Goal: Information Seeking & Learning: Learn about a topic

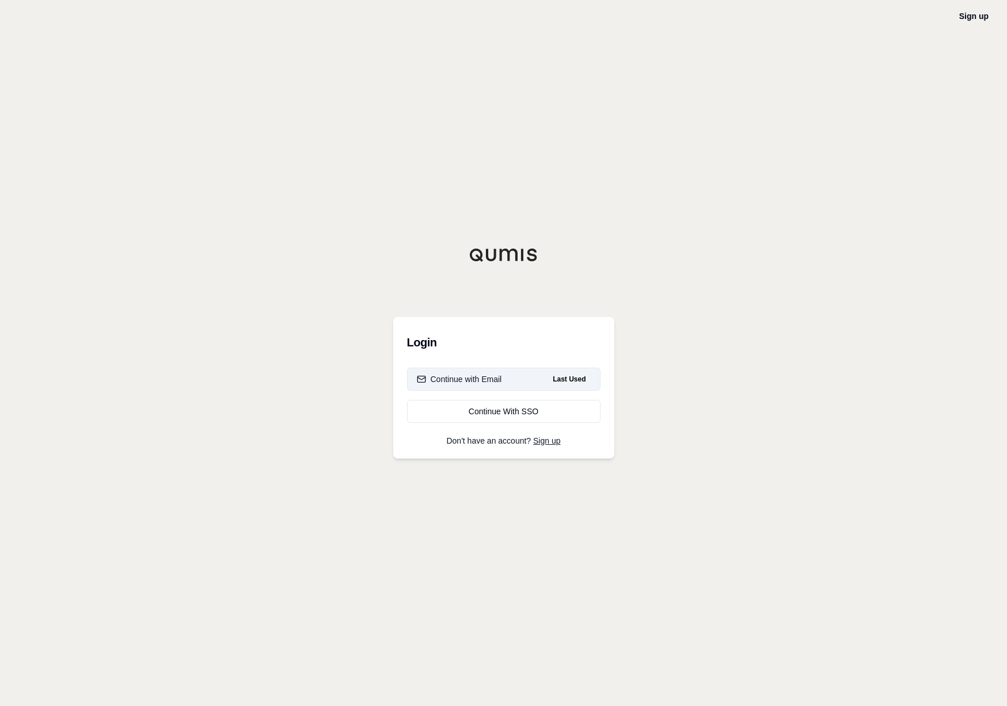
click at [487, 379] on div "Continue with Email" at bounding box center [459, 380] width 85 height 12
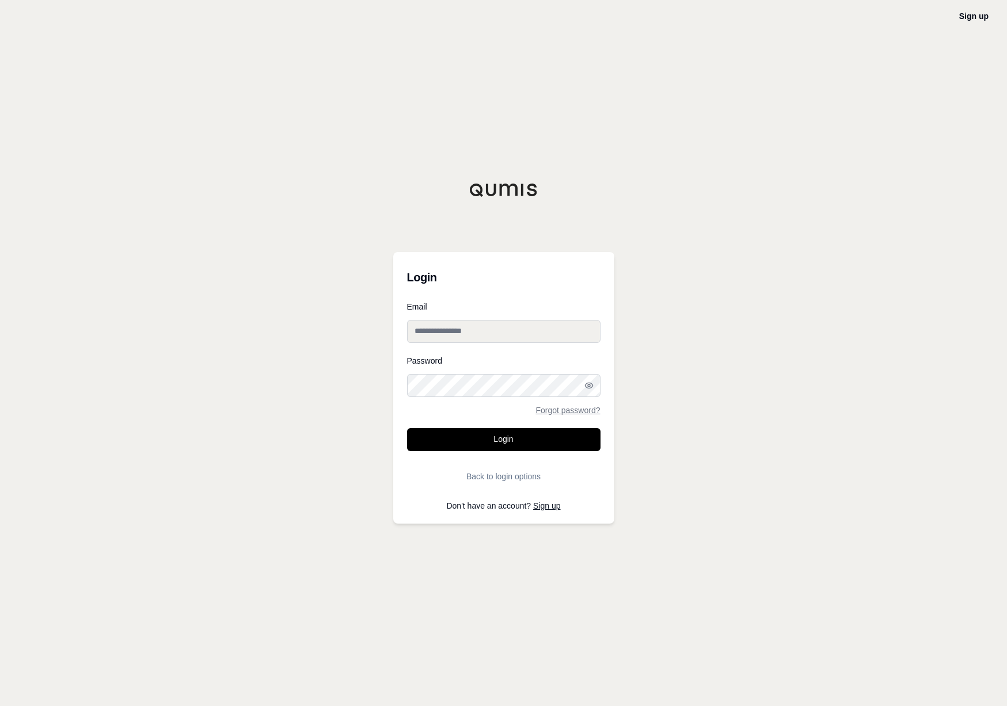
type input "**********"
click at [495, 440] on button "Login" at bounding box center [503, 439] width 193 height 23
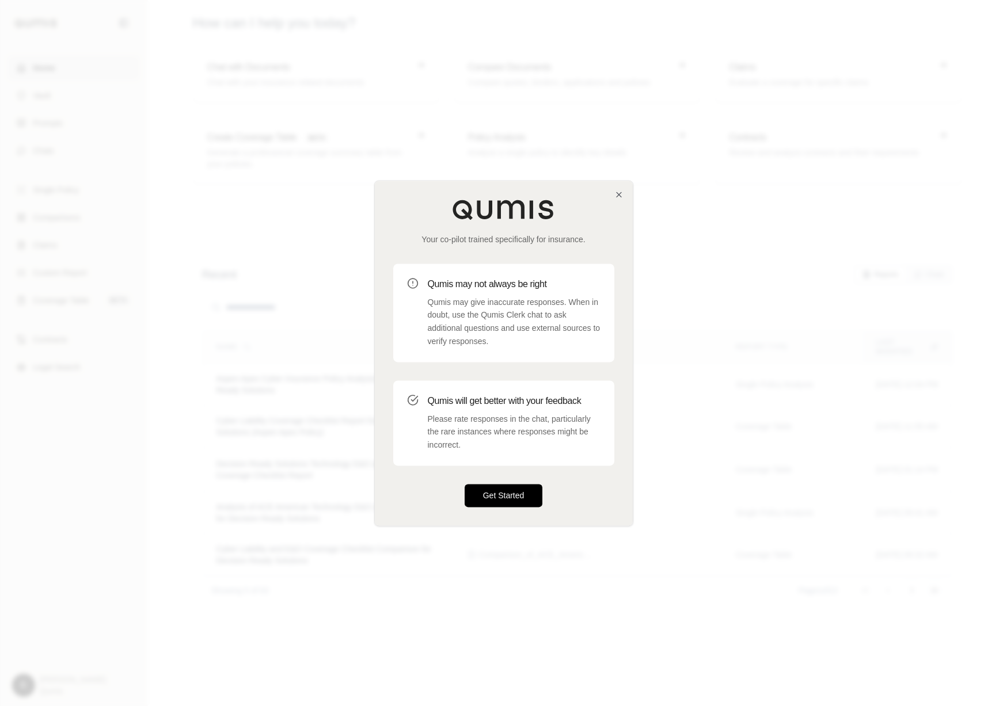
click at [474, 507] on button "Get Started" at bounding box center [504, 495] width 78 height 23
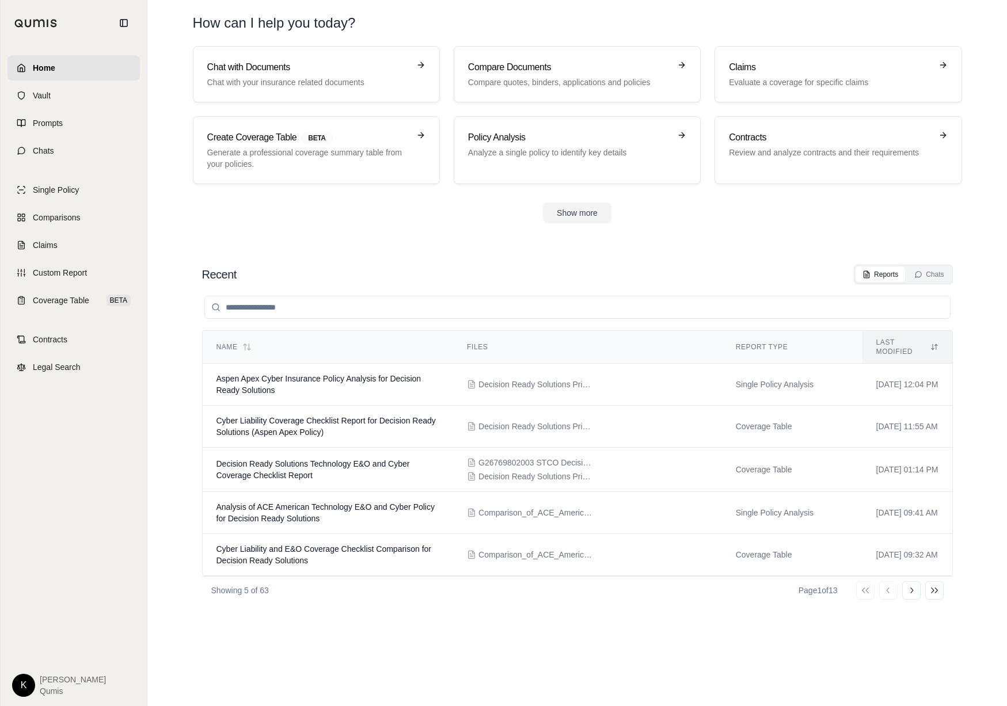
click at [24, 687] on html "Home Vault Prompts Chats Single Policy Comparisons Claims Custom Report Coverag…" at bounding box center [503, 353] width 1007 height 706
click at [49, 601] on link "Site Admin Portal" at bounding box center [50, 599] width 95 height 18
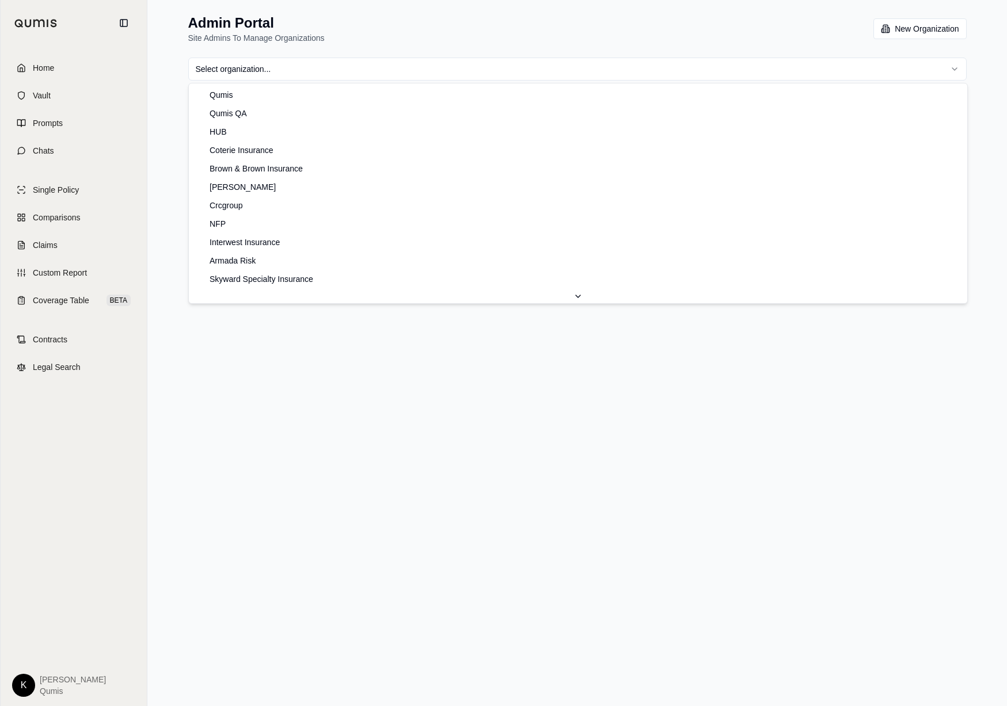
click at [528, 73] on html "Home Vault Prompts Chats Single Policy Comparisons Claims Custom Report Coverag…" at bounding box center [503, 353] width 1007 height 706
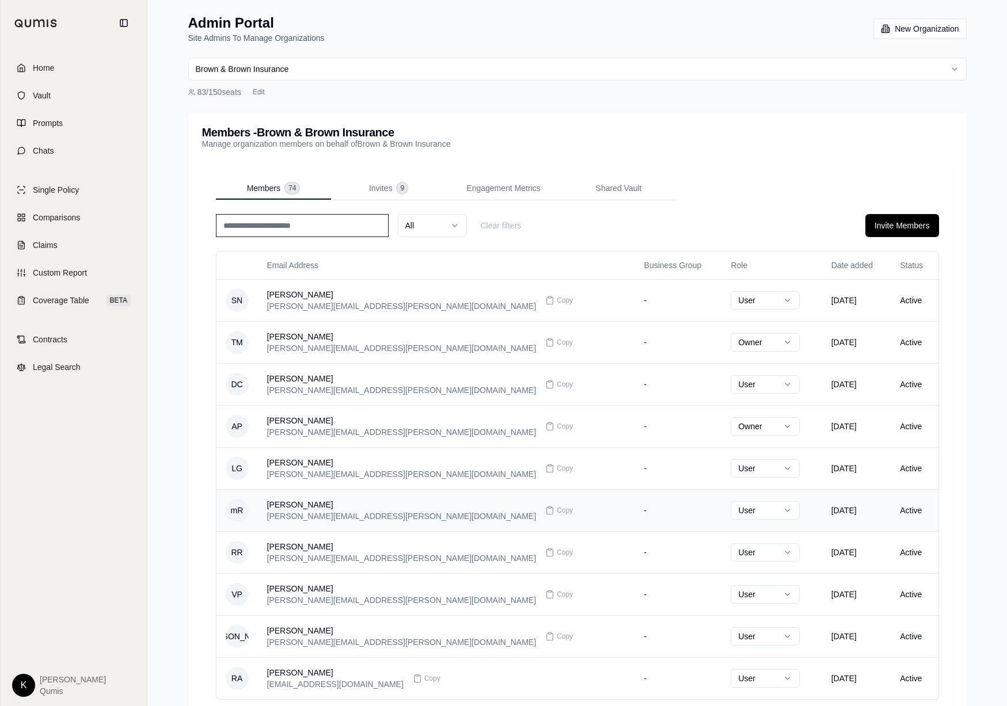
click at [635, 508] on td "-" at bounding box center [678, 510] width 87 height 42
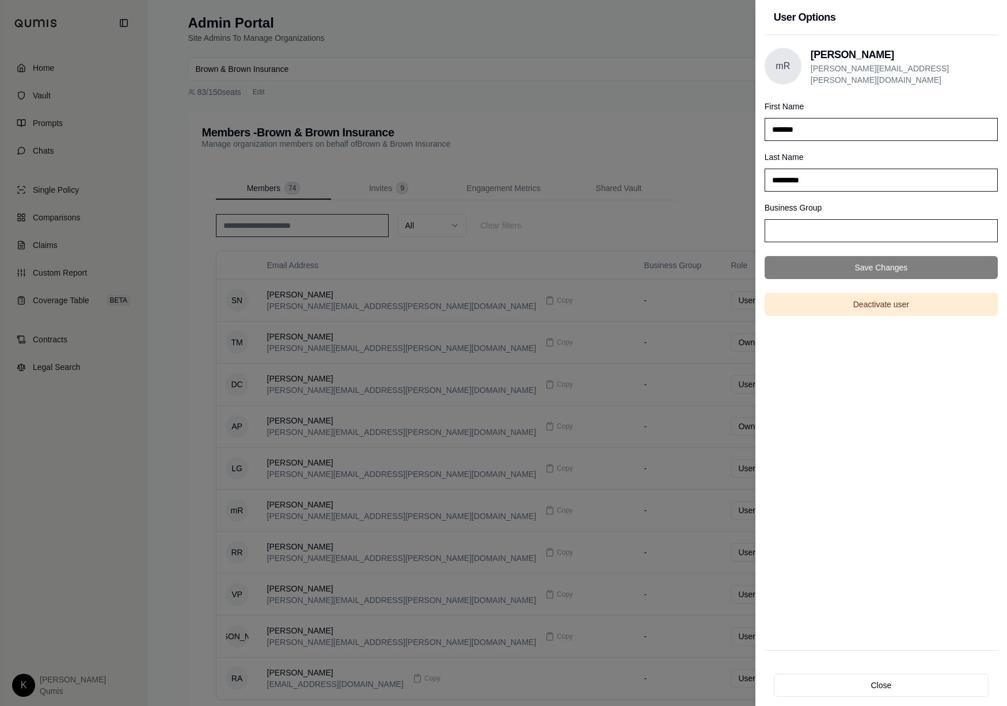
click at [820, 59] on h3 "melissa Rodriguez" at bounding box center [904, 55] width 187 height 16
click at [648, 74] on div at bounding box center [503, 353] width 1007 height 706
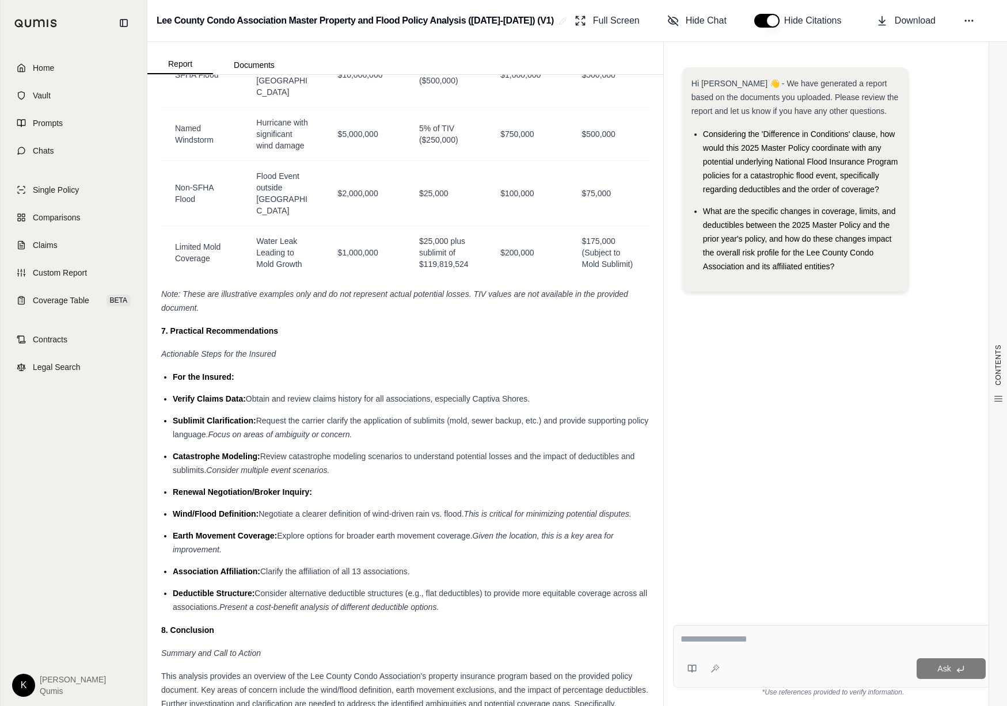
scroll to position [1919, 0]
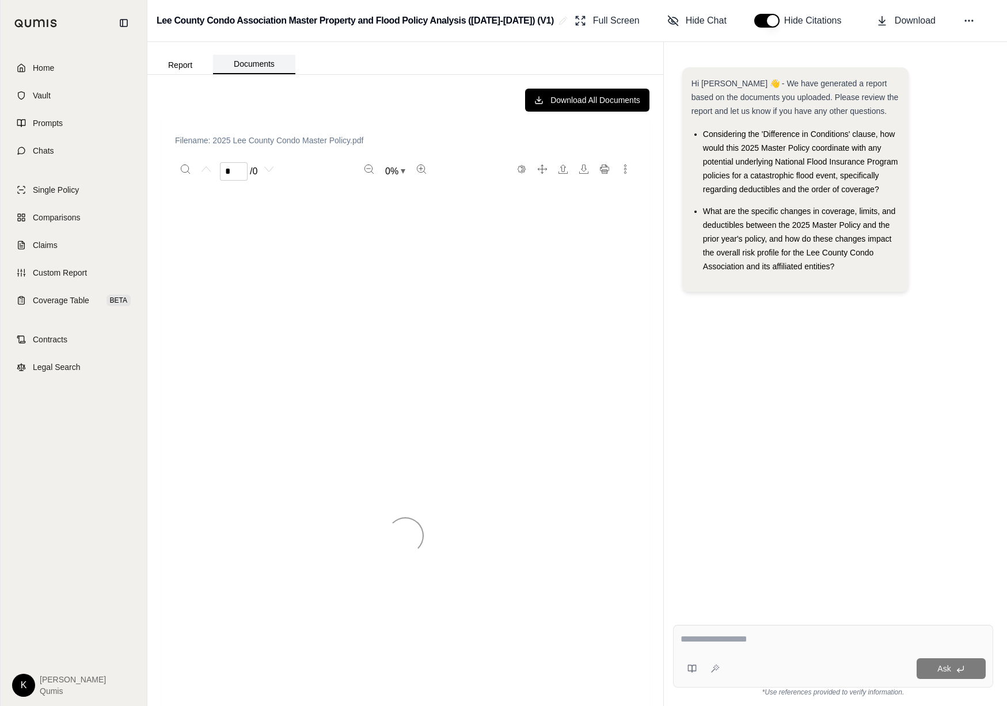
click at [273, 70] on button "Documents" at bounding box center [254, 65] width 82 height 20
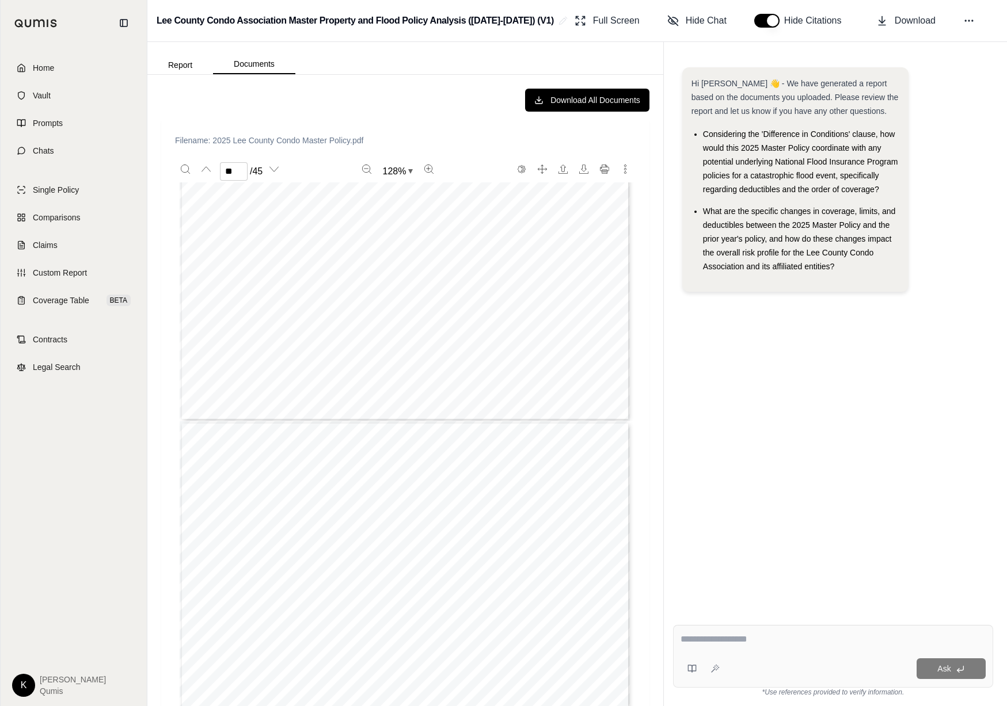
type input "**"
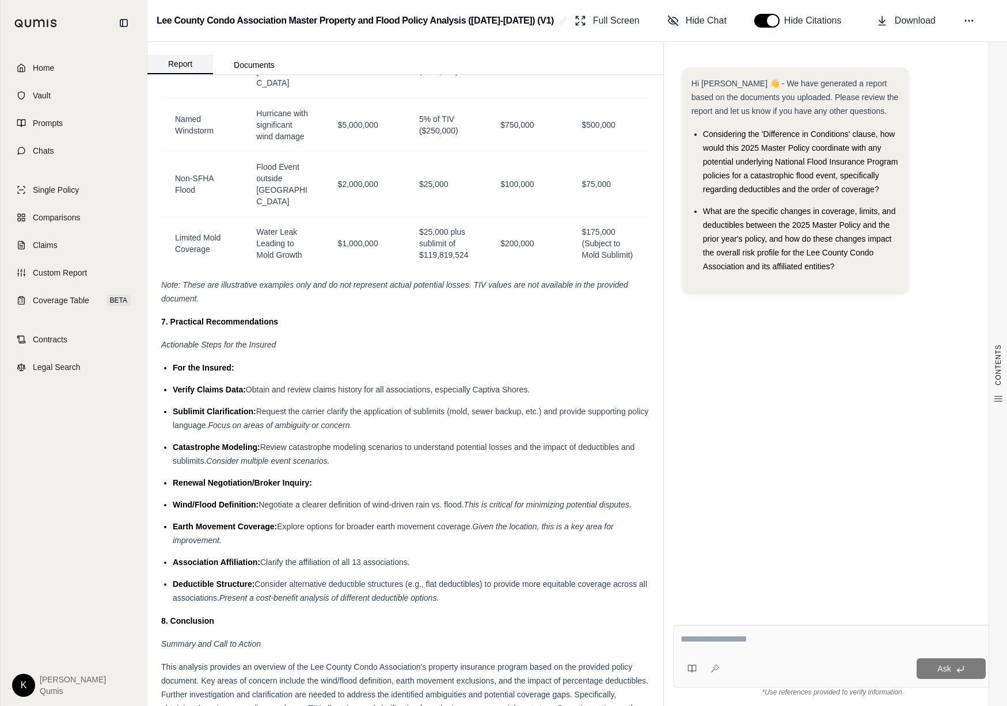
click at [192, 68] on button "Report" at bounding box center [180, 65] width 66 height 20
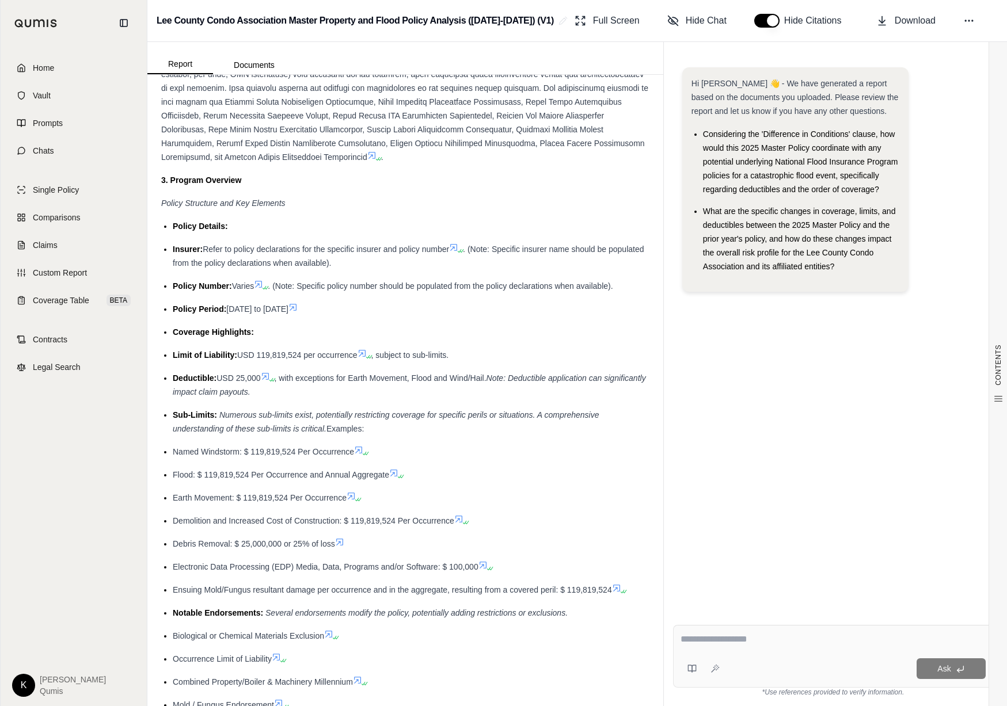
scroll to position [259, 0]
click at [455, 249] on icon at bounding box center [453, 246] width 9 height 9
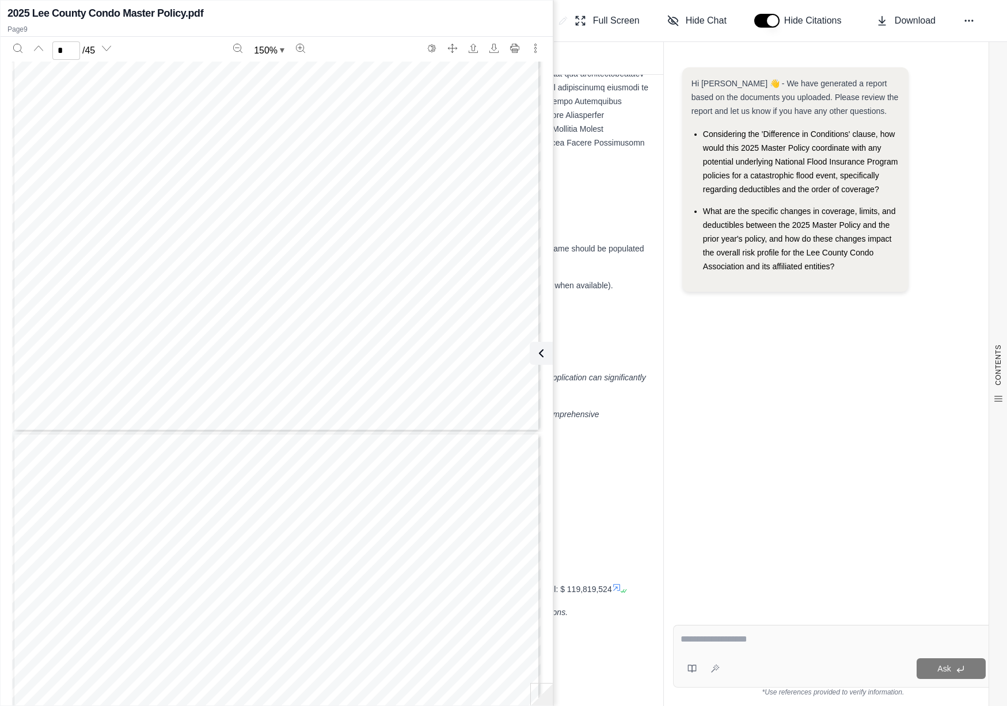
scroll to position [3735, 0]
type input "*"
click at [634, 309] on div "Policy Period: June 9, 2025 to June 9, 2026" at bounding box center [411, 309] width 477 height 14
click at [542, 352] on icon at bounding box center [541, 354] width 14 height 14
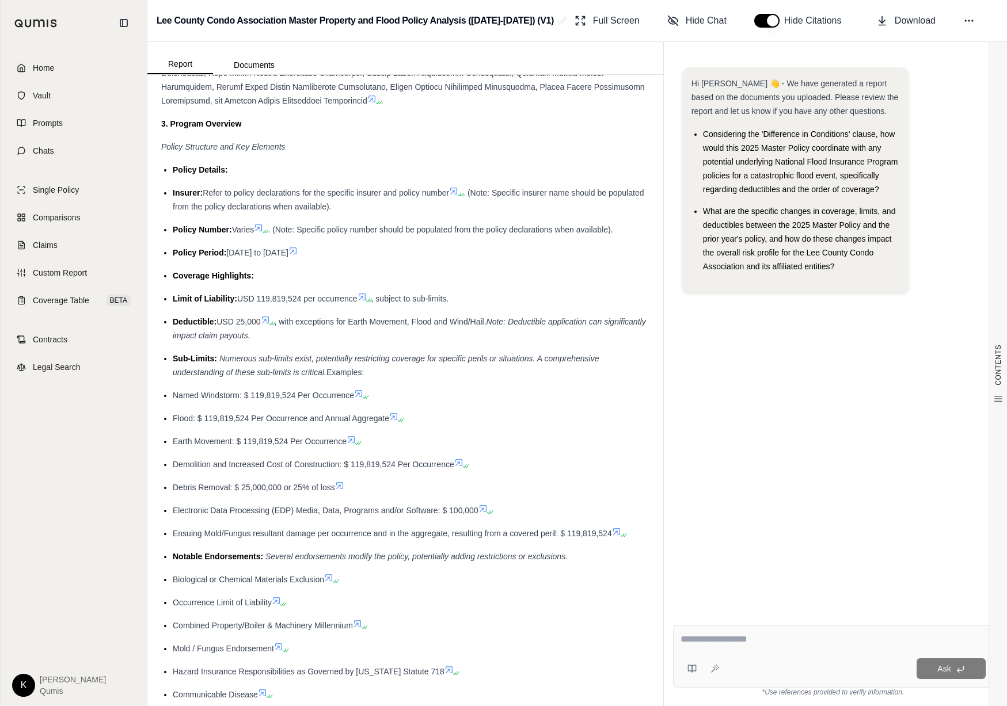
scroll to position [321, 0]
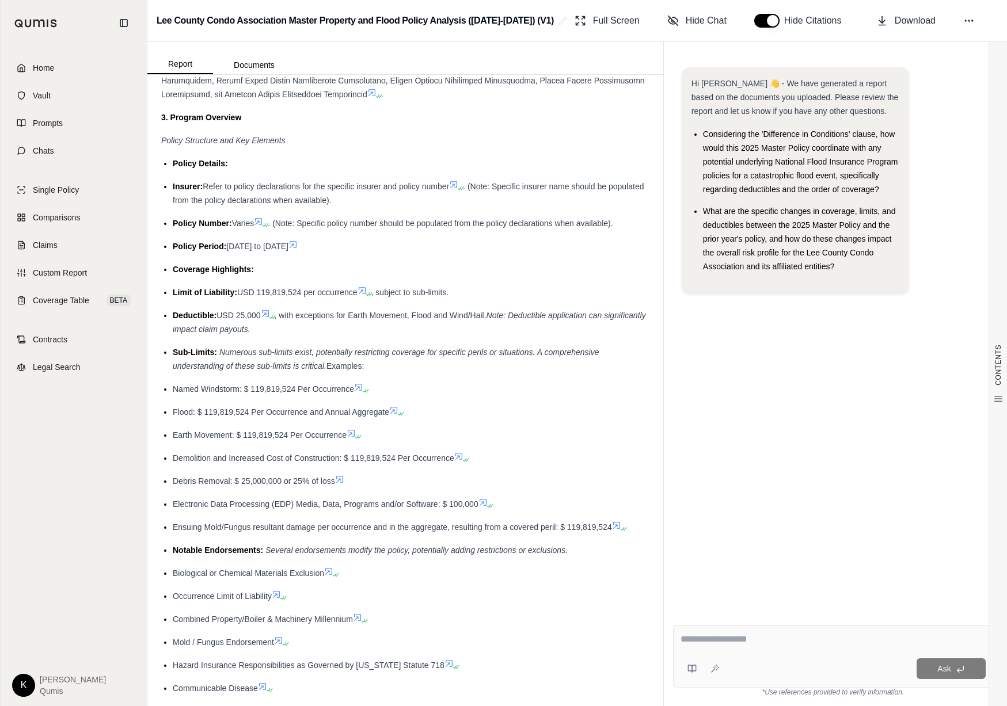
click at [358, 291] on span "USD 119,819,524 per occurrence" at bounding box center [297, 292] width 120 height 9
click at [364, 291] on icon at bounding box center [362, 290] width 9 height 9
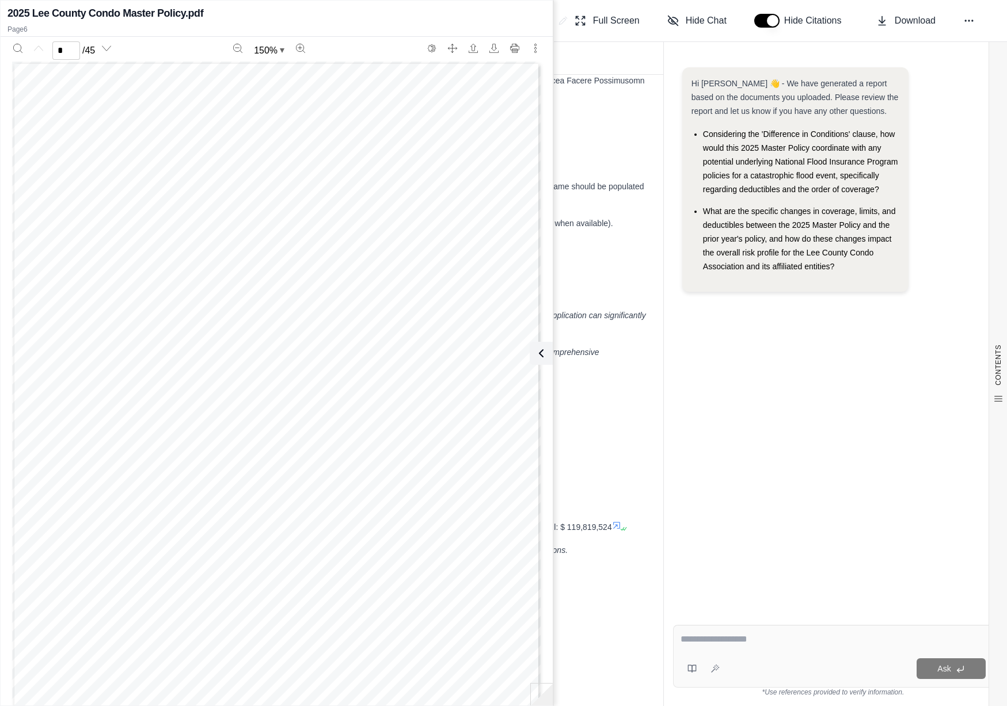
scroll to position [3420, 0]
type input "*"
click at [606, 249] on div "Policy Period: June 9, 2025 to June 9, 2026" at bounding box center [411, 247] width 477 height 14
click at [546, 352] on button at bounding box center [541, 353] width 23 height 23
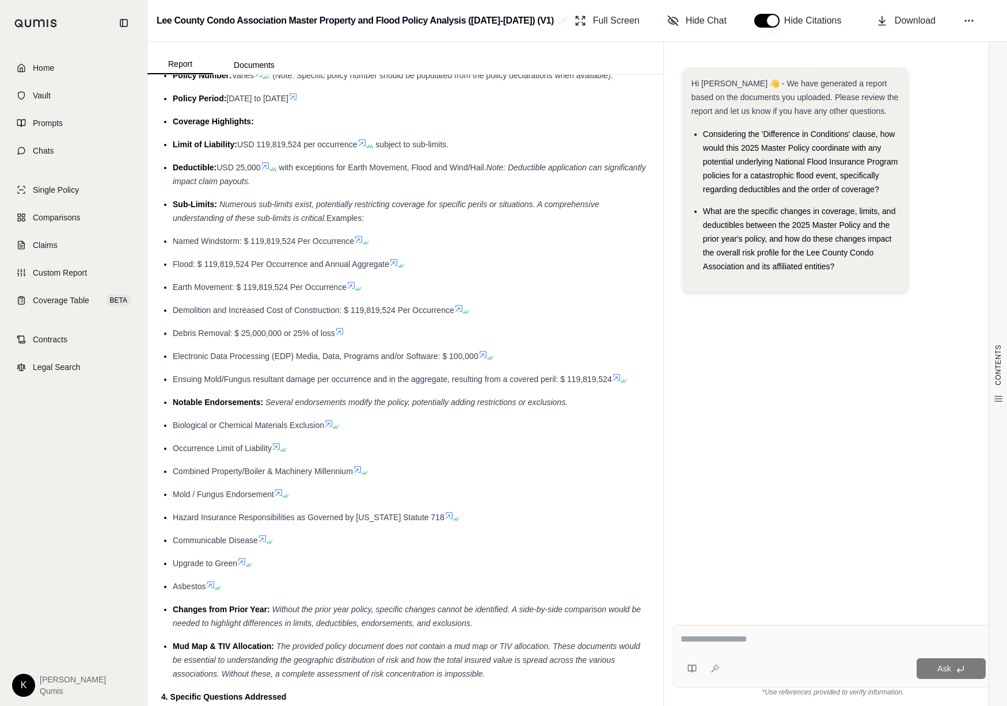
scroll to position [470, 0]
click at [396, 263] on icon at bounding box center [393, 261] width 9 height 9
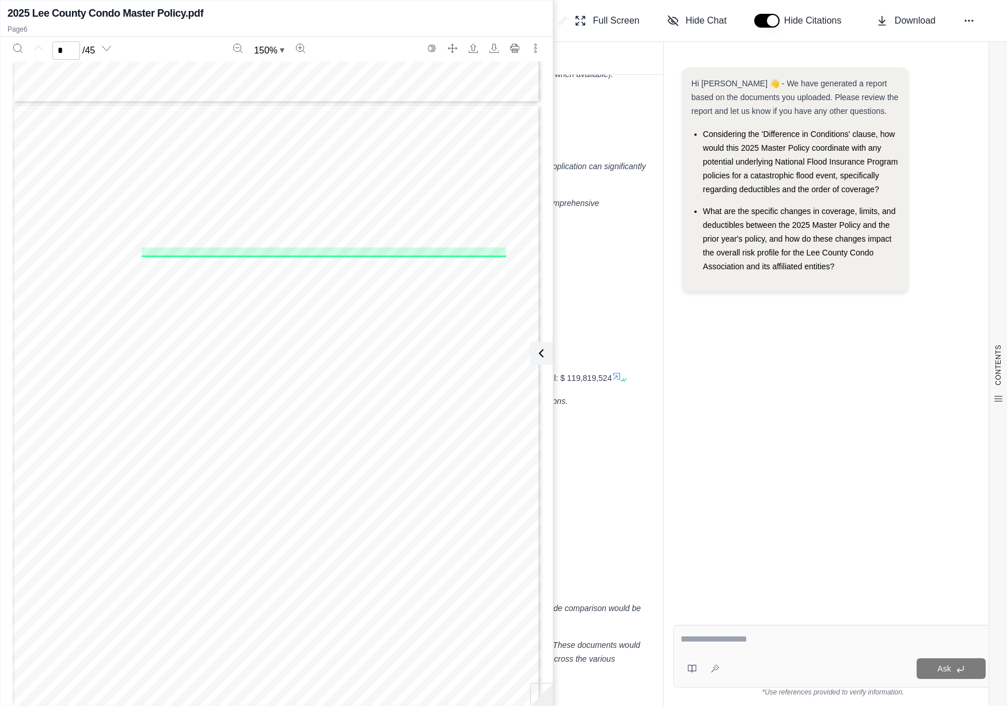
scroll to position [3420, 0]
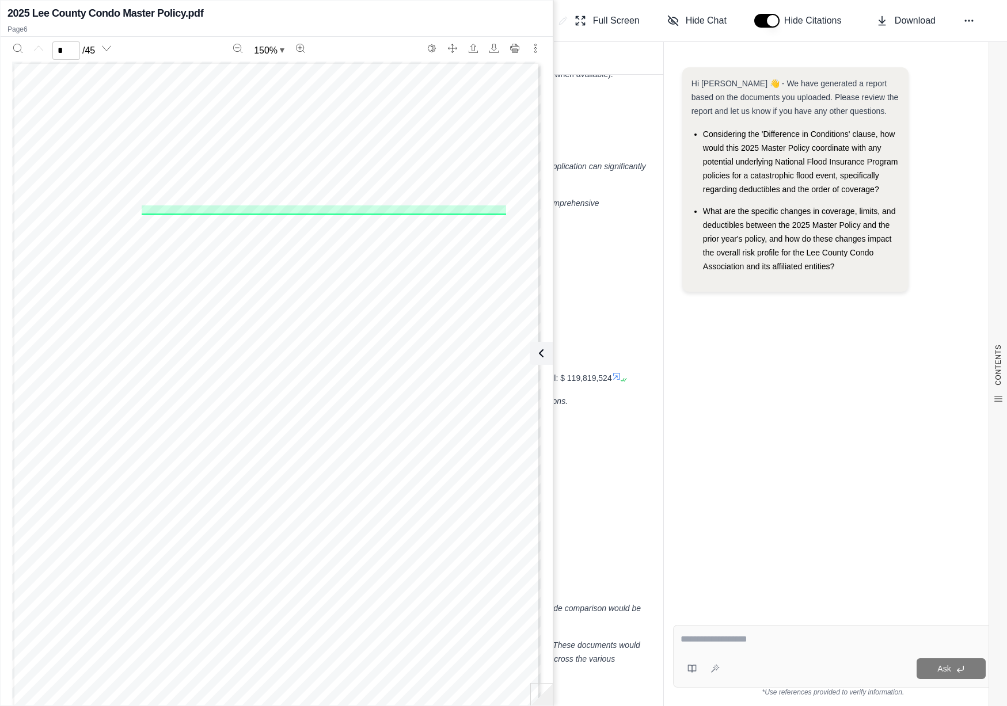
type input "*"
click at [540, 352] on icon at bounding box center [539, 354] width 14 height 14
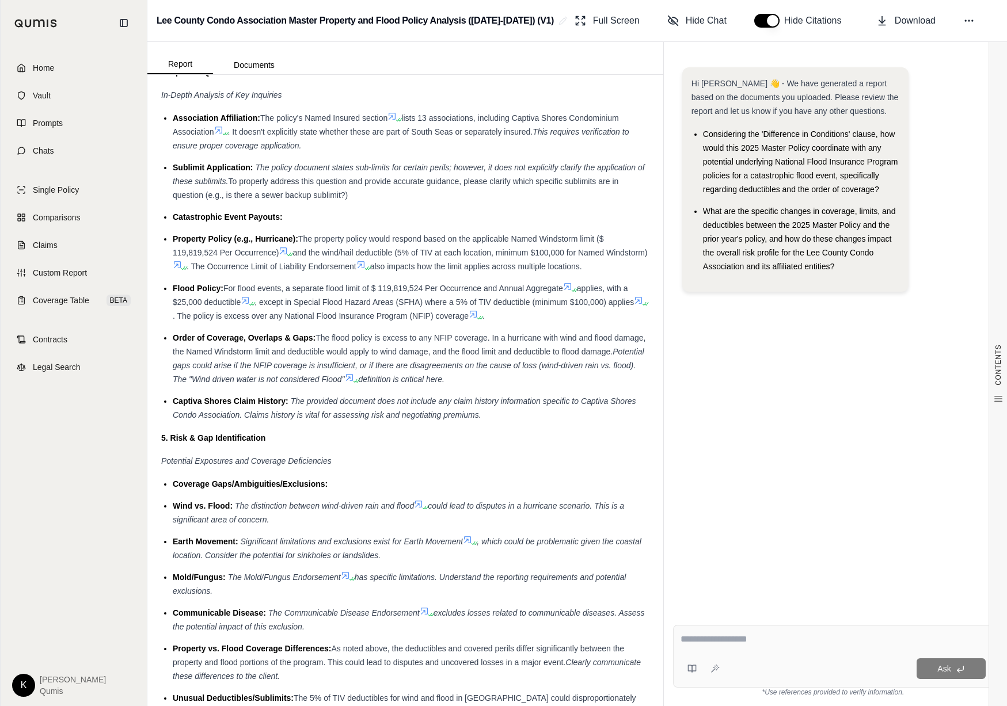
scroll to position [1097, 0]
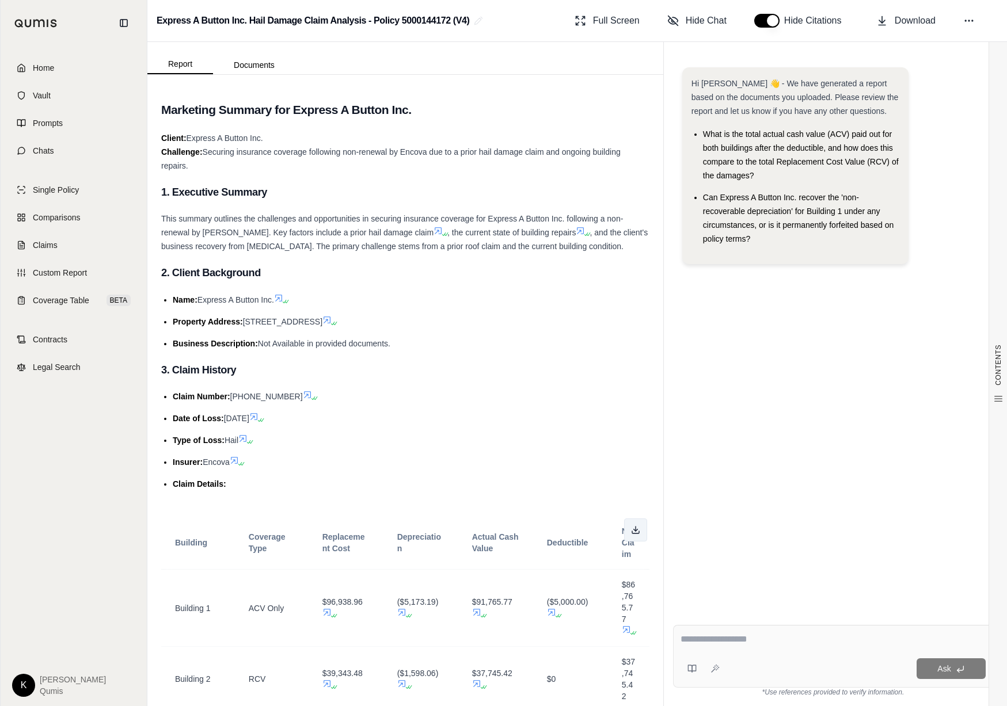
click at [627, 530] on button at bounding box center [635, 530] width 23 height 23
click at [28, 682] on html "Home Vault Prompts Chats Single Policy Comparisons Claims Custom Report Coverag…" at bounding box center [503, 353] width 1007 height 706
click at [49, 600] on link "Site Admin Portal" at bounding box center [50, 599] width 95 height 18
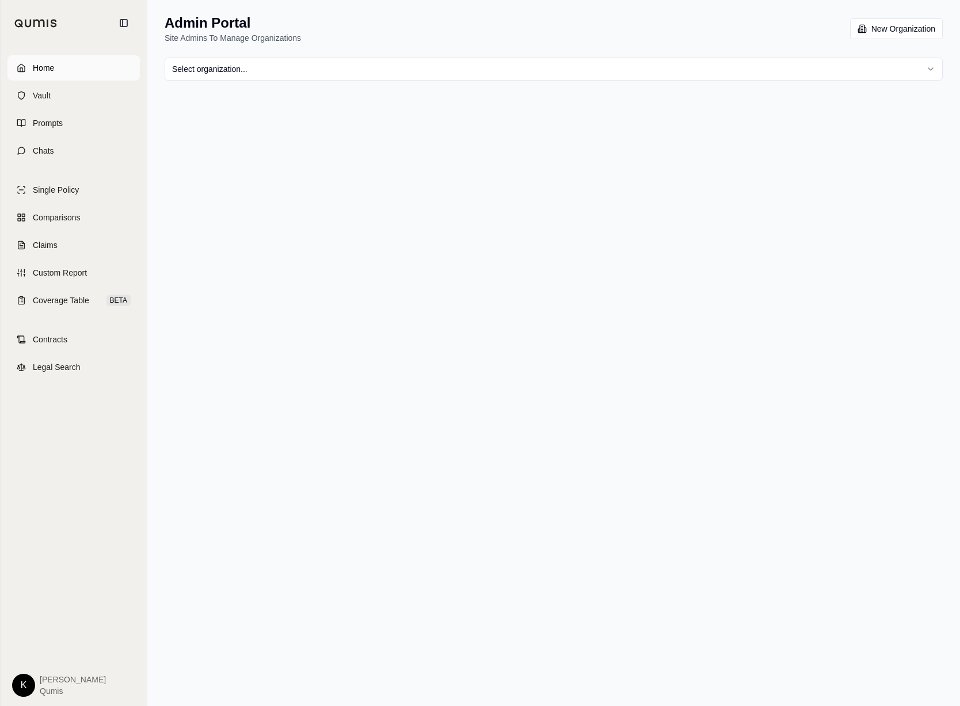
click at [48, 75] on link "Home" at bounding box center [73, 67] width 132 height 25
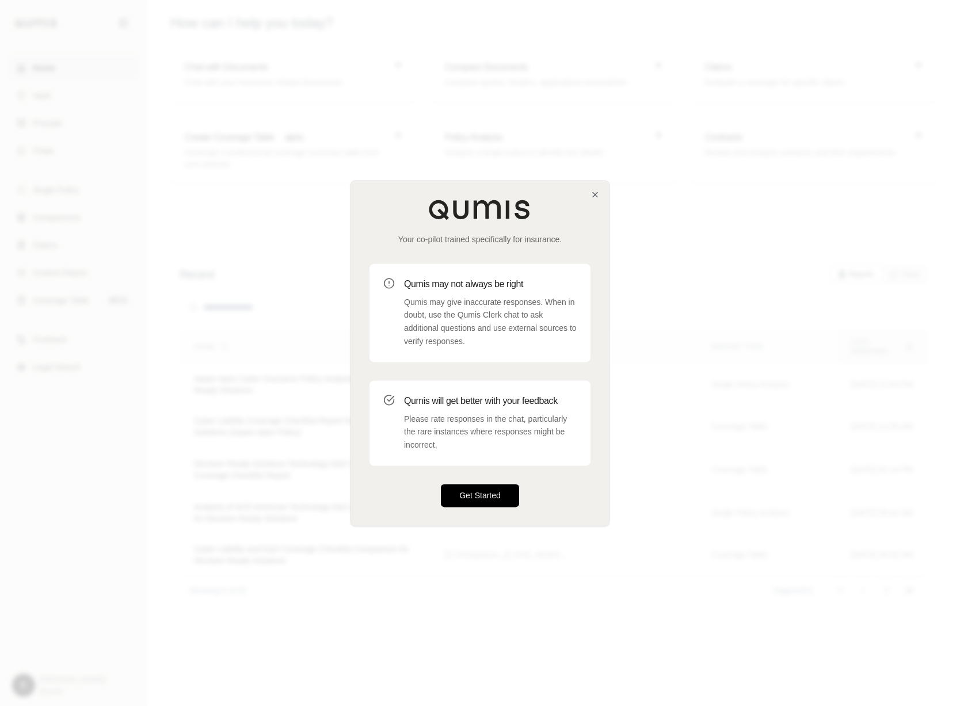
click at [484, 499] on button "Get Started" at bounding box center [480, 495] width 78 height 23
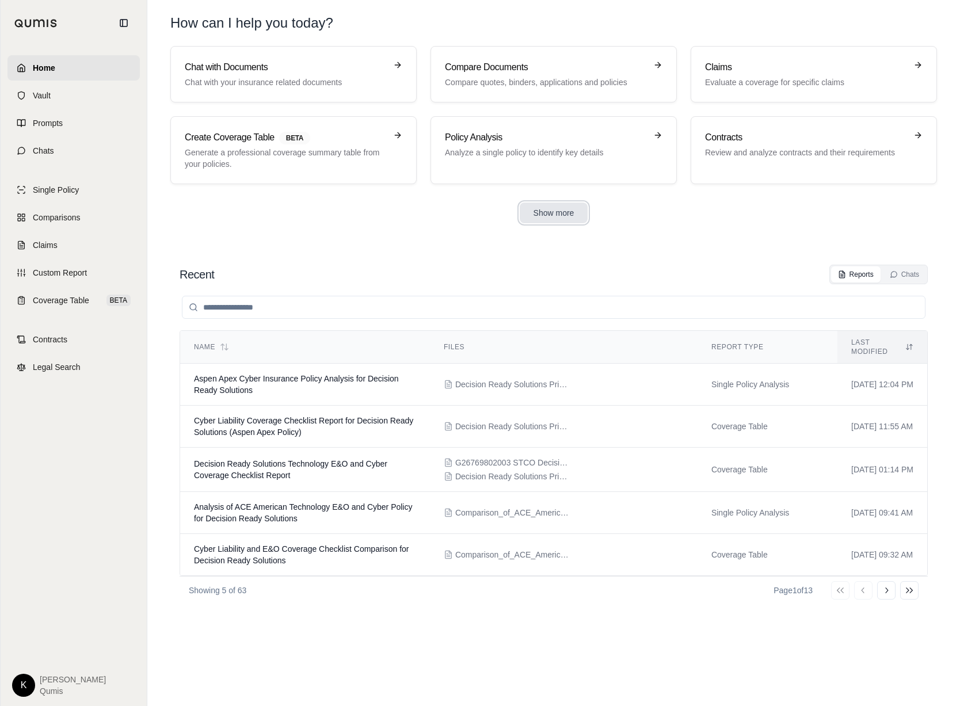
click at [551, 219] on button "Show more" at bounding box center [554, 213] width 69 height 21
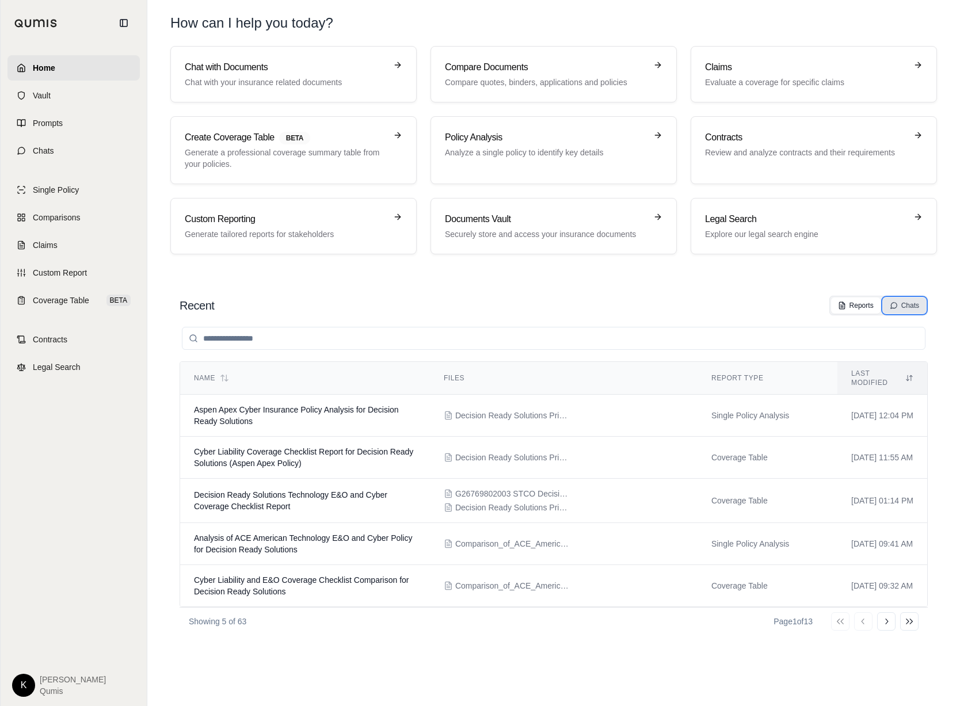
click at [730, 311] on button "Chats" at bounding box center [904, 306] width 43 height 16
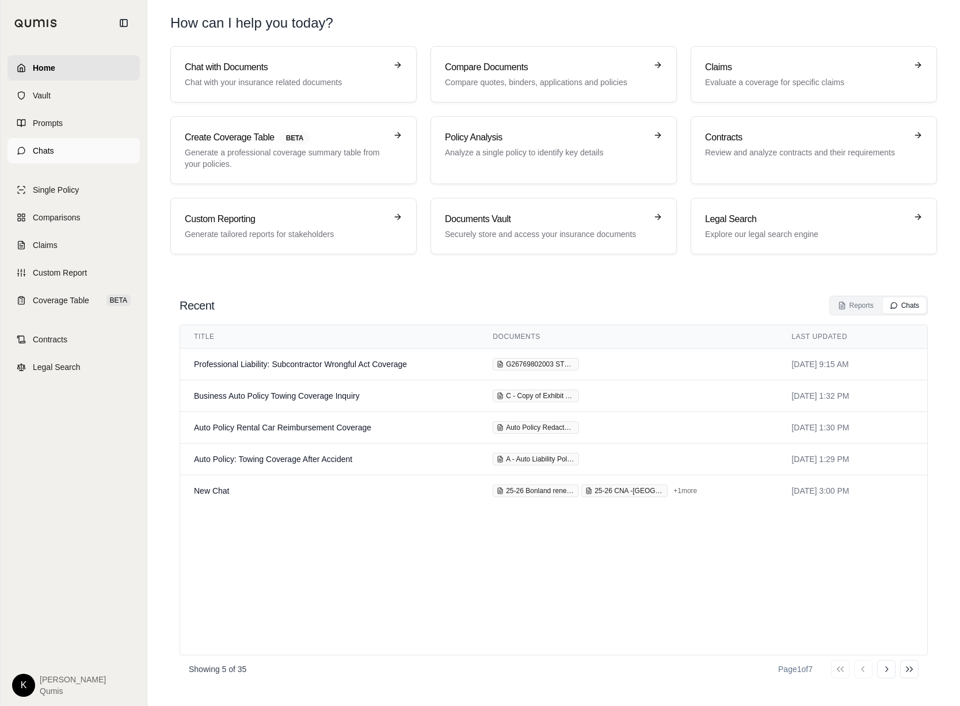
click at [74, 151] on link "Chats" at bounding box center [73, 150] width 132 height 25
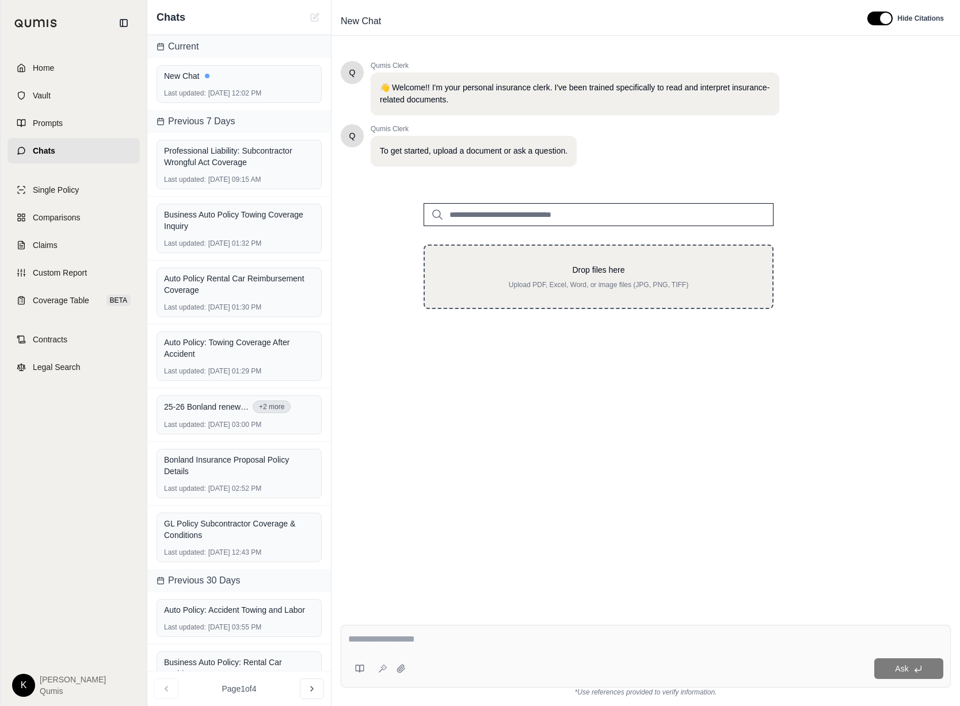
click at [565, 288] on p "Upload PDF, Excel, Word, or image files (JPG, PNG, TIFF)" at bounding box center [598, 284] width 311 height 9
type input "**********"
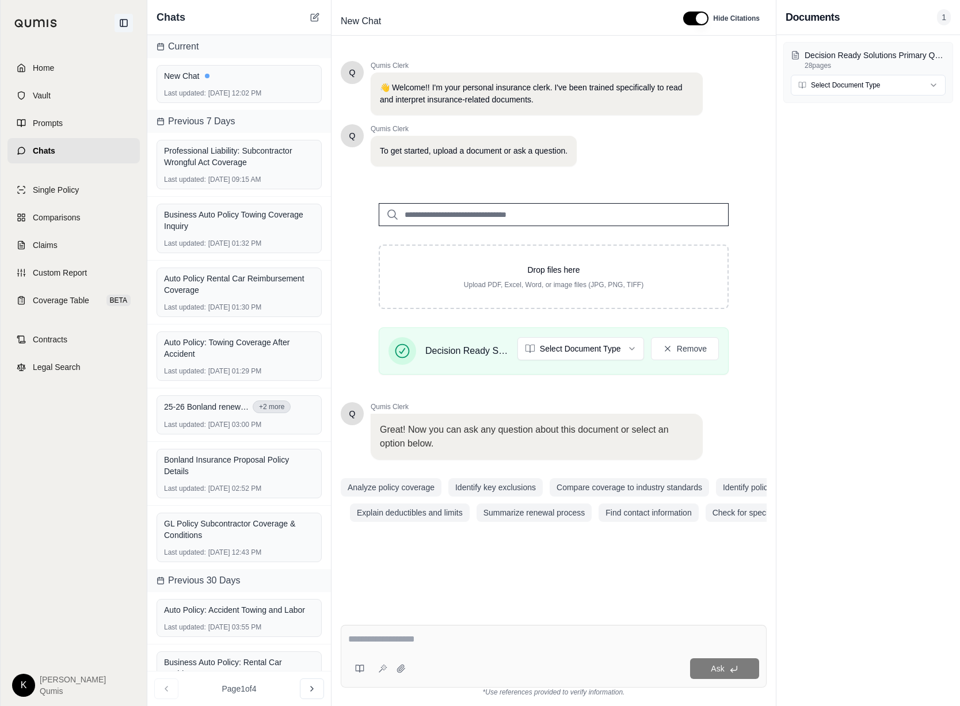
click at [125, 24] on icon at bounding box center [123, 22] width 9 height 9
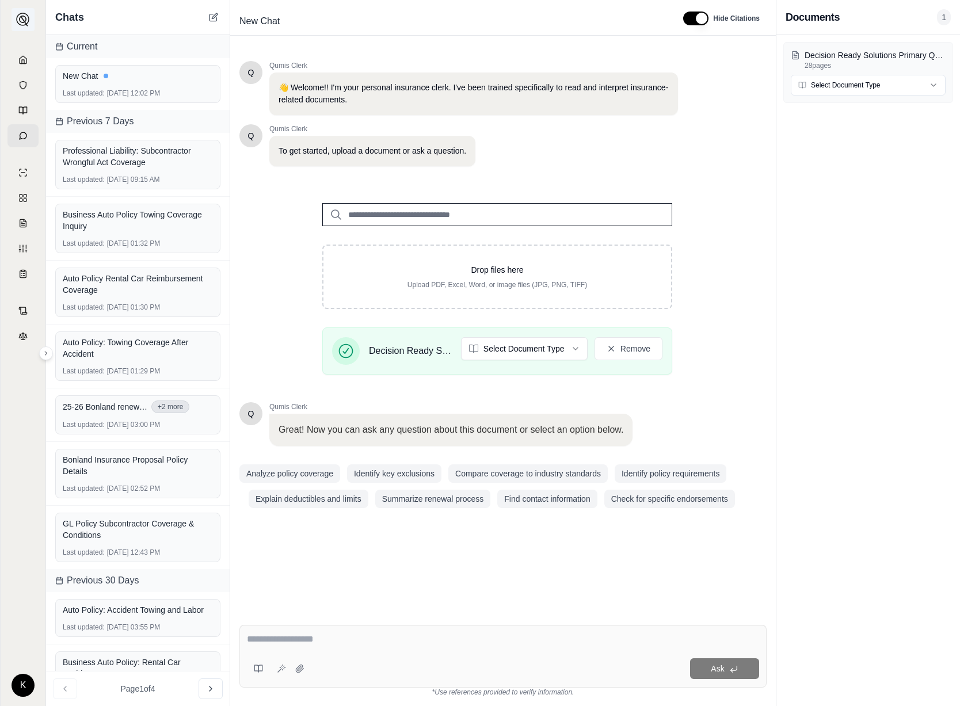
click at [24, 21] on img at bounding box center [23, 20] width 14 height 14
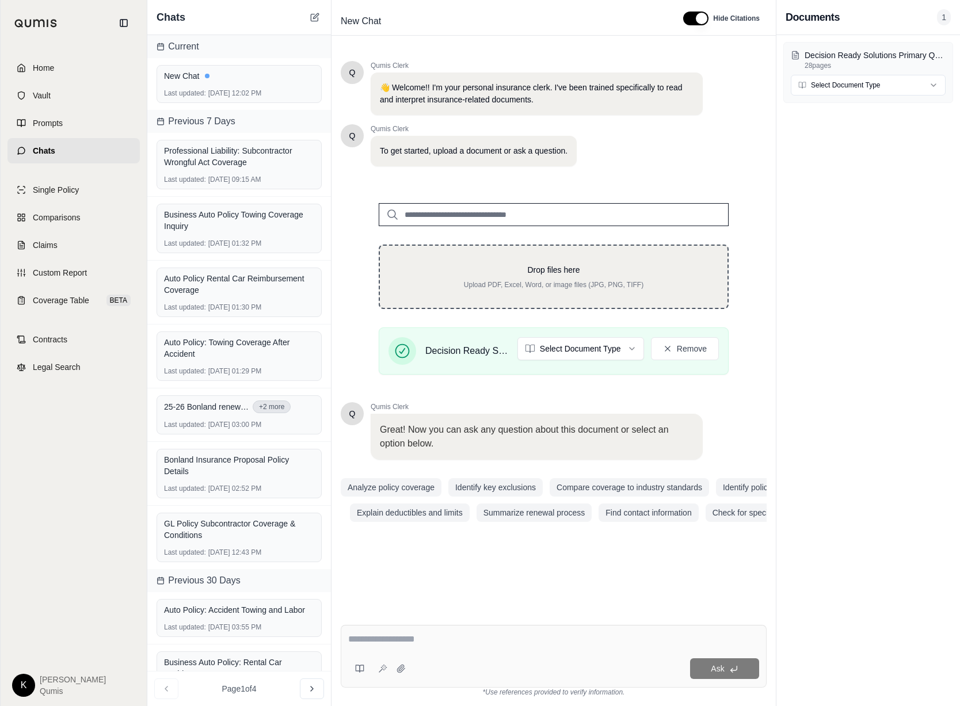
click at [529, 285] on p "Upload PDF, Excel, Word, or image files (JPG, PNG, TIFF)" at bounding box center [553, 284] width 311 height 9
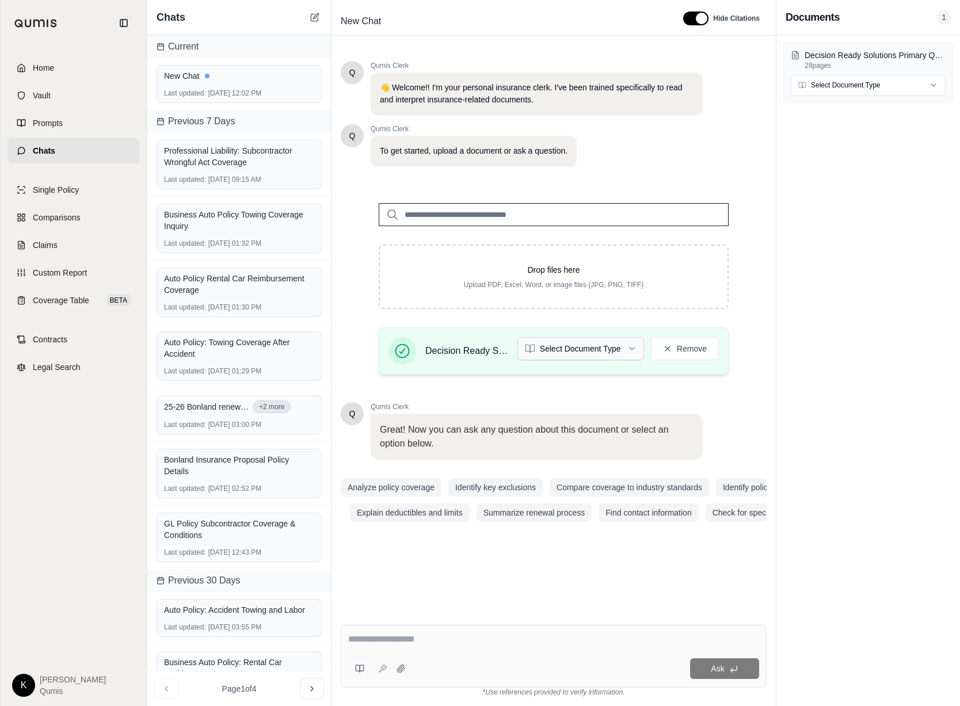
click at [629, 348] on html "Home Vault Prompts Chats Single Policy Comparisons Claims Custom Report Coverag…" at bounding box center [480, 353] width 960 height 706
click at [376, 487] on button "Analyze policy coverage" at bounding box center [391, 487] width 101 height 18
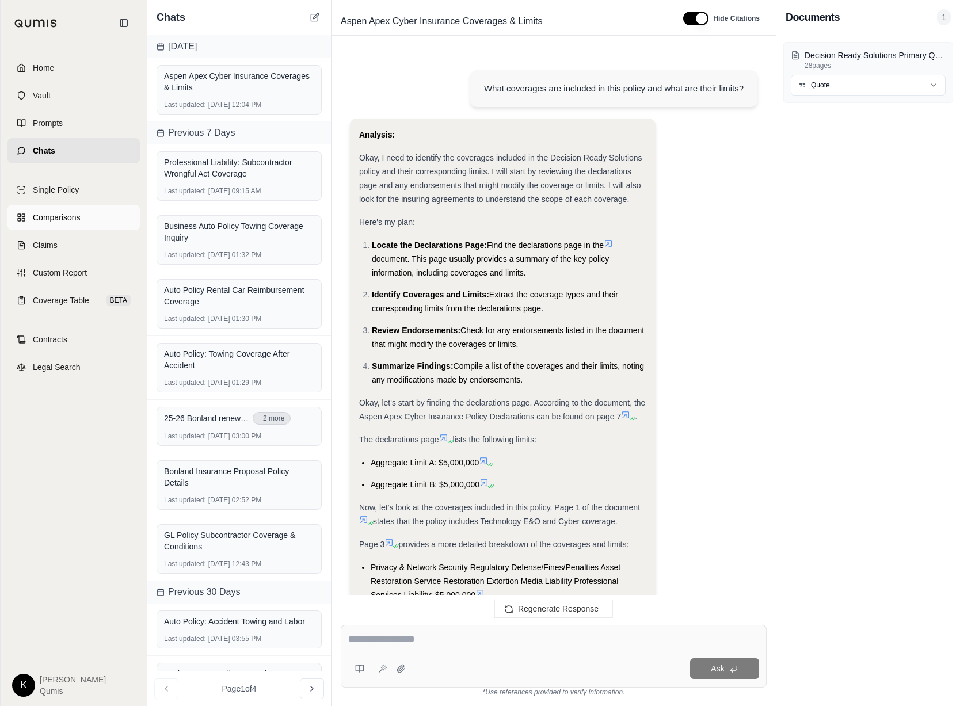
click at [67, 218] on span "Comparisons" at bounding box center [56, 218] width 47 height 12
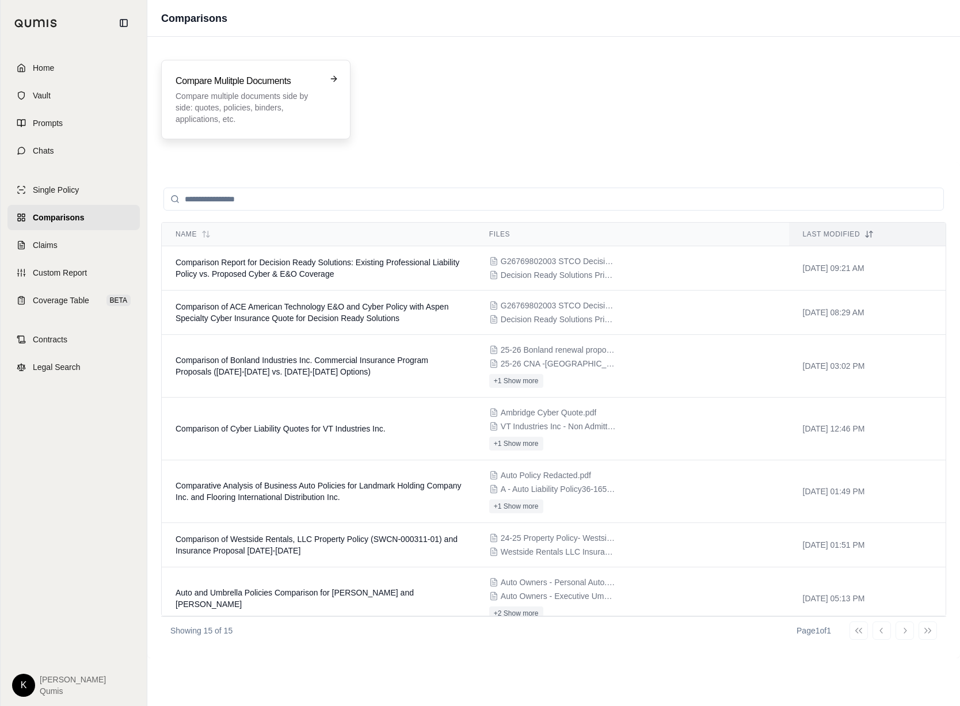
click at [240, 85] on h3 "Compare Mulitple Documents" at bounding box center [248, 81] width 145 height 14
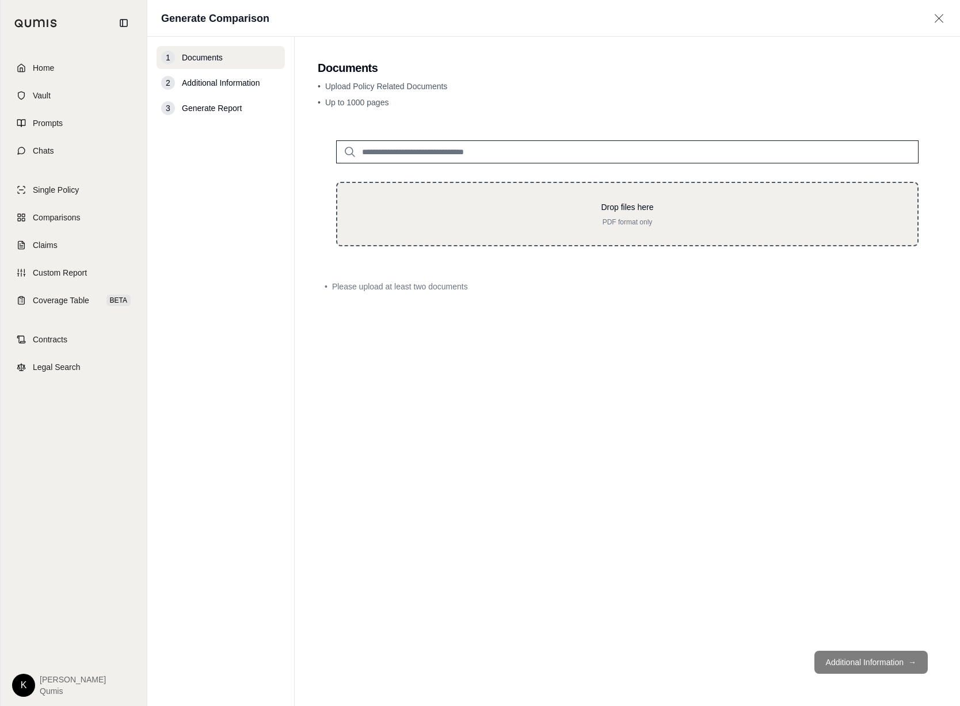
click at [635, 218] on p "PDF format only" at bounding box center [628, 222] width 544 height 9
type input "**********"
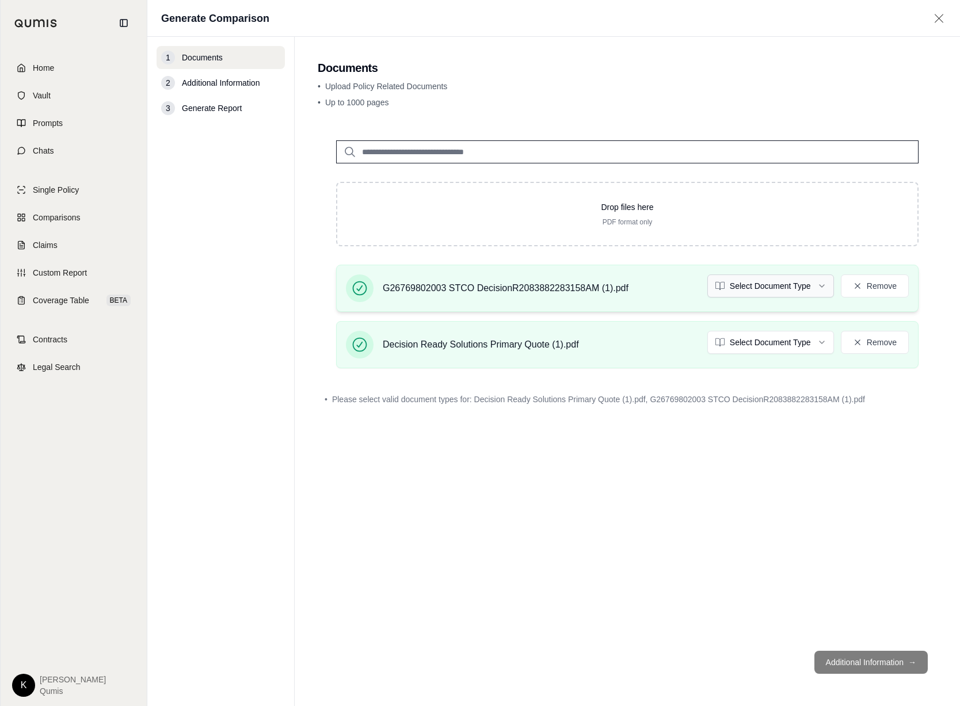
click at [730, 294] on html "Home Vault Prompts Chats Single Policy Comparisons Claims Custom Report Coverag…" at bounding box center [480, 353] width 960 height 706
click at [730, 344] on html "Document type updated successfully Home Vault Prompts Chats Single Policy Compa…" at bounding box center [480, 353] width 960 height 706
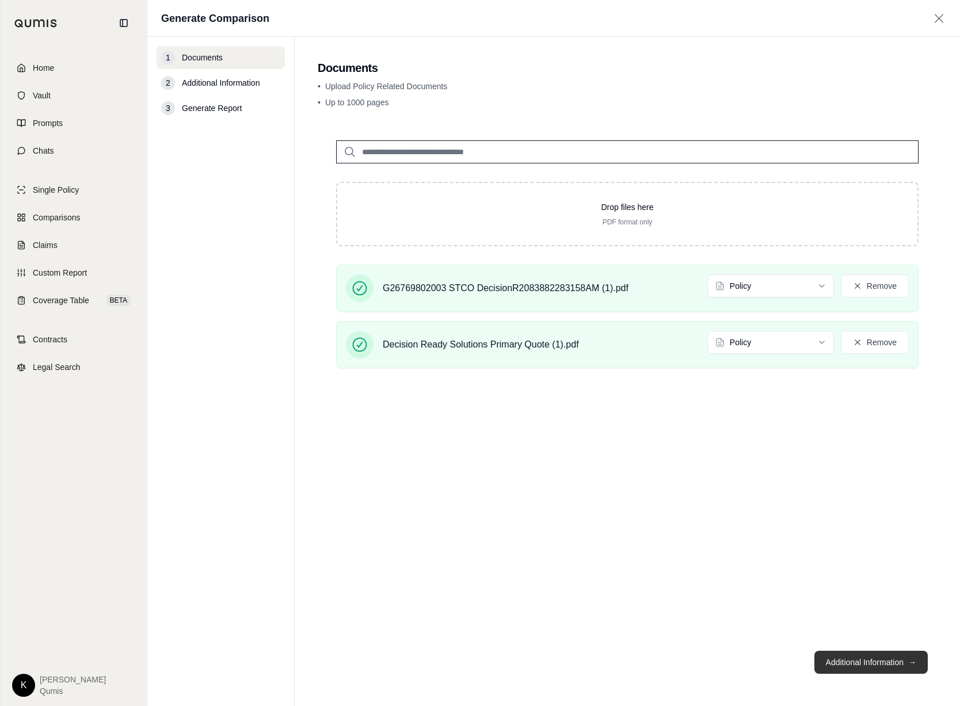
click at [730, 658] on button "Additional Information →" at bounding box center [871, 662] width 113 height 23
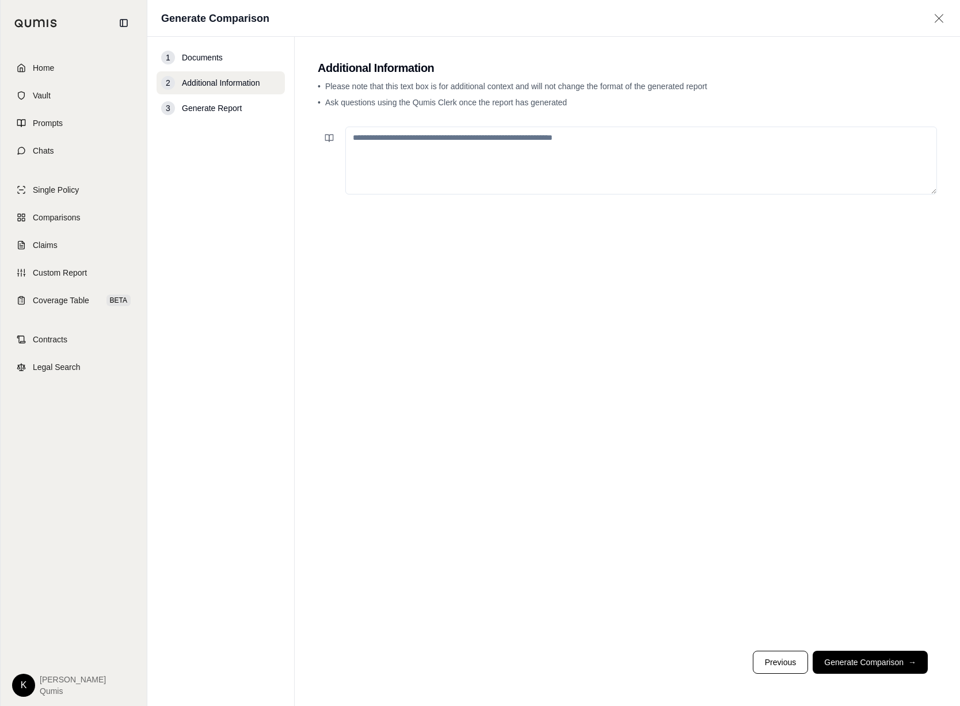
click at [357, 137] on textarea at bounding box center [641, 161] width 592 height 68
type textarea "*"
click at [354, 138] on textarea "**********" at bounding box center [641, 161] width 592 height 68
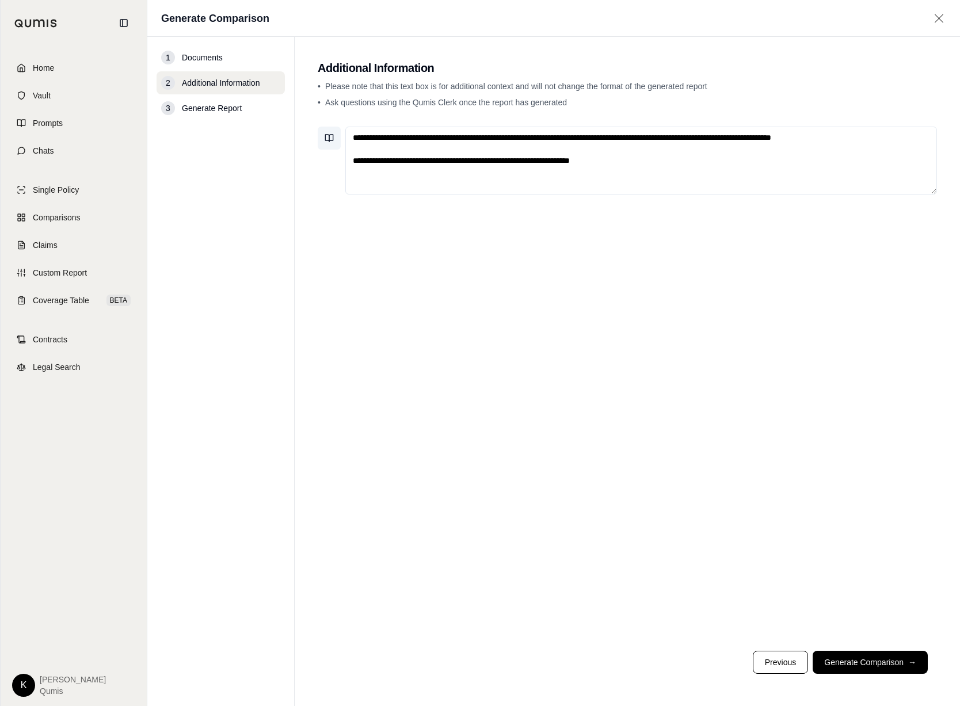
type textarea "**********"
click at [331, 139] on icon at bounding box center [329, 138] width 9 height 9
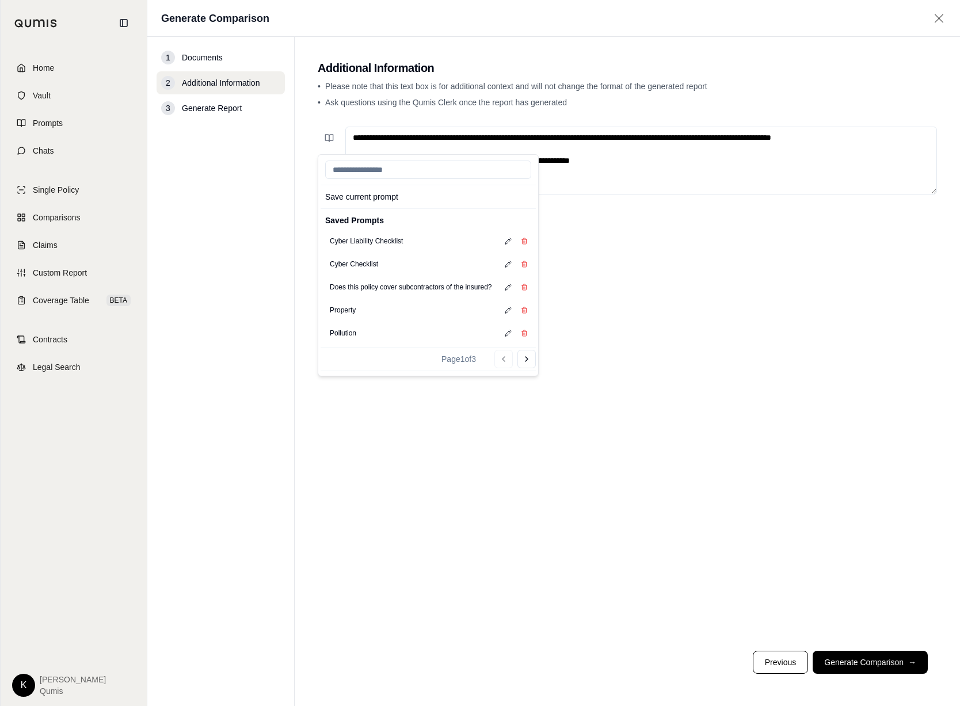
click at [730, 170] on textarea "**********" at bounding box center [641, 161] width 592 height 68
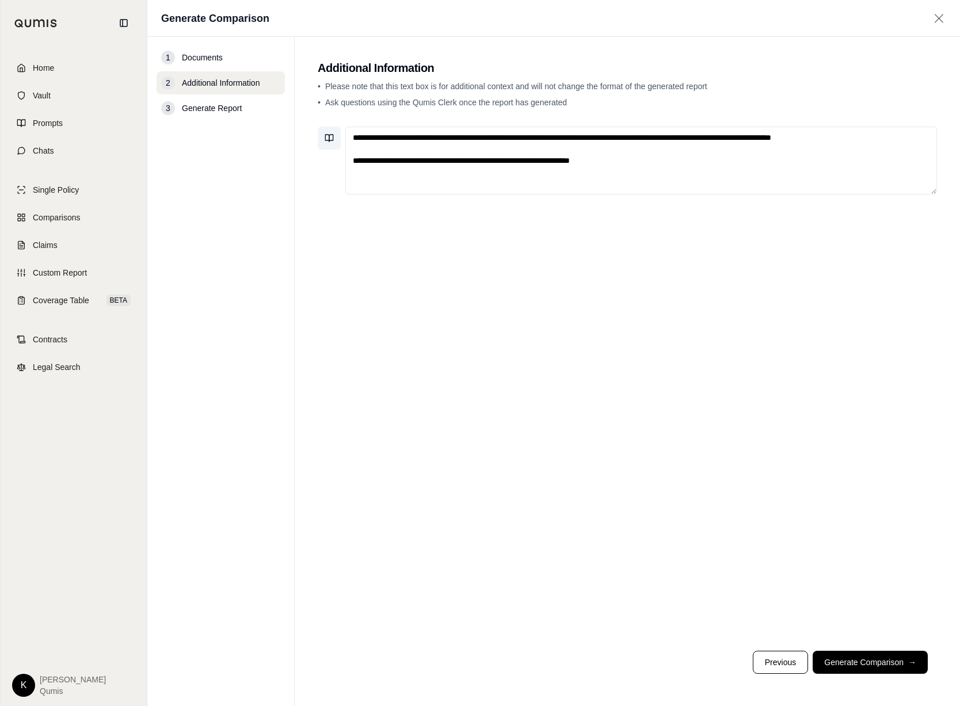
click at [333, 138] on icon at bounding box center [329, 138] width 9 height 9
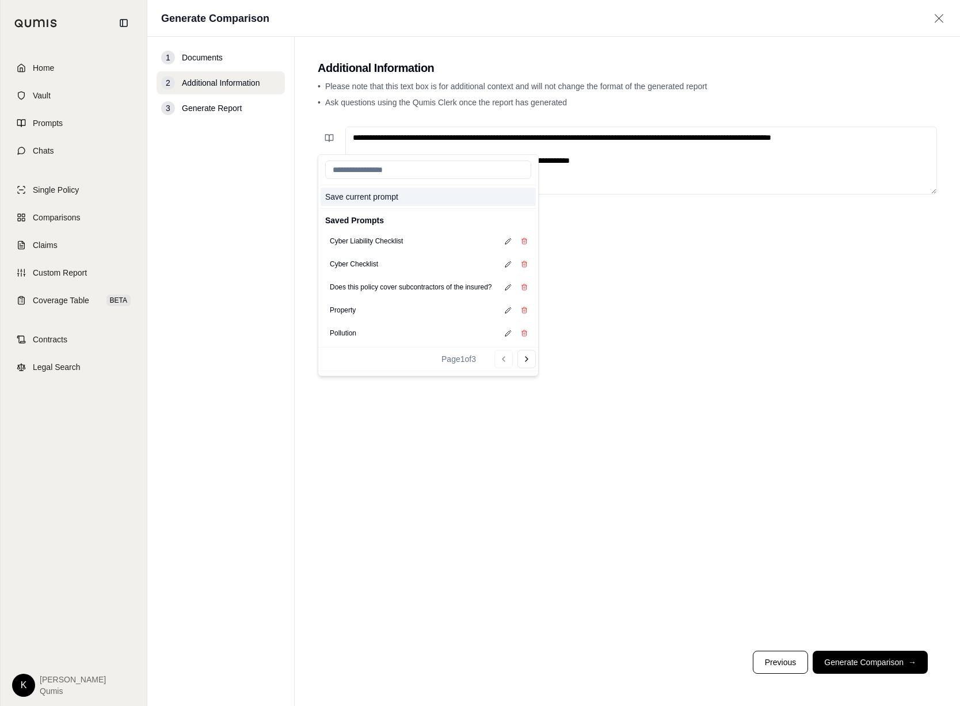
click at [351, 201] on button "Save current prompt" at bounding box center [428, 197] width 215 height 18
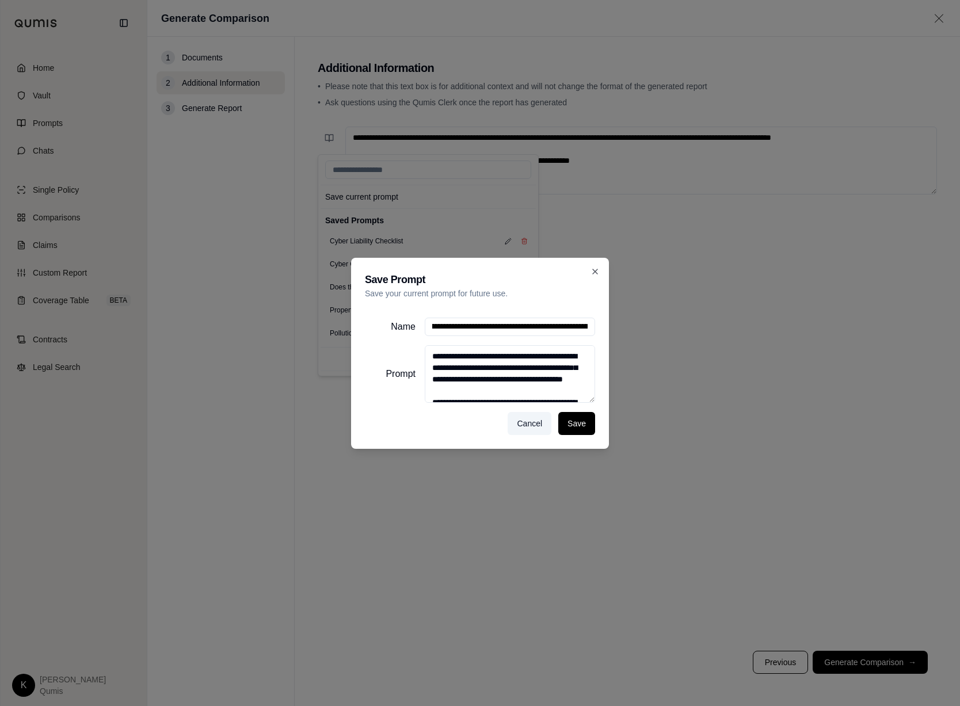
scroll to position [0, 638]
drag, startPoint x: 431, startPoint y: 327, endPoint x: 683, endPoint y: 318, distance: 252.3
click at [683, 318] on div "**********" at bounding box center [480, 353] width 960 height 706
drag, startPoint x: 590, startPoint y: 327, endPoint x: 278, endPoint y: 326, distance: 312.1
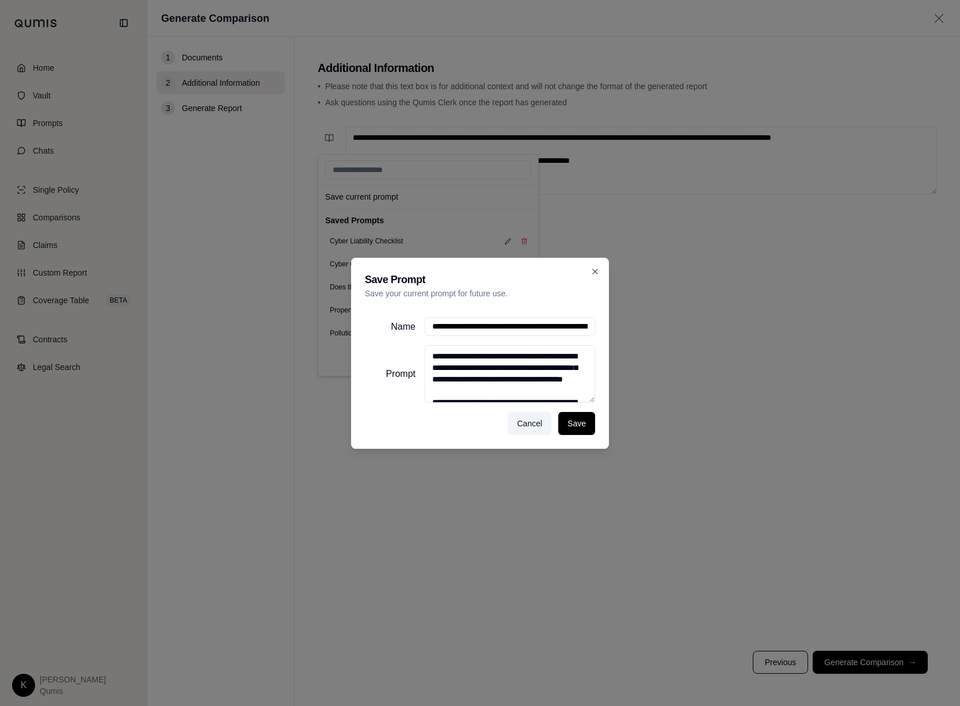
click at [278, 326] on div "**********" at bounding box center [480, 353] width 960 height 706
type input "****"
click at [579, 422] on button "Save" at bounding box center [577, 423] width 37 height 23
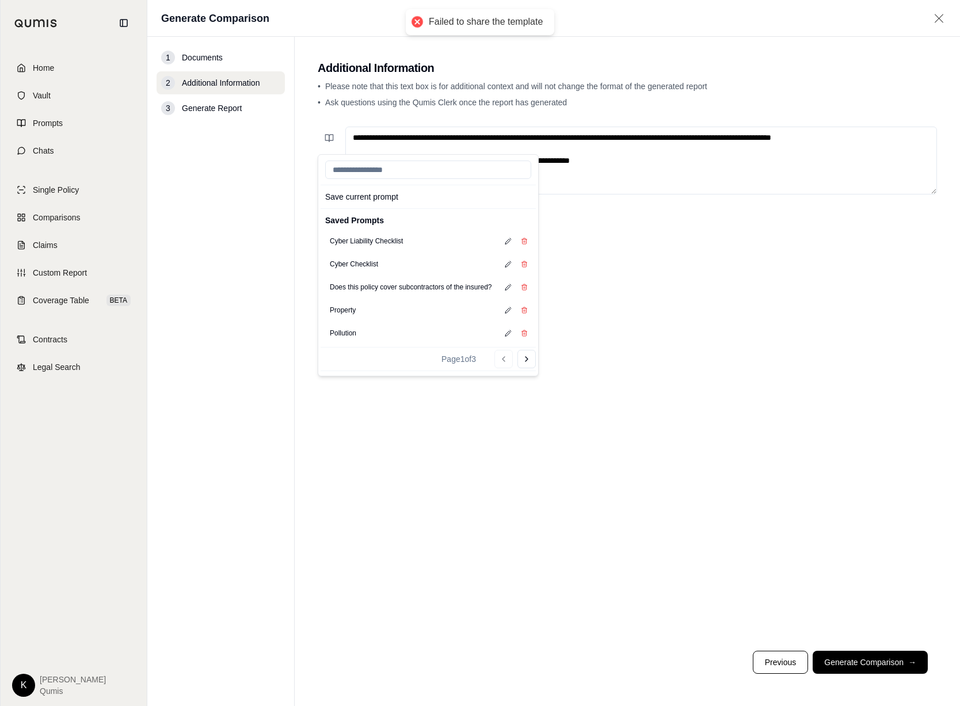
click at [405, 173] on input "search" at bounding box center [428, 170] width 206 height 18
click at [385, 193] on button "Save current prompt" at bounding box center [428, 197] width 215 height 18
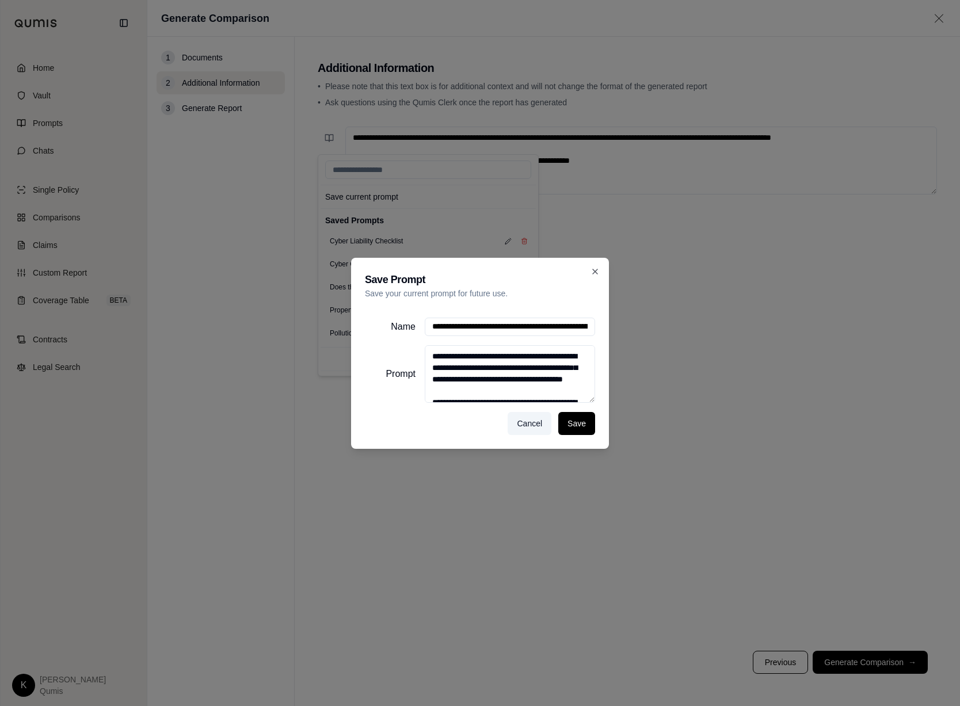
drag, startPoint x: 586, startPoint y: 328, endPoint x: 385, endPoint y: 325, distance: 201.0
click at [386, 325] on div "**********" at bounding box center [480, 327] width 230 height 18
type input "**********"
type input "*********"
click at [574, 434] on button "Save" at bounding box center [577, 423] width 37 height 23
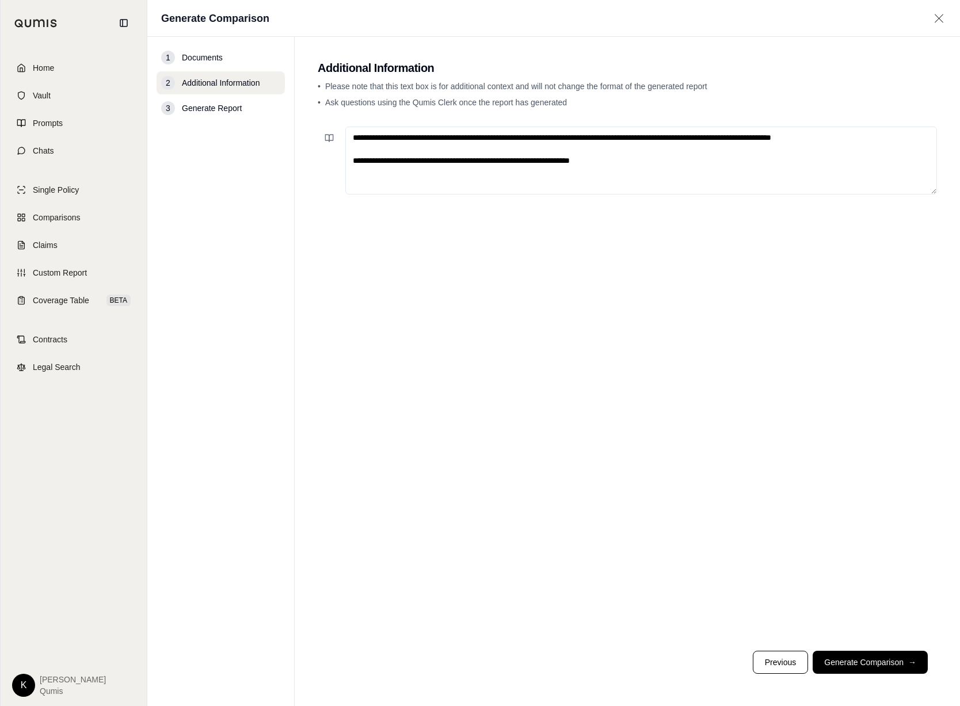
click at [673, 368] on div "**********" at bounding box center [628, 382] width 620 height 520
click at [730, 663] on button "Generate Comparison →" at bounding box center [870, 662] width 115 height 23
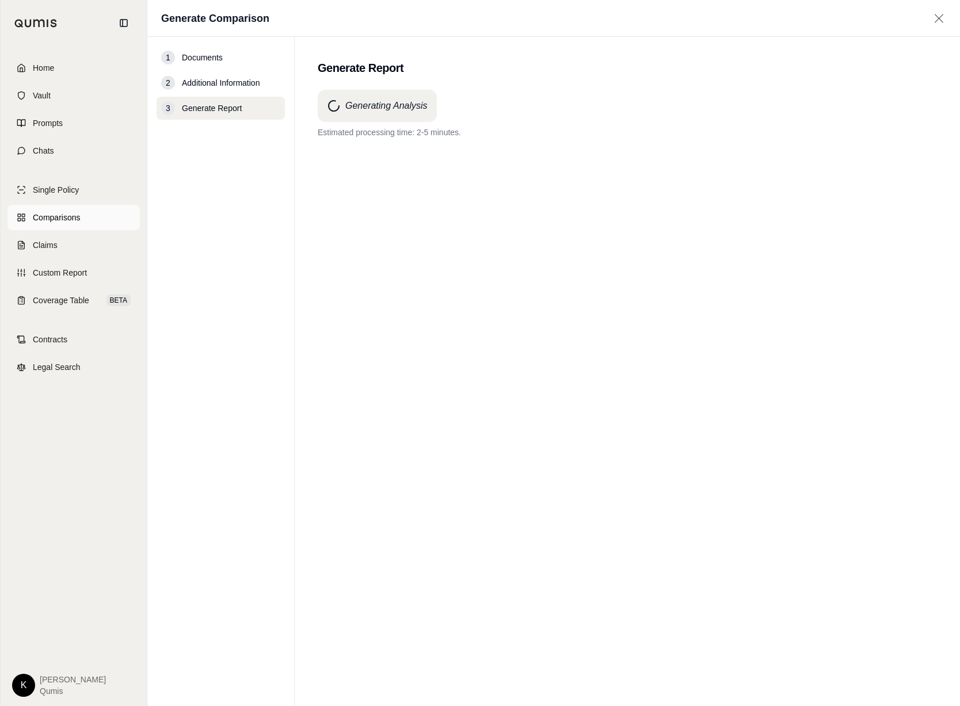
click at [73, 213] on span "Comparisons" at bounding box center [56, 218] width 47 height 12
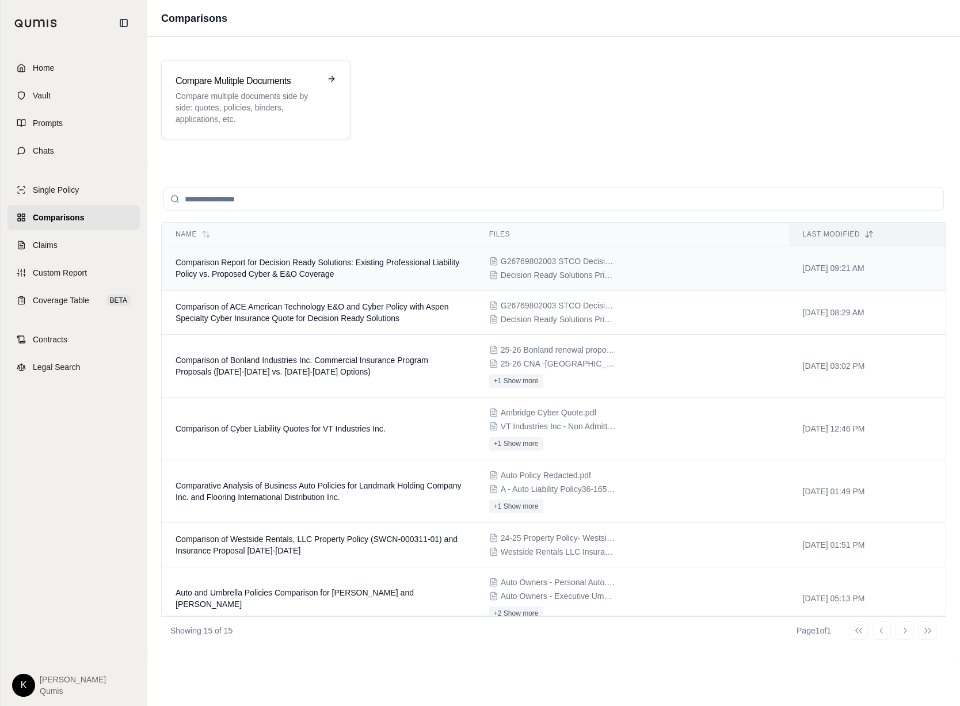
click at [343, 265] on span "Comparison Report for Decision Ready Solutions: Existing Professional Liability…" at bounding box center [318, 268] width 284 height 21
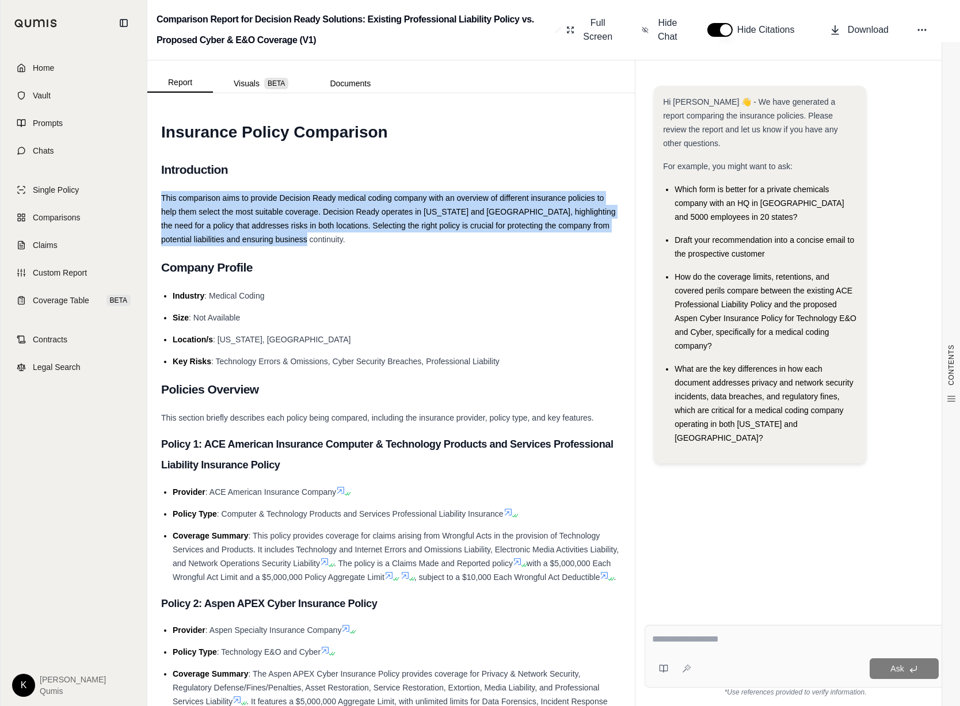
drag, startPoint x: 163, startPoint y: 196, endPoint x: 464, endPoint y: 244, distance: 304.2
click at [464, 244] on div "This comparison aims to provide Decision Ready medical coding company with an o…" at bounding box center [391, 218] width 460 height 55
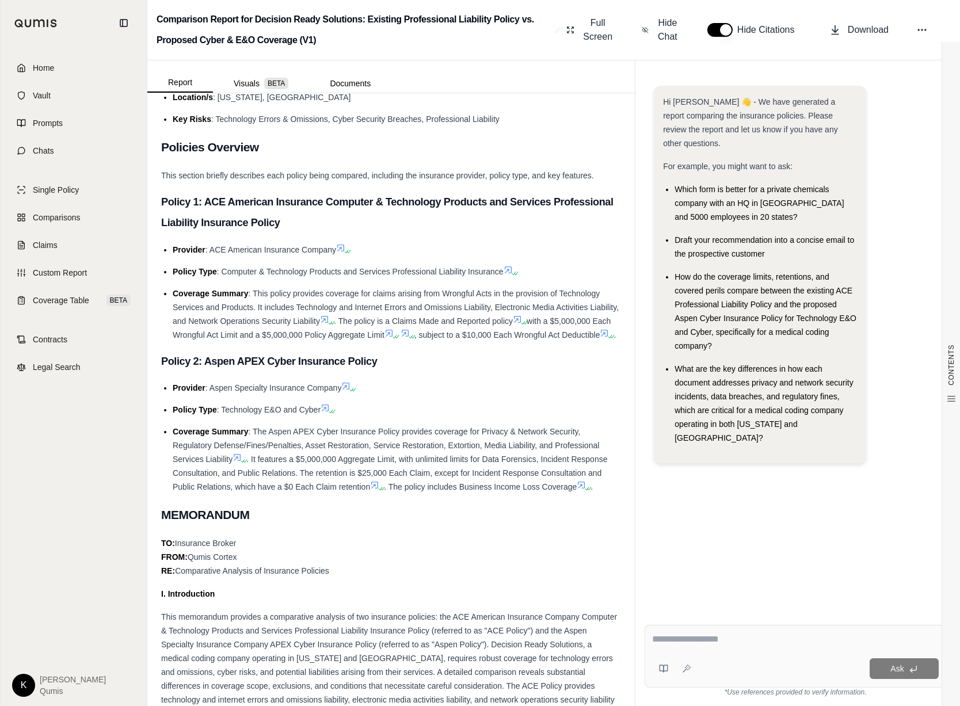
scroll to position [244, 0]
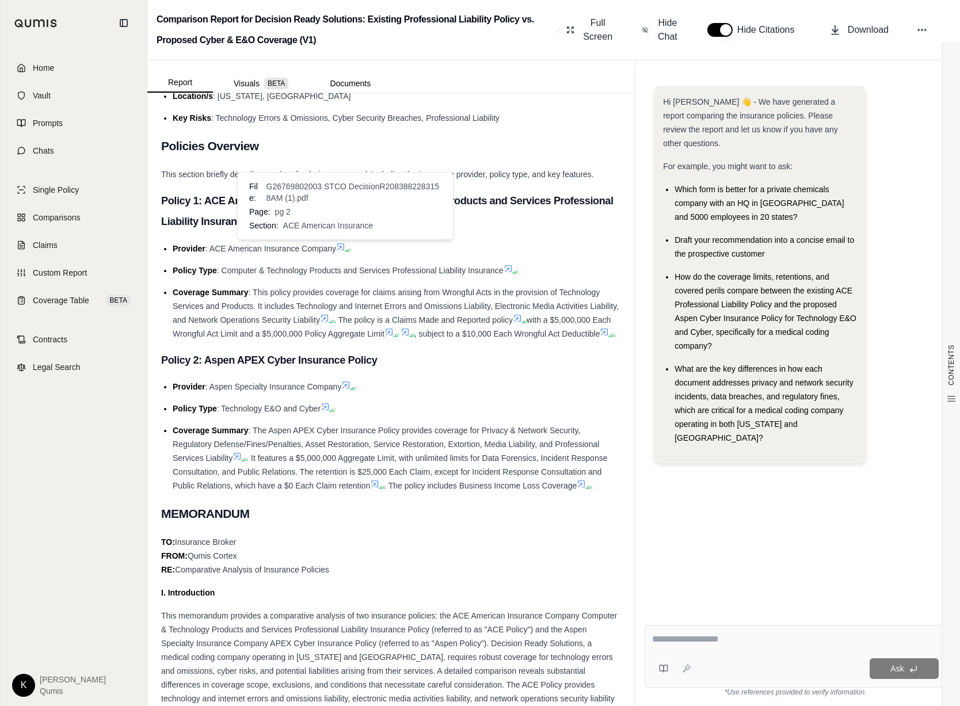
click at [344, 247] on icon at bounding box center [340, 246] width 9 height 9
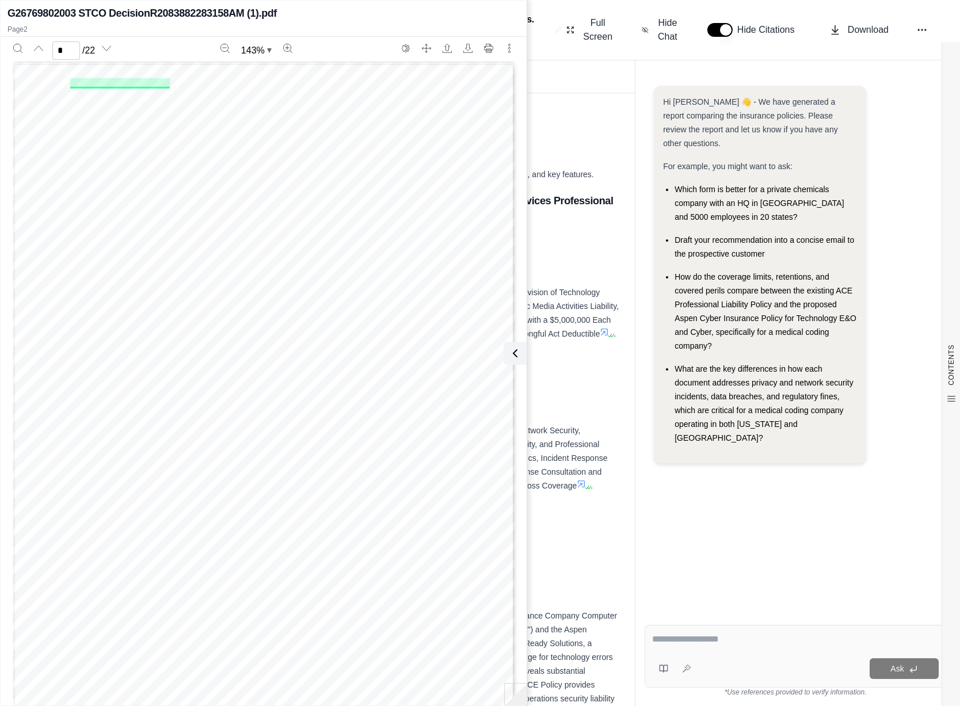
scroll to position [651, 0]
type input "*"
click at [514, 352] on icon at bounding box center [513, 354] width 14 height 14
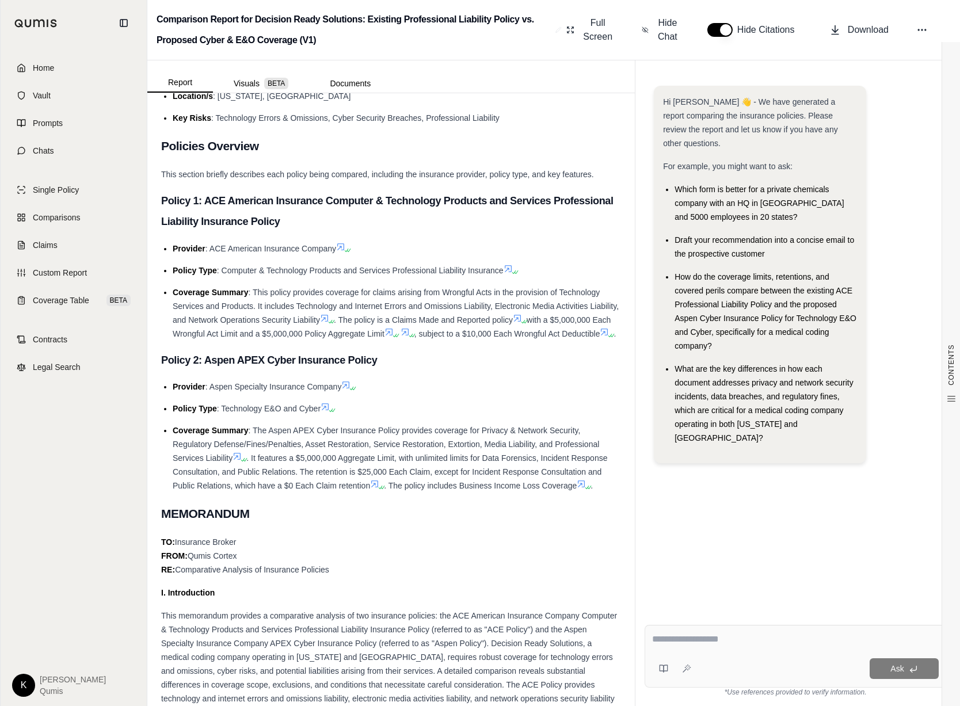
click at [726, 34] on button "button" at bounding box center [720, 30] width 25 height 14
click at [725, 33] on button "button" at bounding box center [720, 30] width 25 height 14
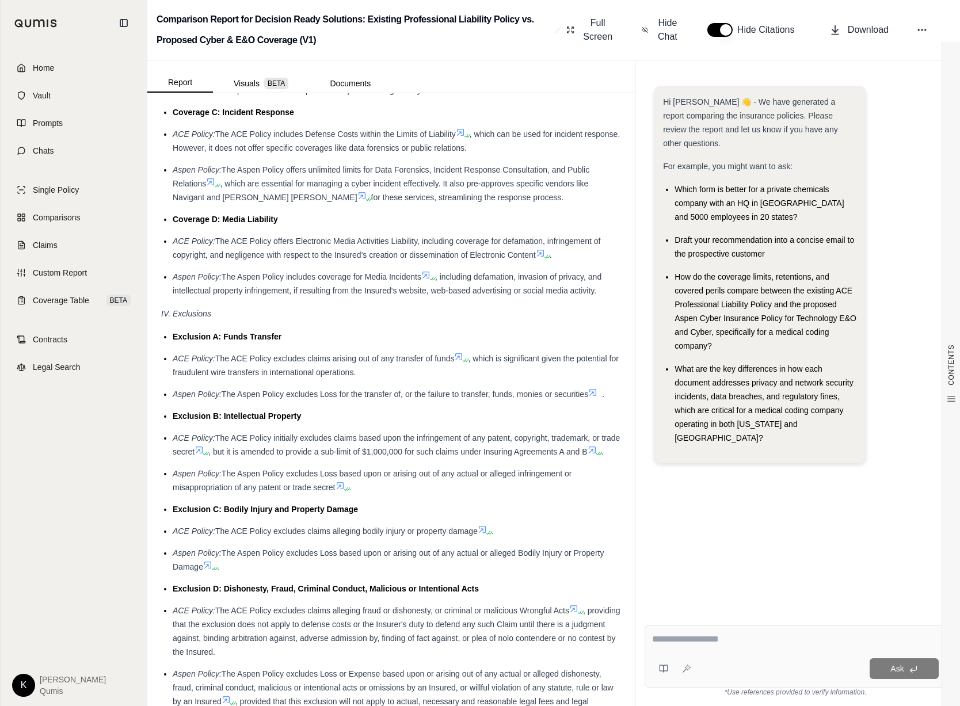
scroll to position [1733, 0]
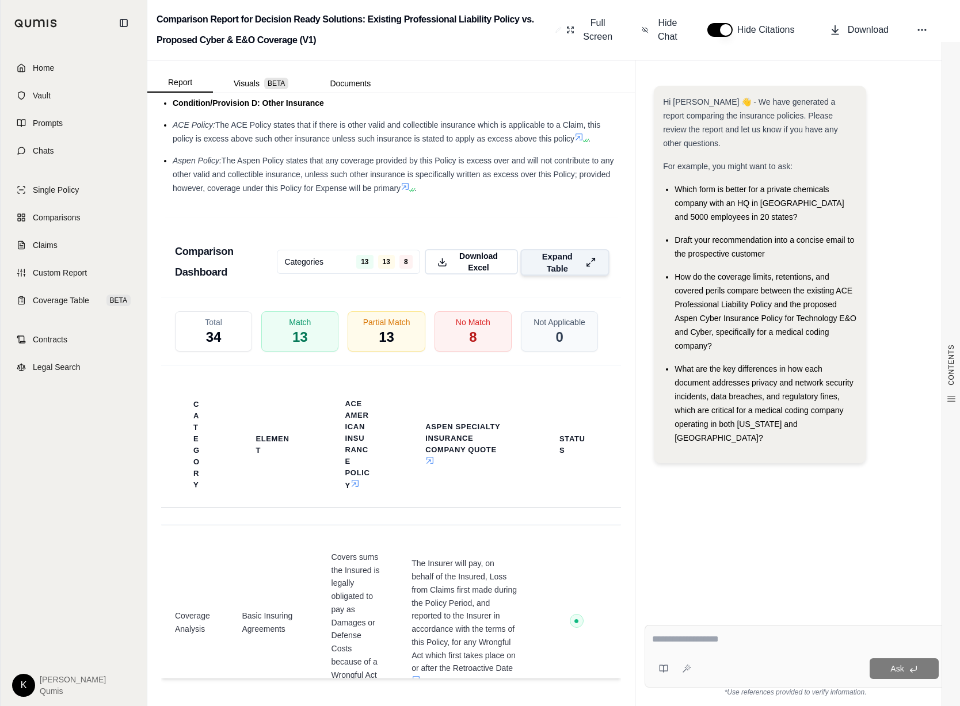
click at [566, 258] on span "Expand Table" at bounding box center [557, 262] width 47 height 24
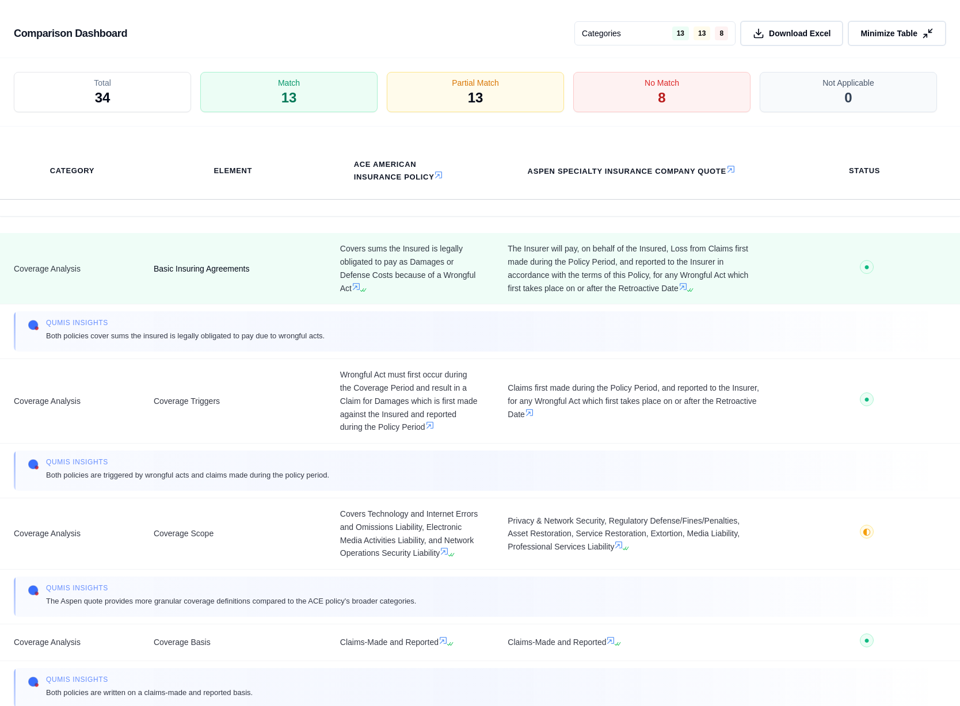
scroll to position [2213, 0]
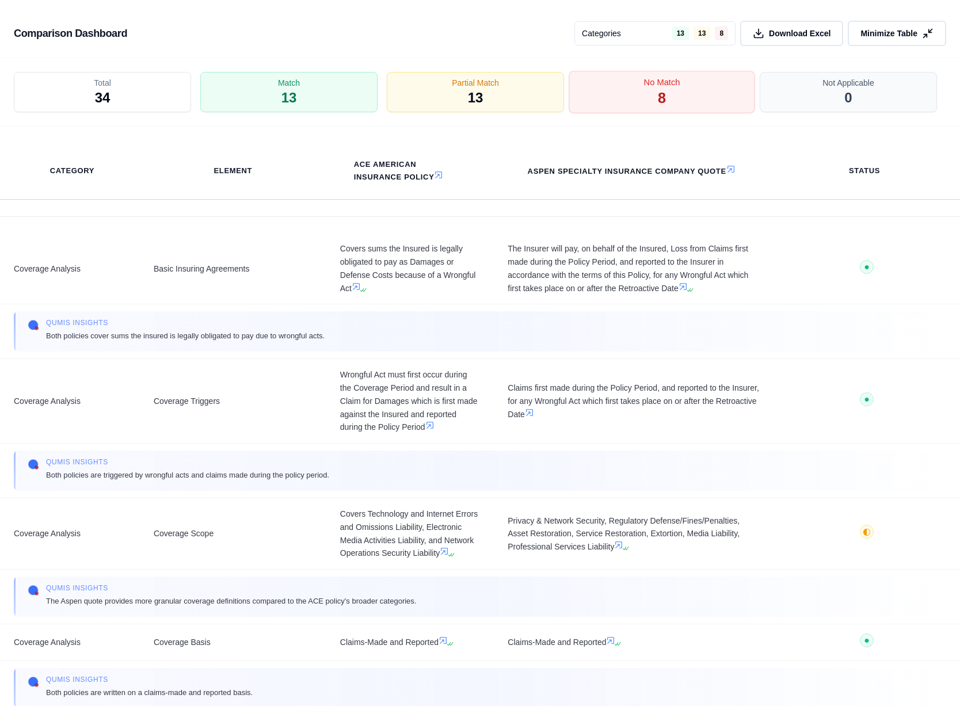
click at [624, 90] on div "No Match 8" at bounding box center [662, 92] width 186 height 43
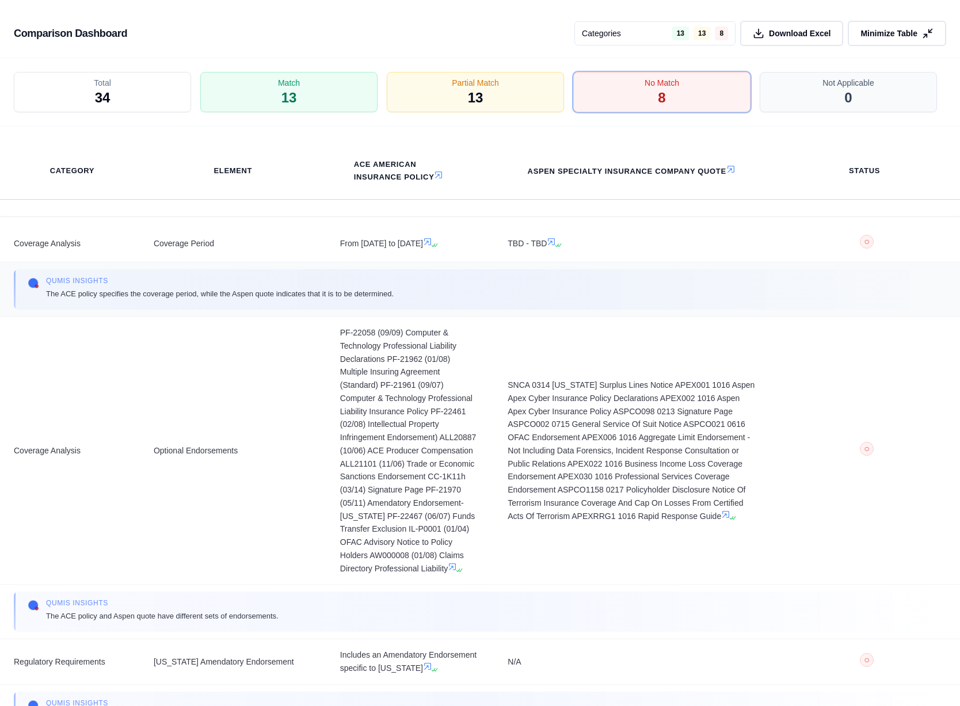
scroll to position [0, 0]
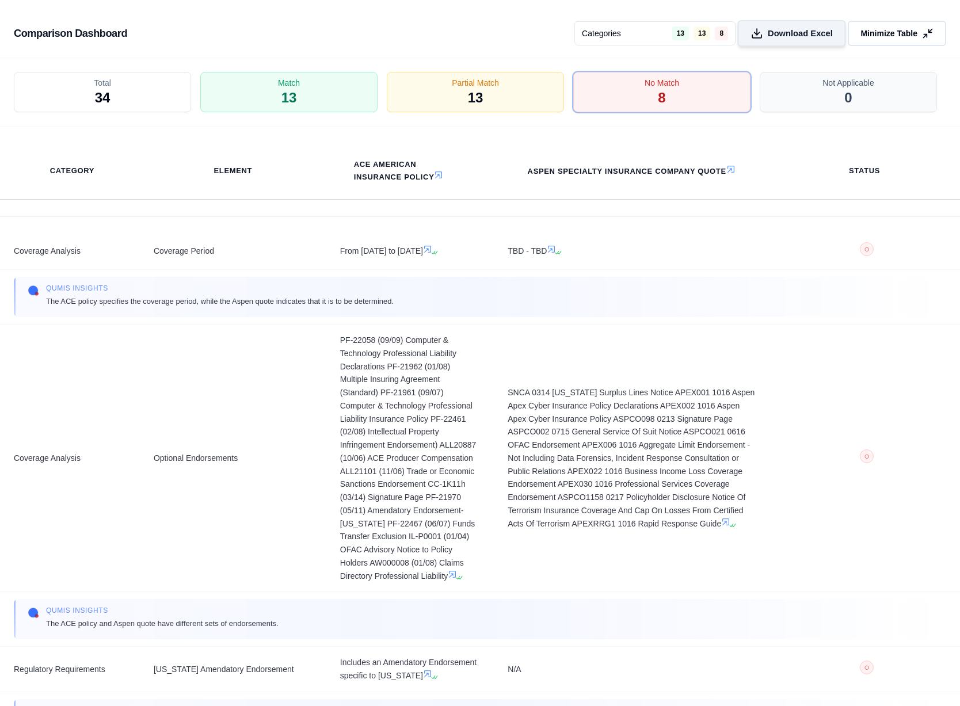
click at [730, 33] on button "Download Excel" at bounding box center [792, 33] width 108 height 26
click at [730, 36] on span "Minimize Table" at bounding box center [888, 34] width 59 height 12
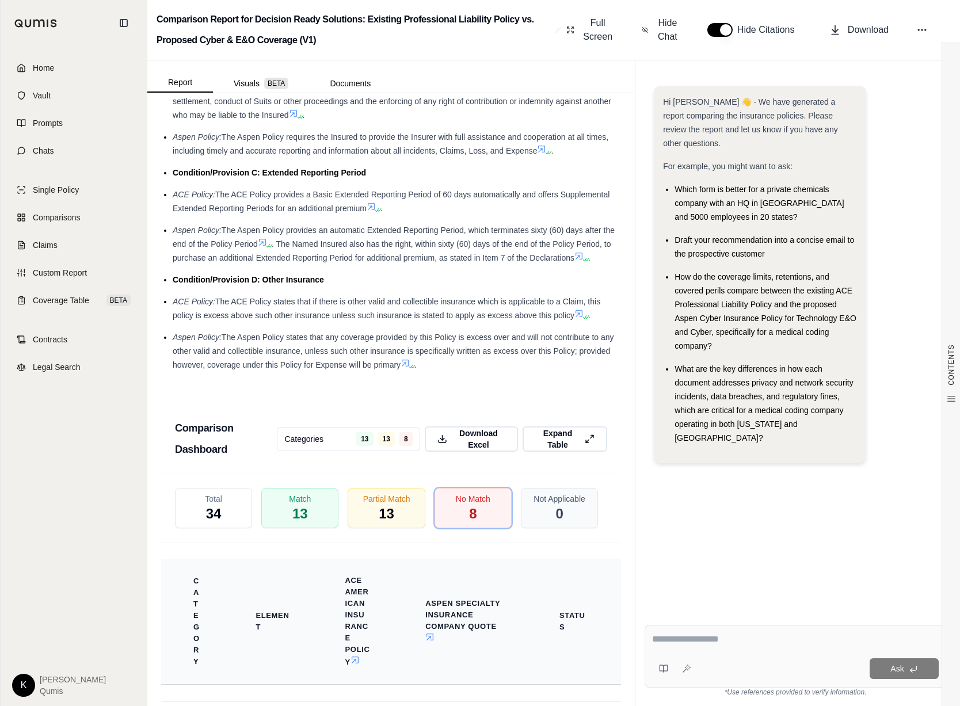
scroll to position [2702, 0]
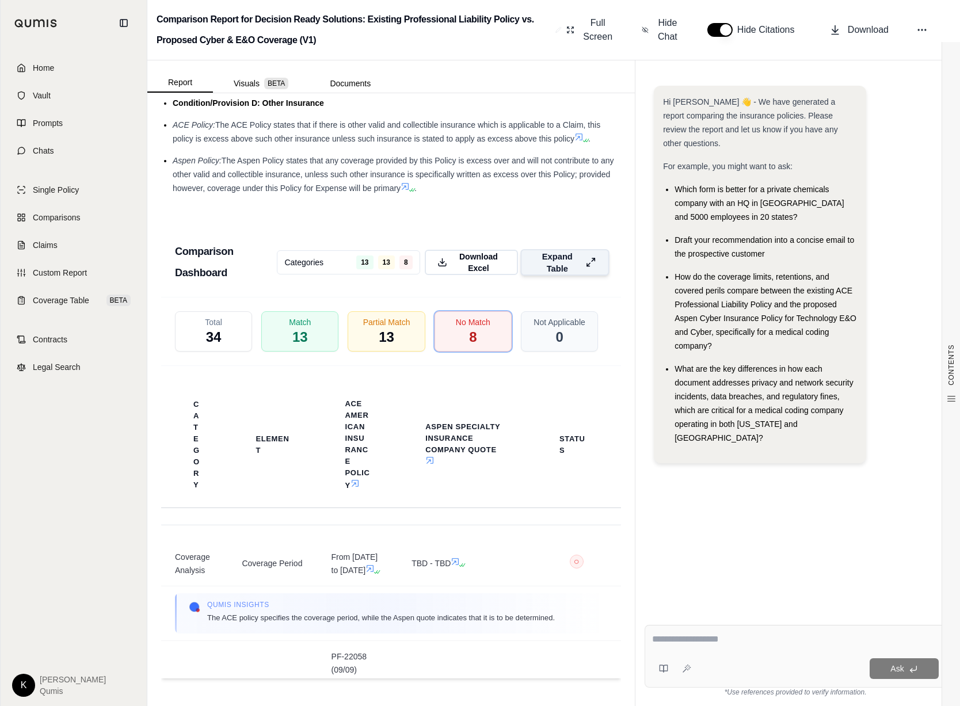
click at [559, 259] on span "Expand Table" at bounding box center [557, 262] width 47 height 24
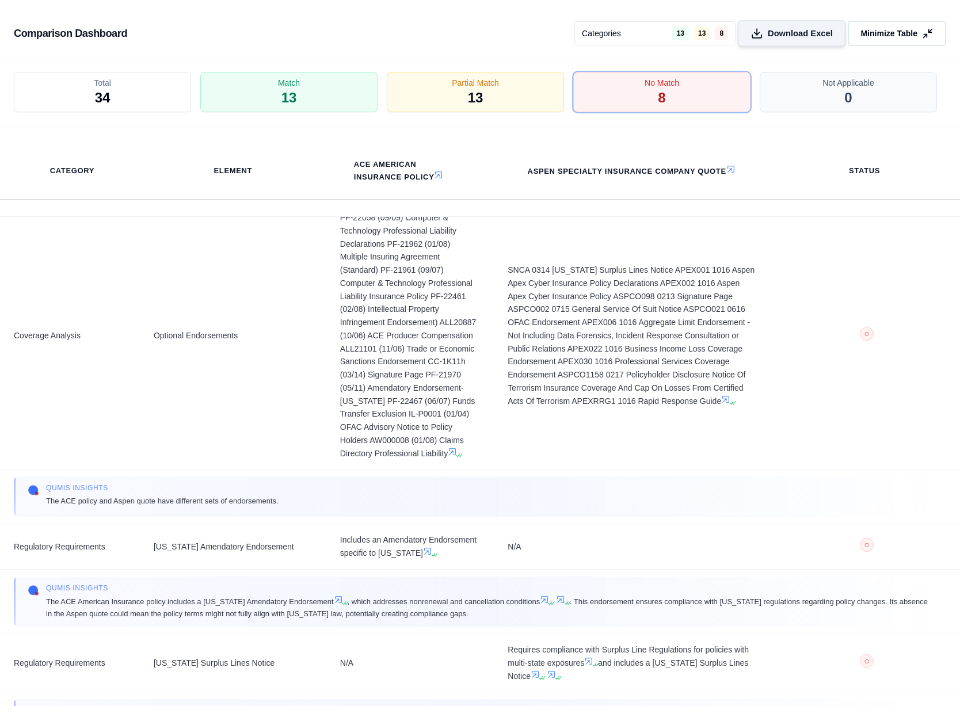
scroll to position [120, 0]
click at [730, 32] on span "Minimize Table" at bounding box center [888, 34] width 59 height 12
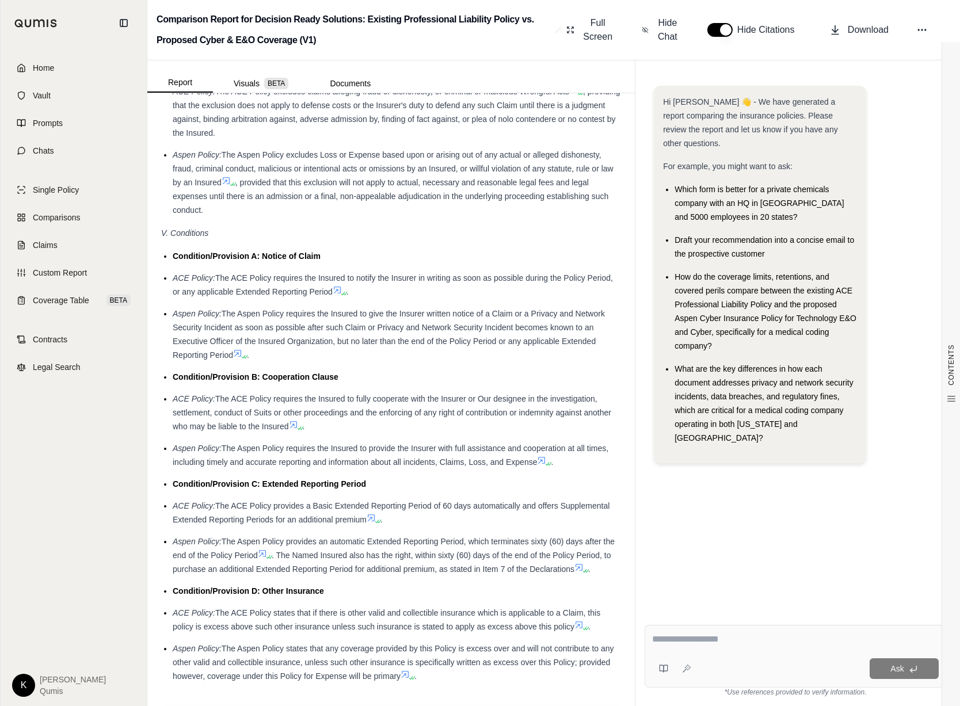
click at [727, 647] on div at bounding box center [795, 642] width 287 height 18
click at [666, 638] on textarea at bounding box center [795, 640] width 287 height 14
type textarea "*"
type textarea "**********"
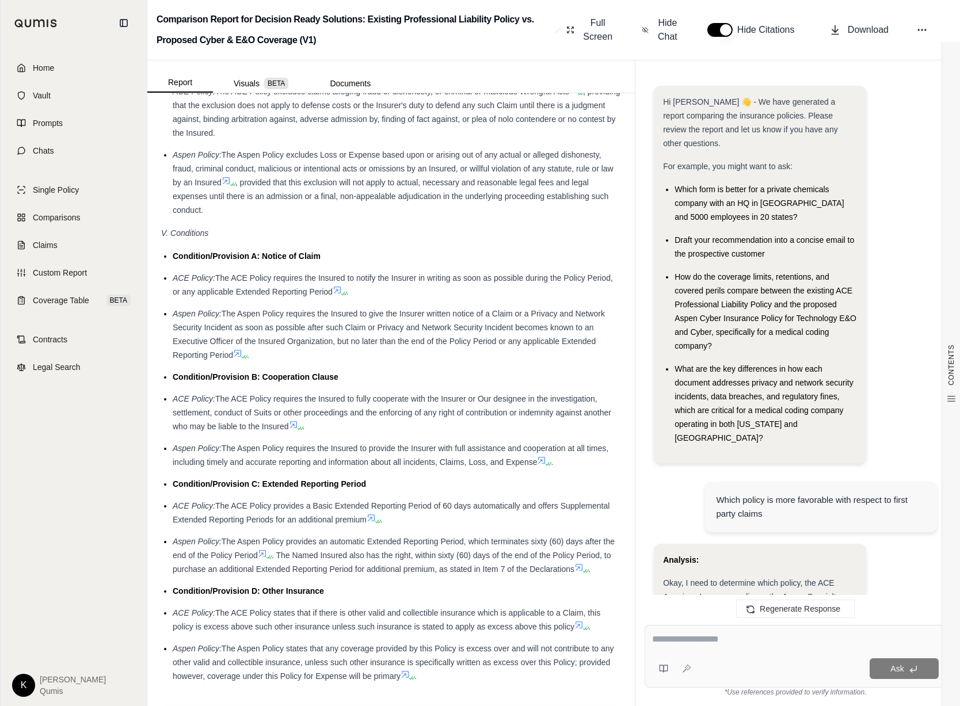
scroll to position [1274, 0]
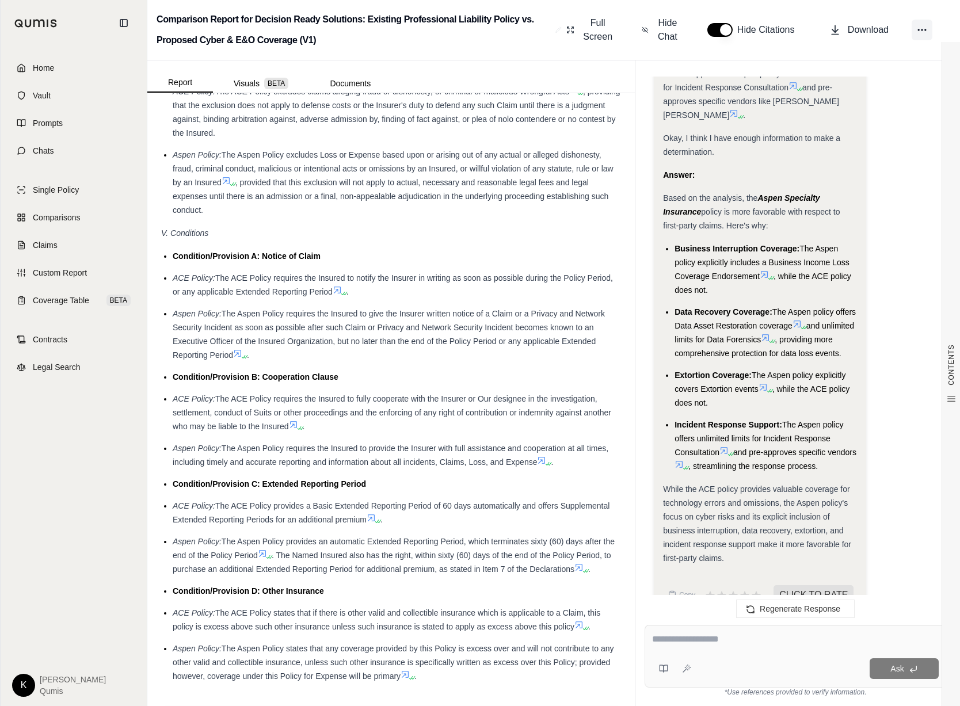
click at [730, 28] on icon at bounding box center [923, 30] width 12 height 12
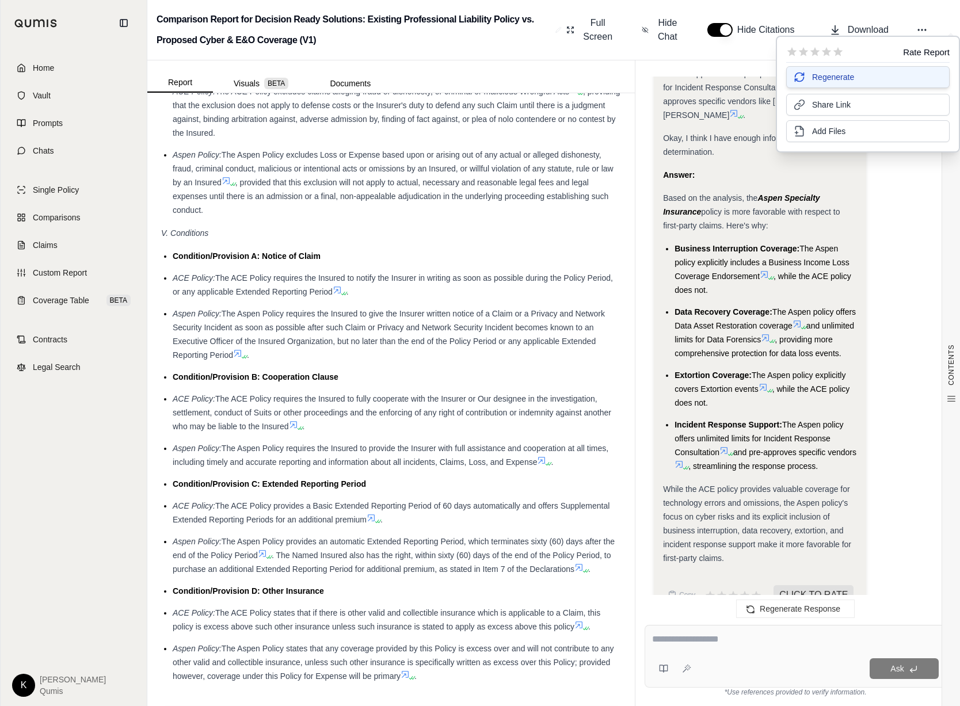
click at [730, 79] on button "Regenerate" at bounding box center [869, 77] width 164 height 22
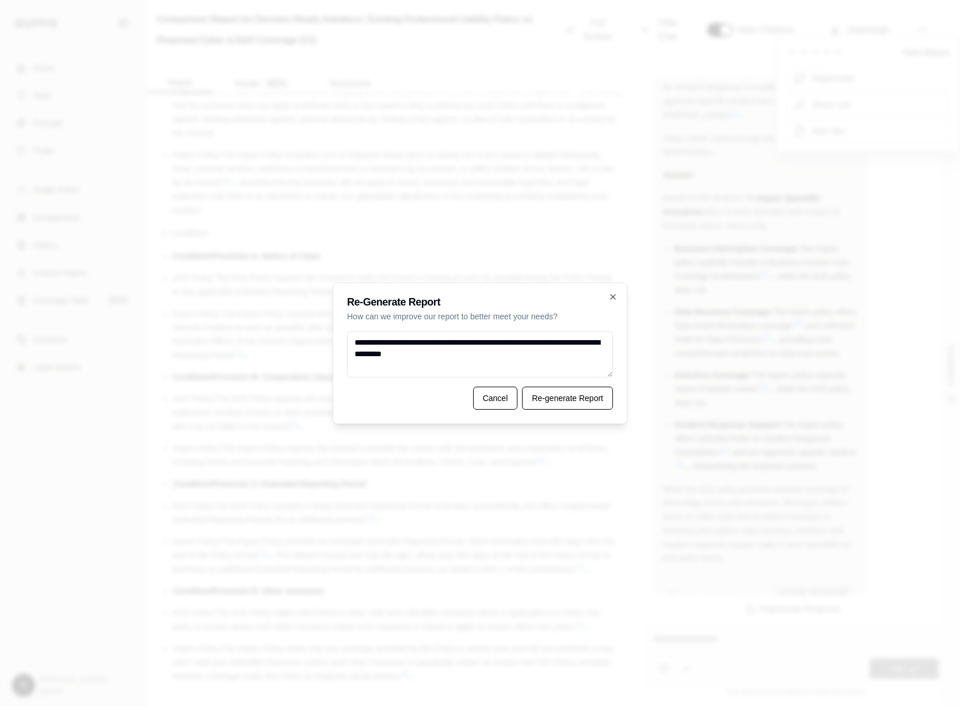
type textarea "**********"
click at [573, 407] on button "Re-generate Report" at bounding box center [567, 398] width 91 height 23
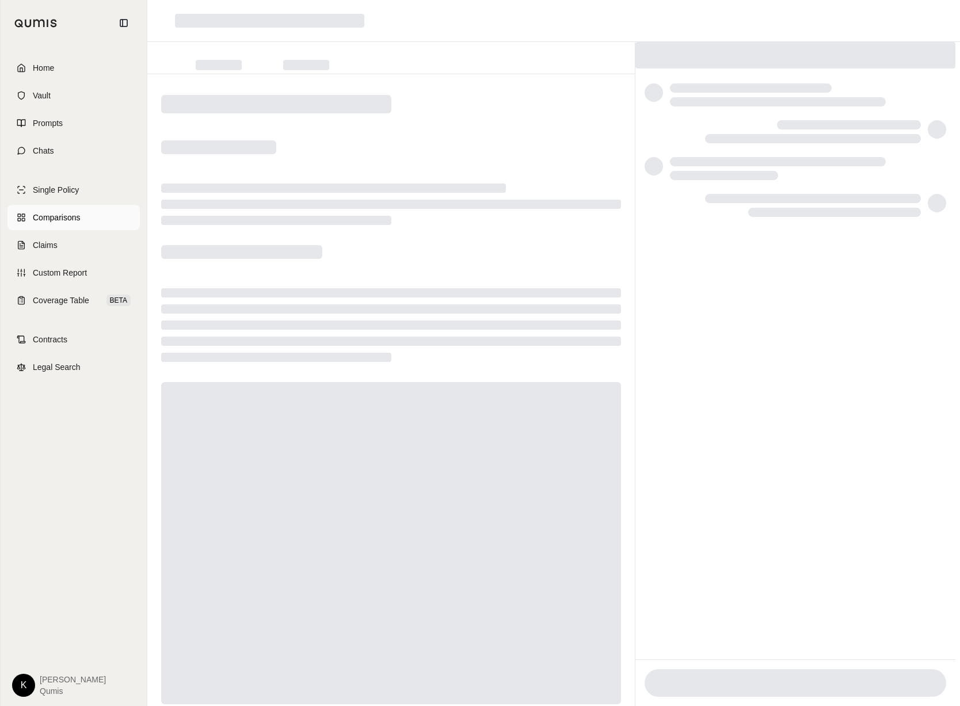
click at [51, 226] on link "Comparisons" at bounding box center [73, 217] width 132 height 25
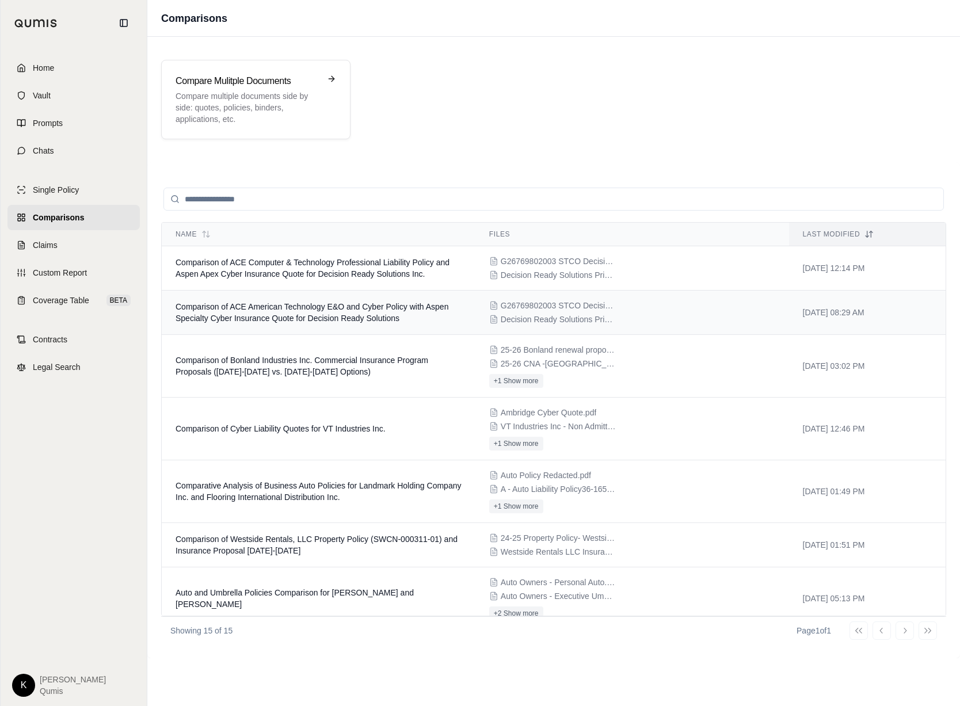
click at [406, 322] on td "Comparison of ACE American Technology E&O and Cyber Policy with Aspen Specialty…" at bounding box center [319, 313] width 314 height 44
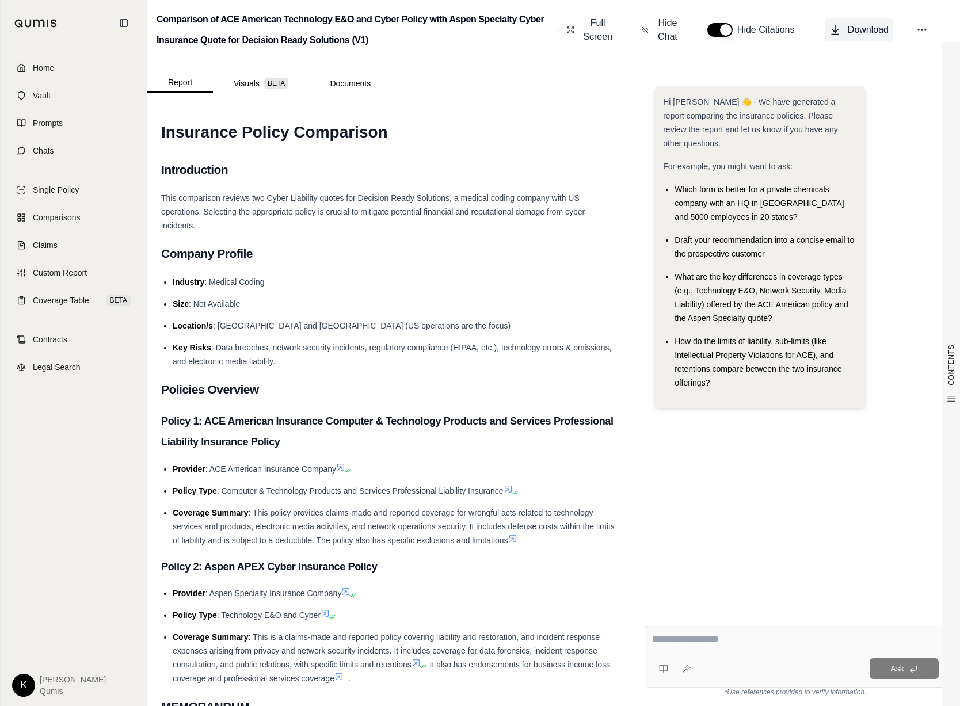
click at [730, 32] on span "Download" at bounding box center [868, 30] width 41 height 14
click at [508, 77] on div "Report Visuals BETA Documents" at bounding box center [391, 76] width 488 height 32
click at [246, 85] on button "Visuals BETA" at bounding box center [261, 83] width 96 height 18
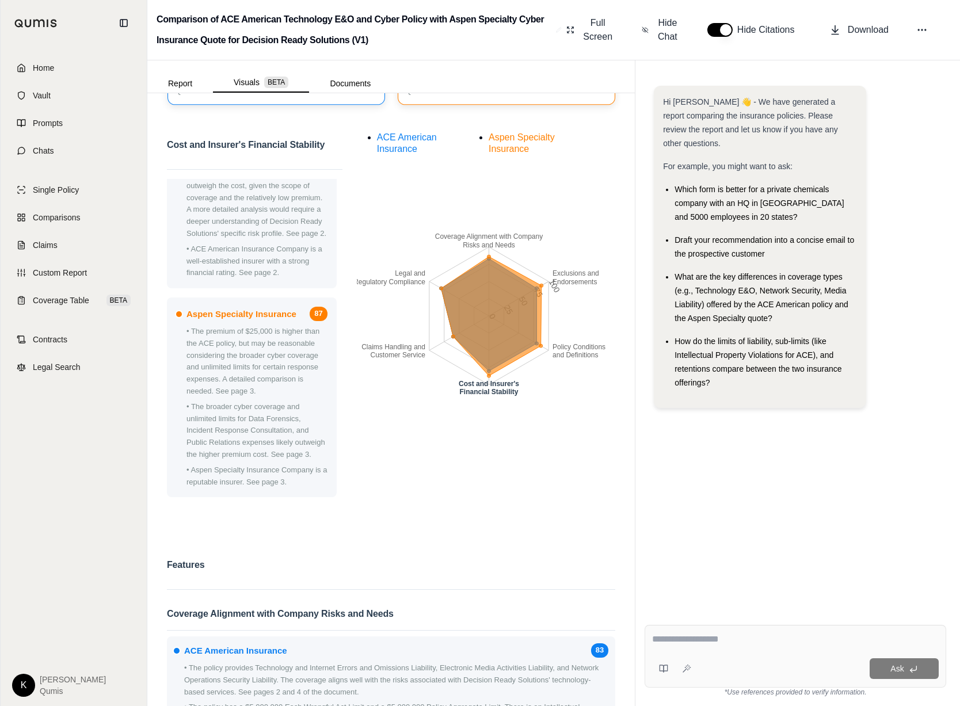
scroll to position [303, 0]
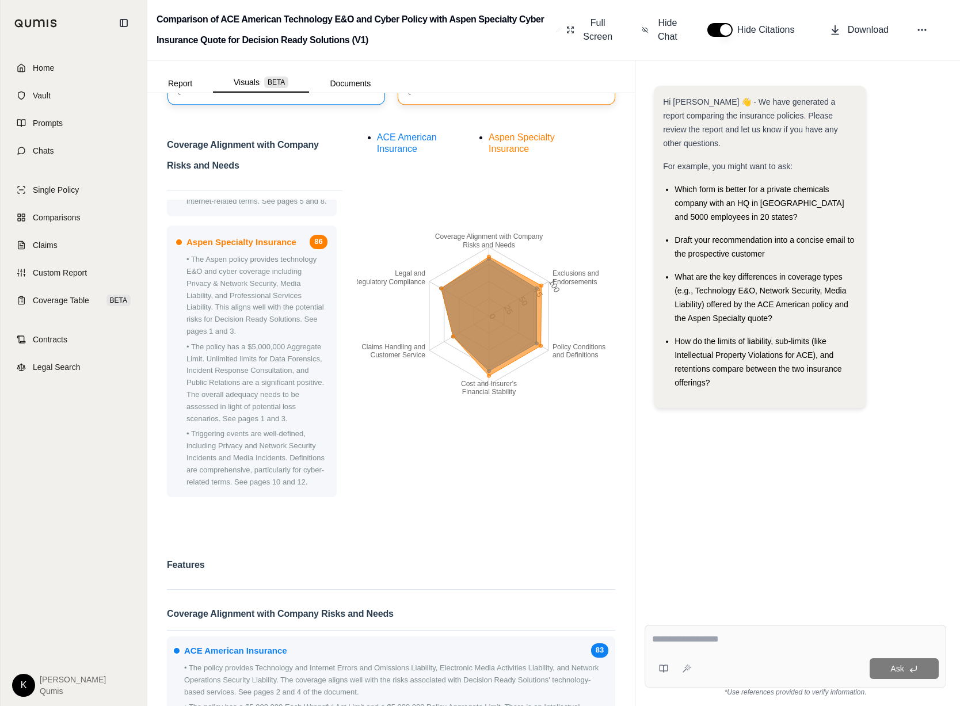
click at [503, 488] on icon "Coverage Alignment with Company Risks and Needs Exclusions and Endorsements Pol…" at bounding box center [489, 316] width 264 height 374
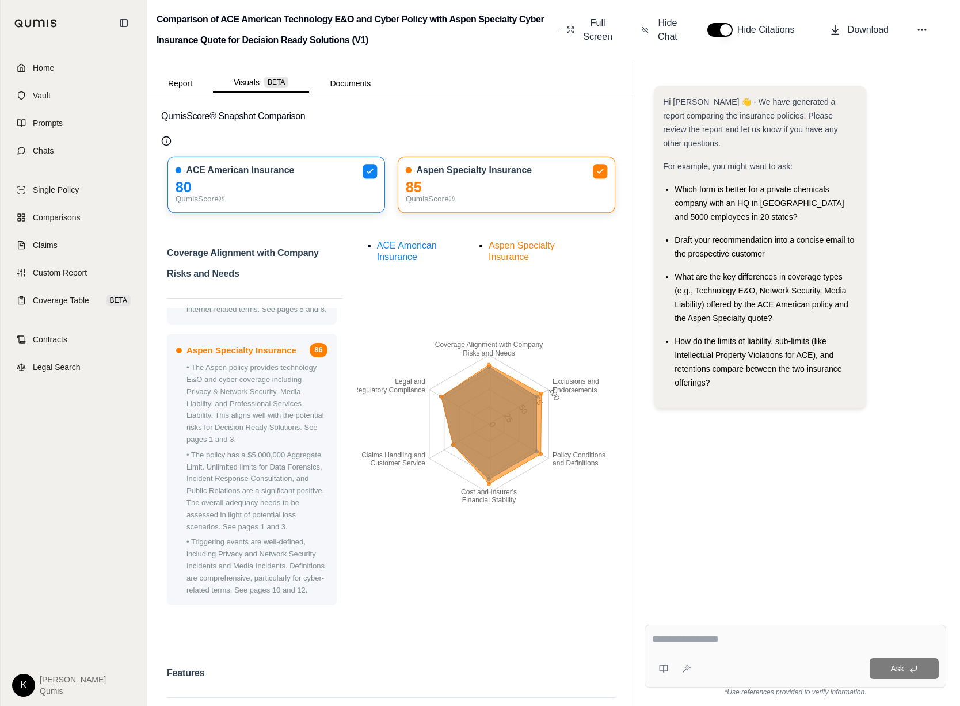
scroll to position [0, 0]
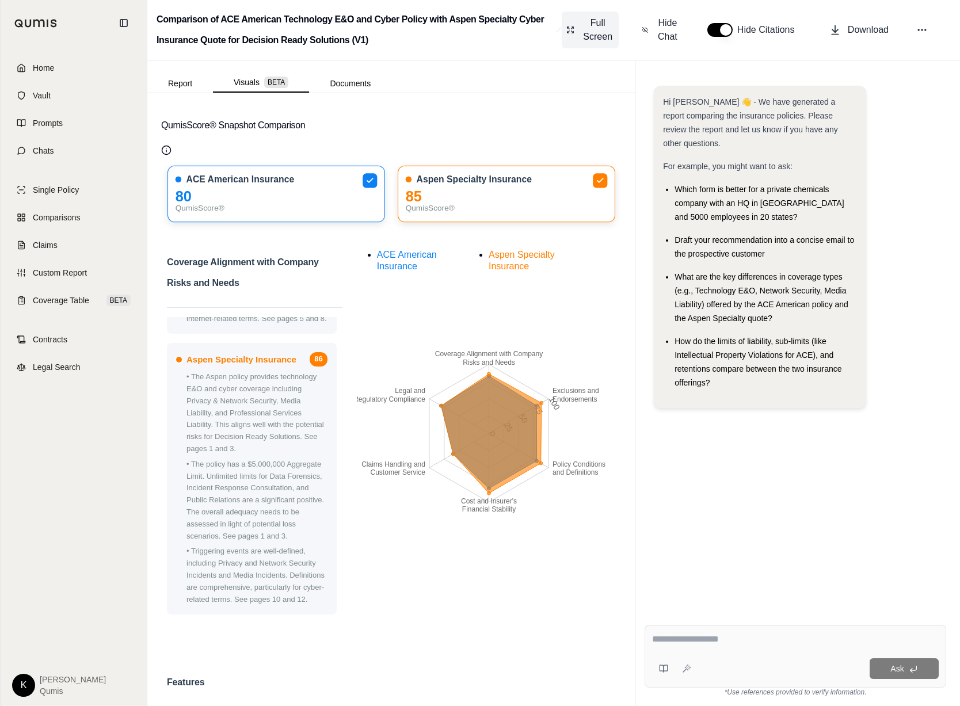
click at [606, 30] on span "Full Screen" at bounding box center [598, 30] width 33 height 28
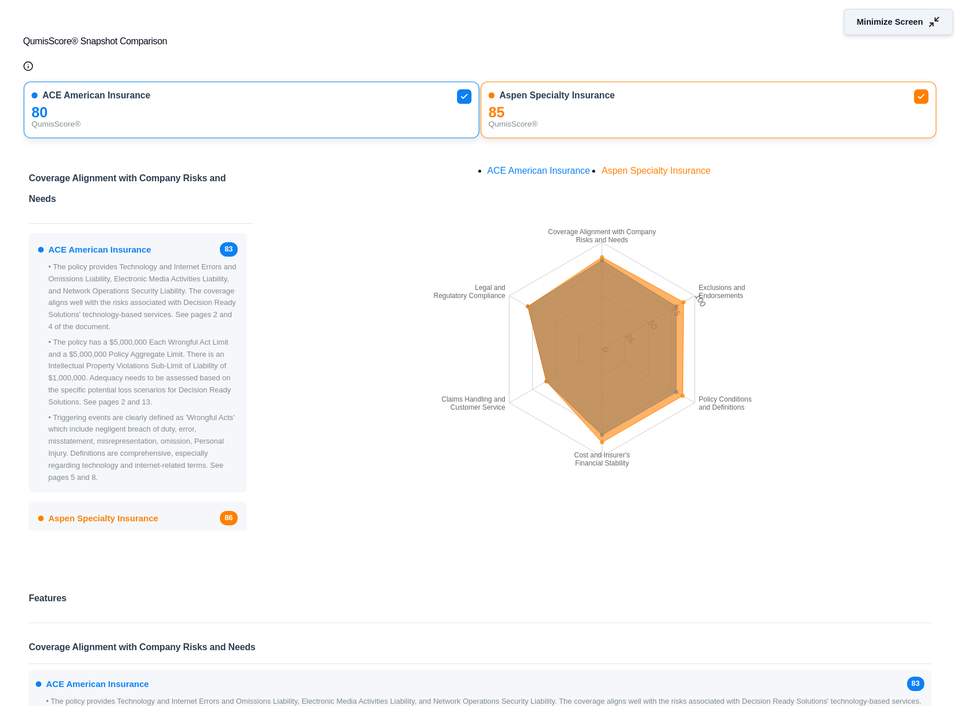
click at [730, 26] on span "Minimize Screen" at bounding box center [890, 22] width 66 height 12
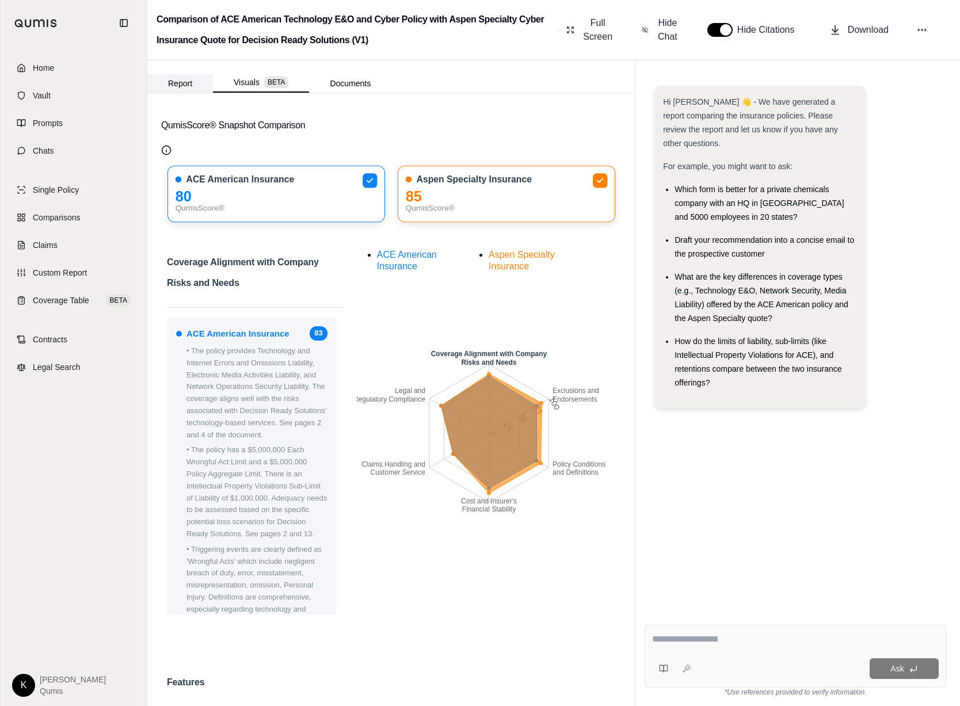
click at [195, 79] on button "Report" at bounding box center [180, 83] width 66 height 18
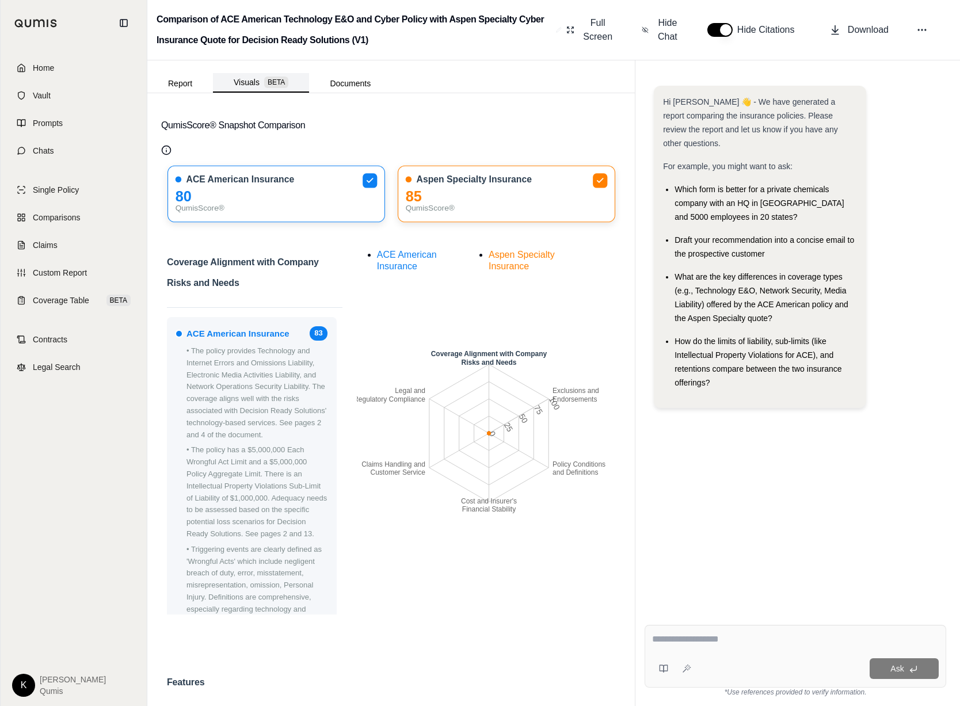
click at [263, 82] on button "Visuals BETA" at bounding box center [261, 83] width 96 height 20
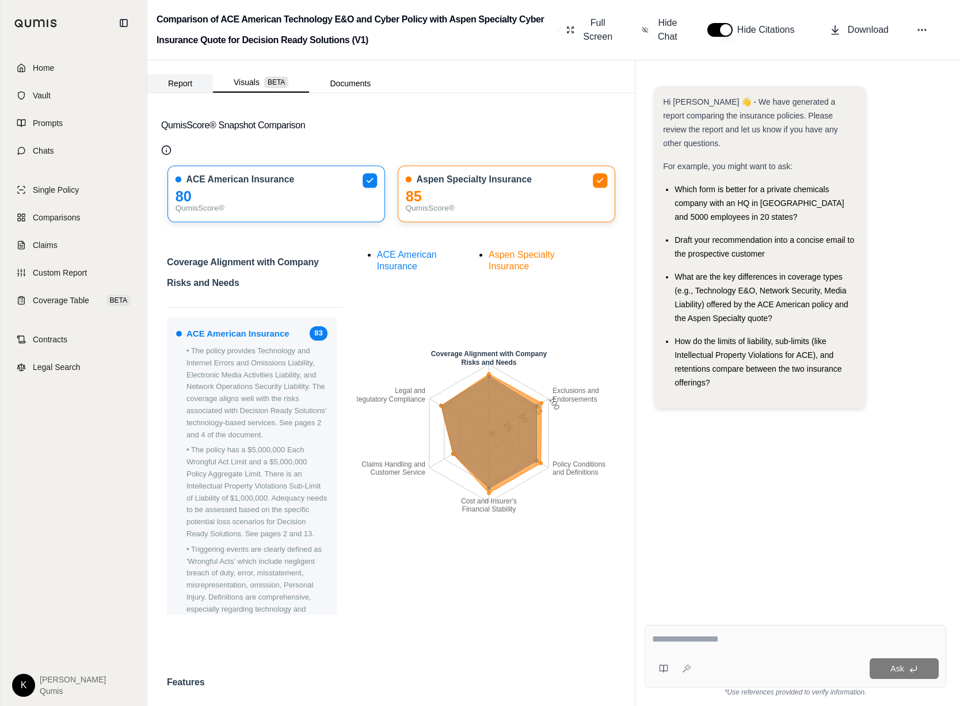
click at [179, 83] on button "Report" at bounding box center [180, 83] width 66 height 18
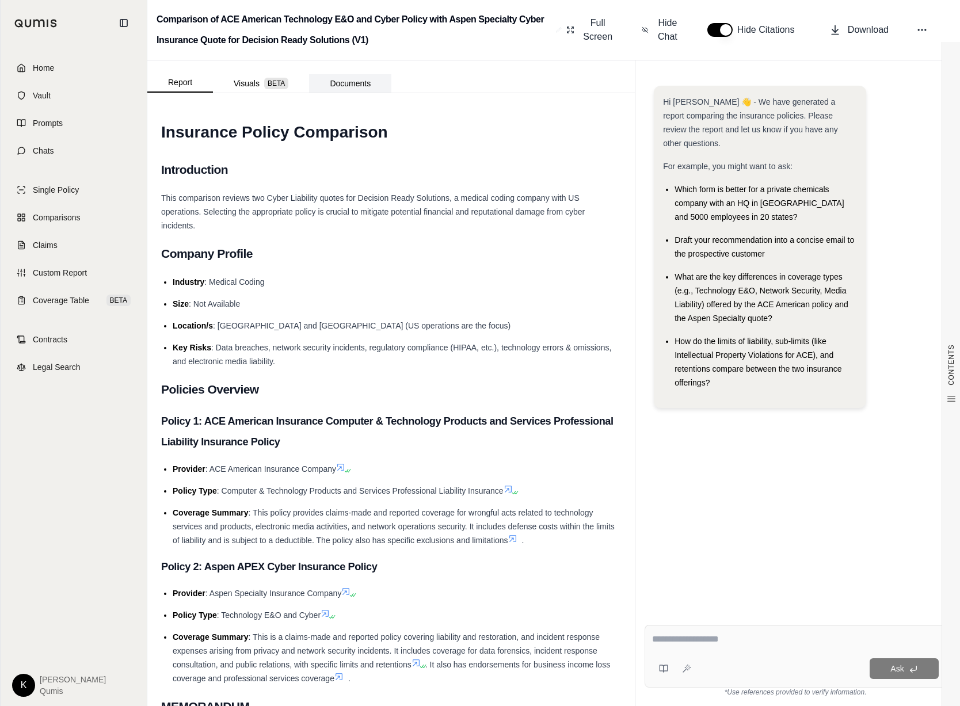
click at [352, 81] on button "Documents" at bounding box center [350, 83] width 82 height 18
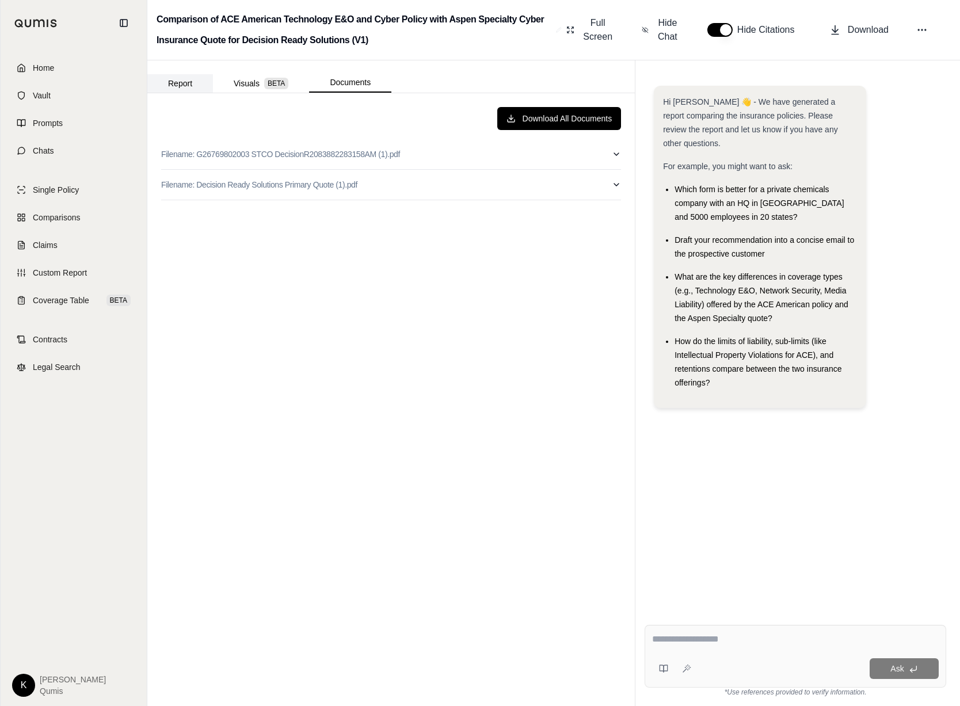
click at [189, 80] on button "Report" at bounding box center [180, 83] width 66 height 18
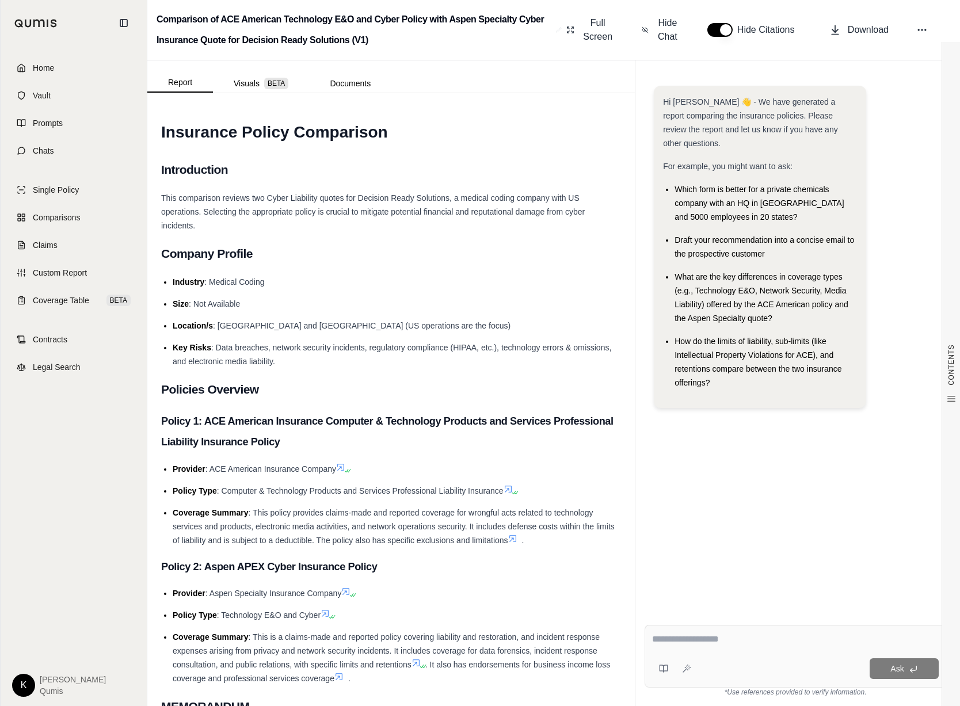
click at [730, 651] on div "Ask" at bounding box center [796, 656] width 302 height 63
type textarea "**********"
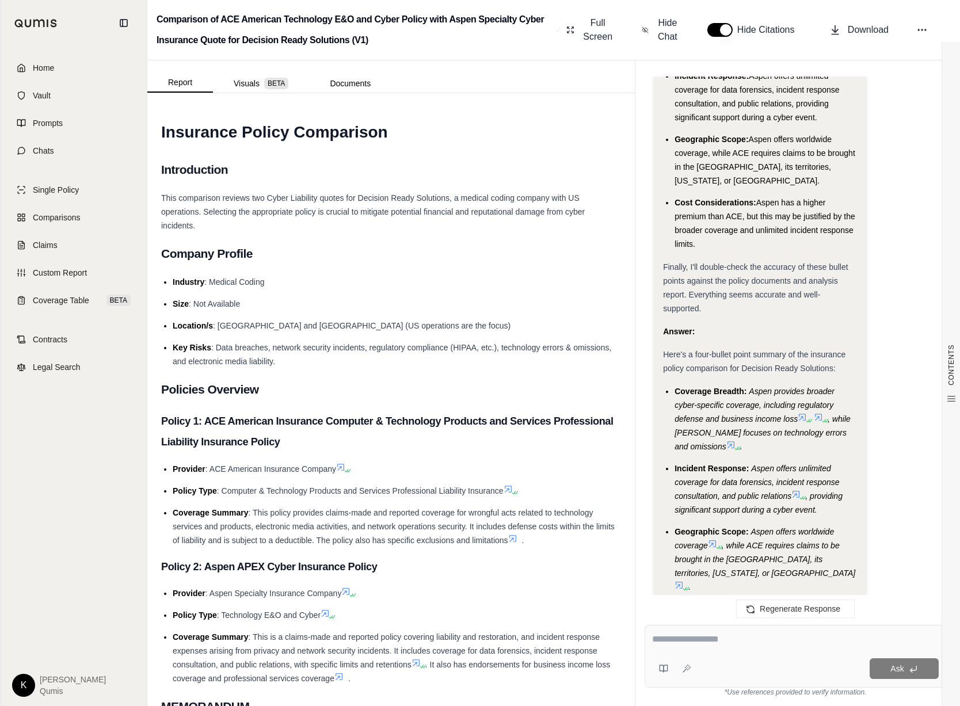
scroll to position [1433, 0]
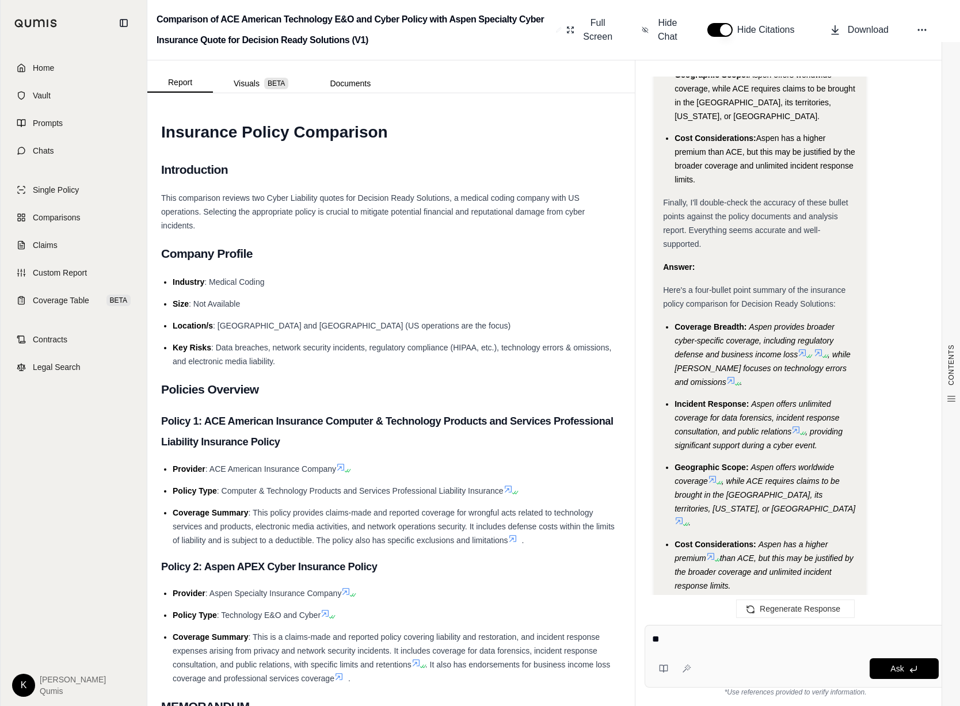
type textarea "*"
type textarea "**********"
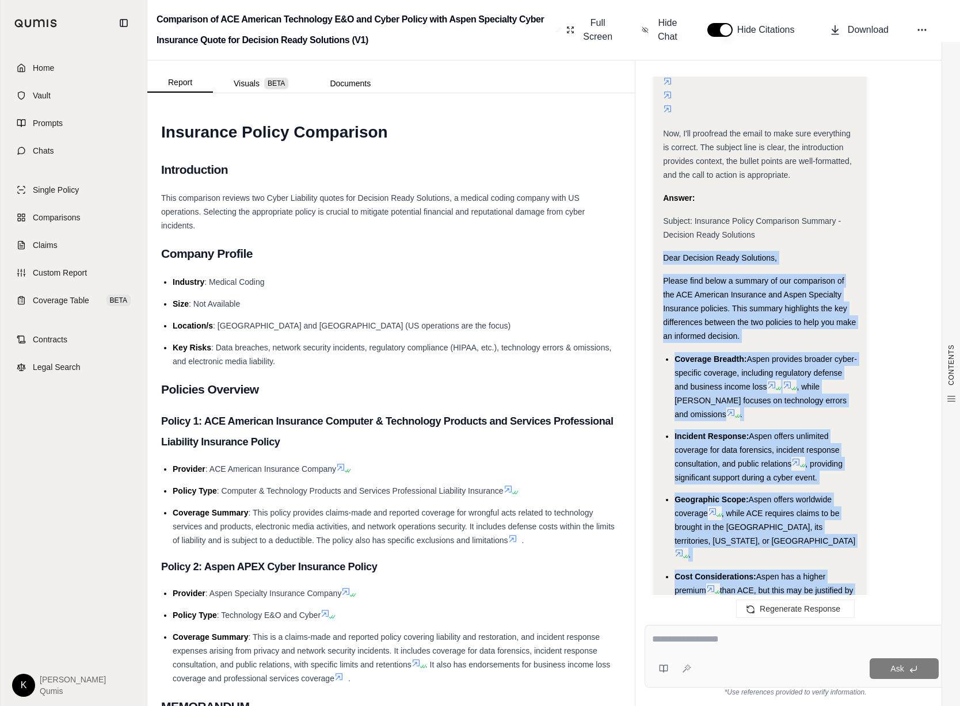
scroll to position [3044, 0]
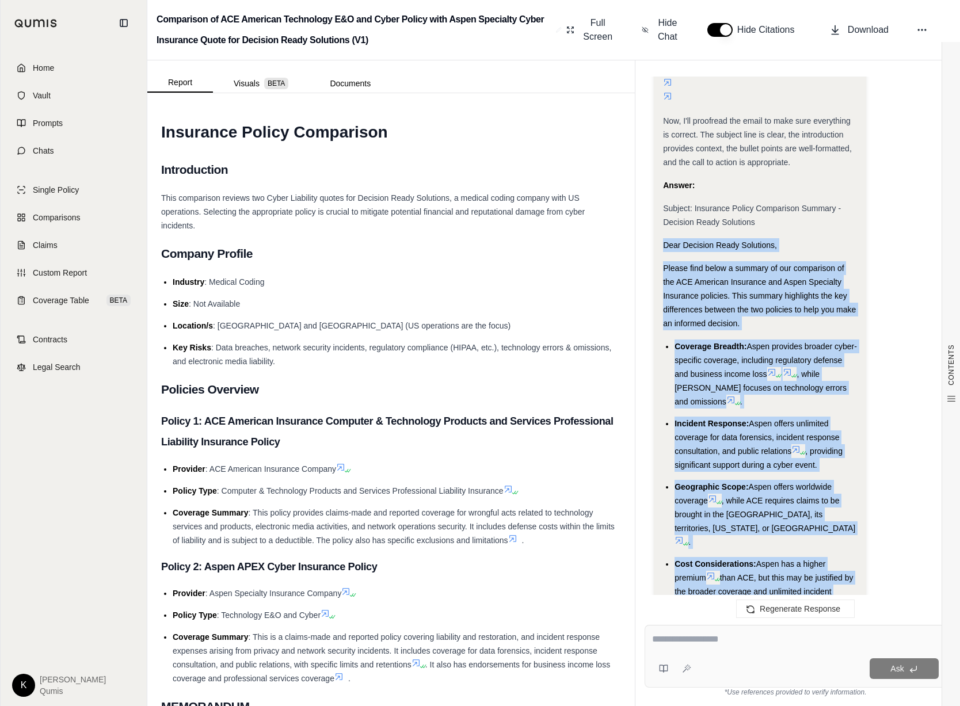
drag, startPoint x: 663, startPoint y: 193, endPoint x: 834, endPoint y: 589, distance: 431.2
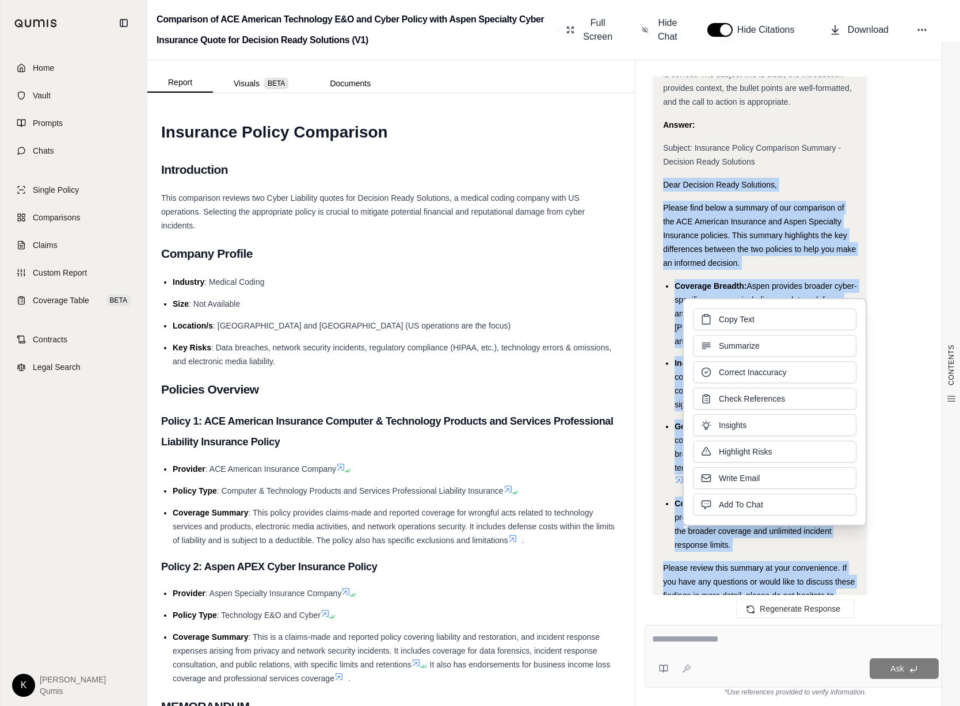
scroll to position [3173, 0]
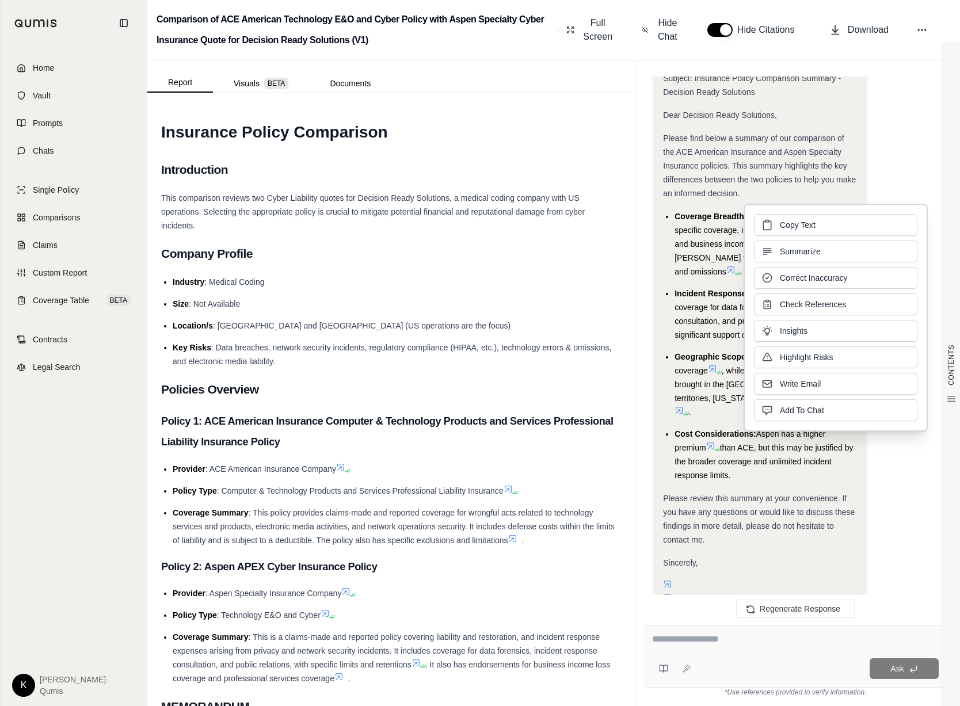
click at [730, 579] on div at bounding box center [760, 599] width 194 height 41
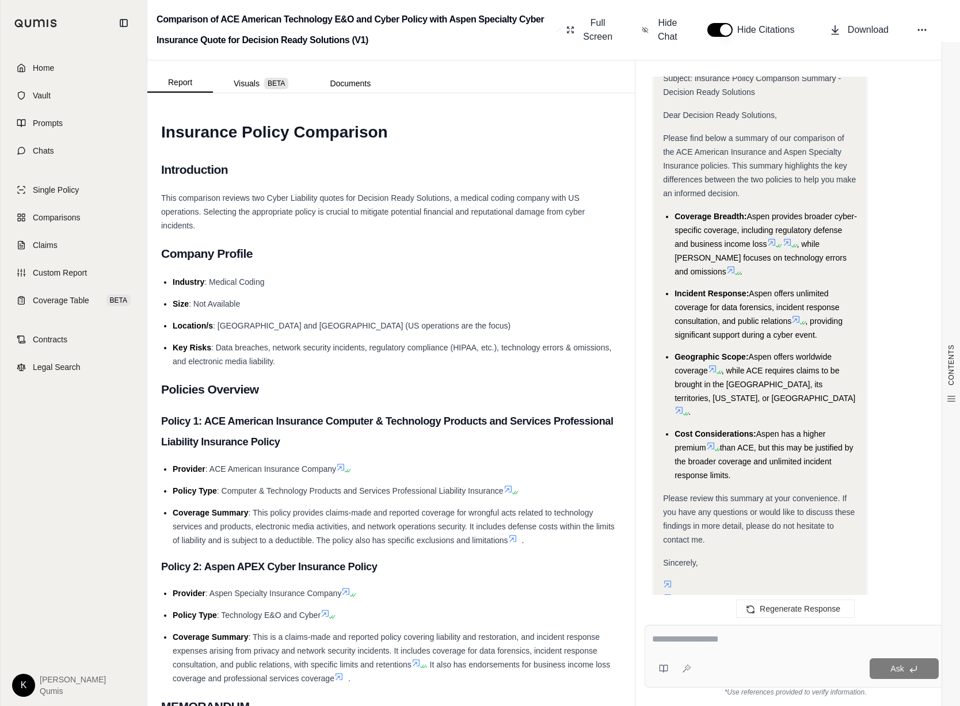
click at [730, 33] on button "button" at bounding box center [720, 30] width 25 height 14
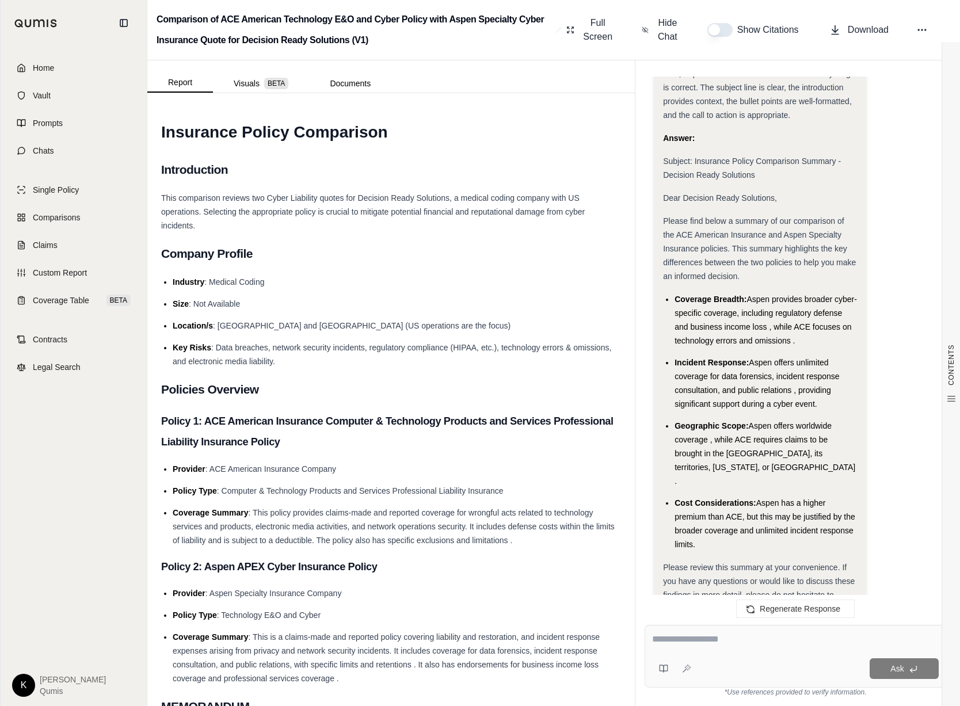
scroll to position [3048, 0]
click at [688, 642] on textarea at bounding box center [795, 640] width 287 height 14
click at [666, 669] on icon at bounding box center [663, 668] width 9 height 9
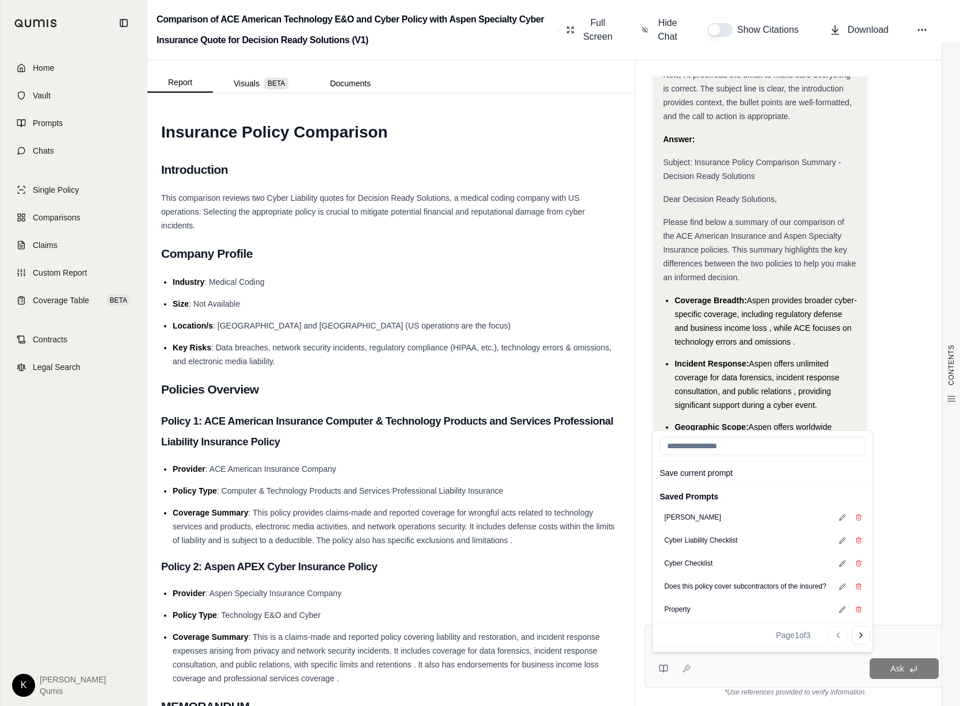
click at [718, 668] on div "Ask" at bounding box center [817, 669] width 243 height 21
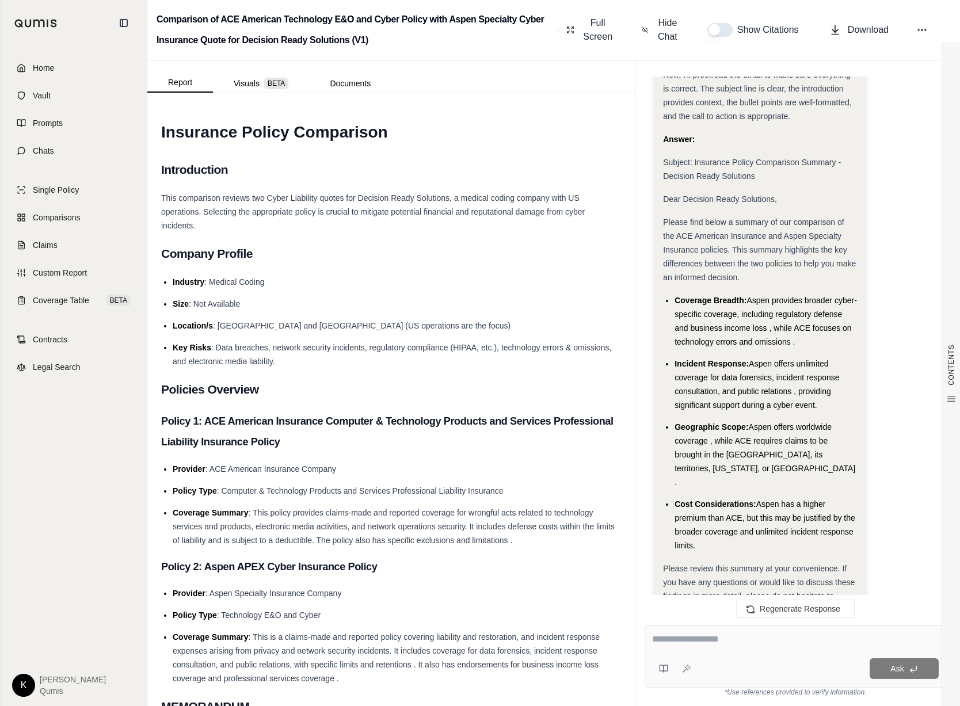
click at [693, 640] on textarea at bounding box center [795, 640] width 287 height 14
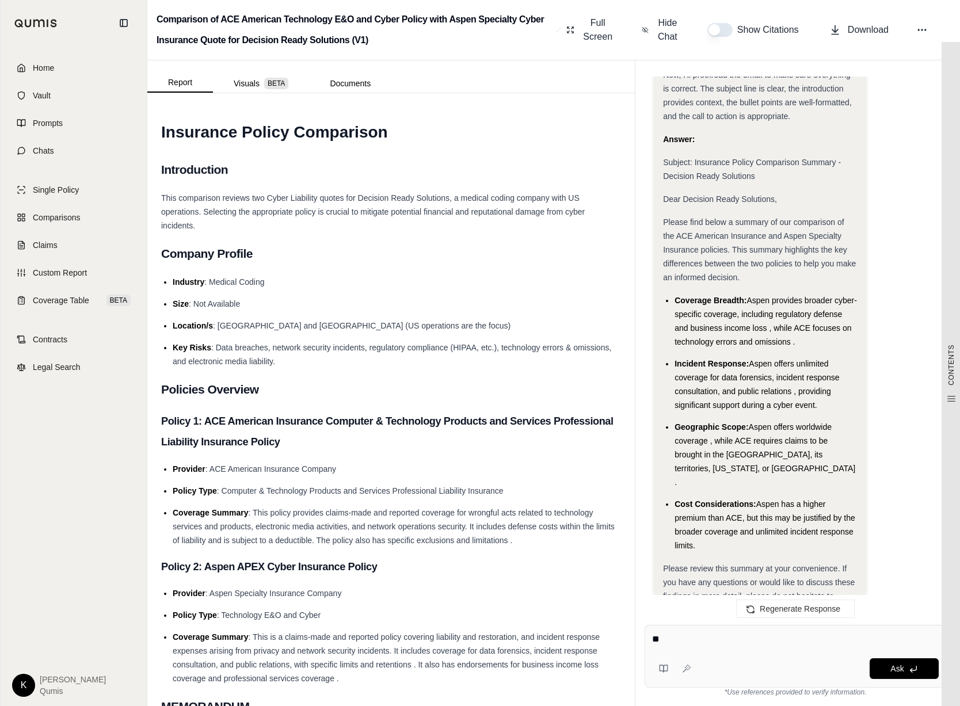
type textarea "*"
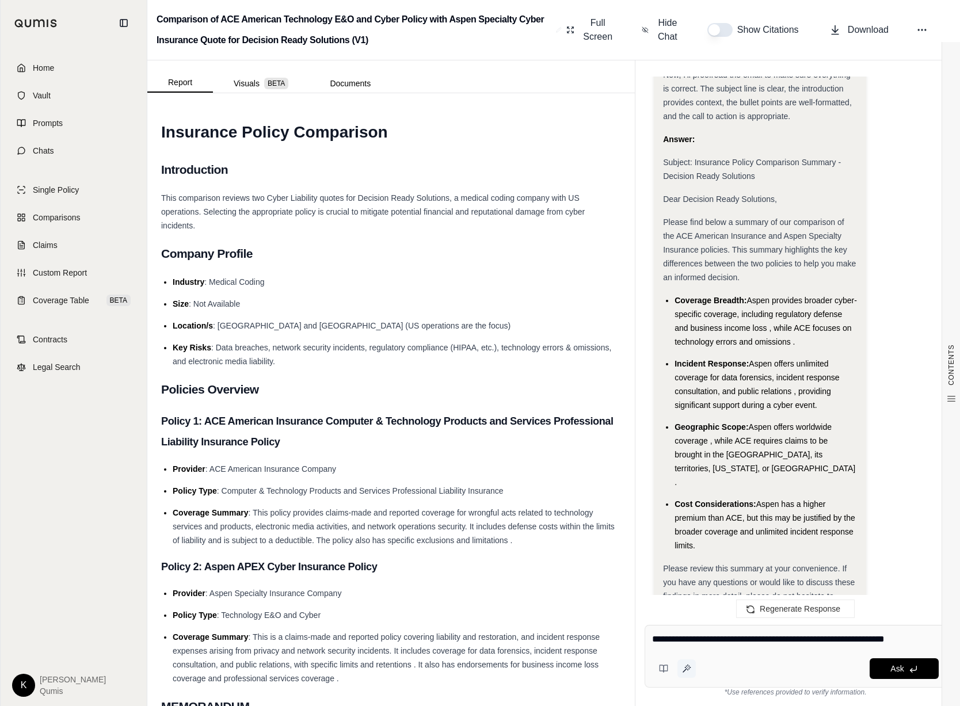
type textarea "**********"
click at [689, 673] on icon at bounding box center [686, 668] width 9 height 9
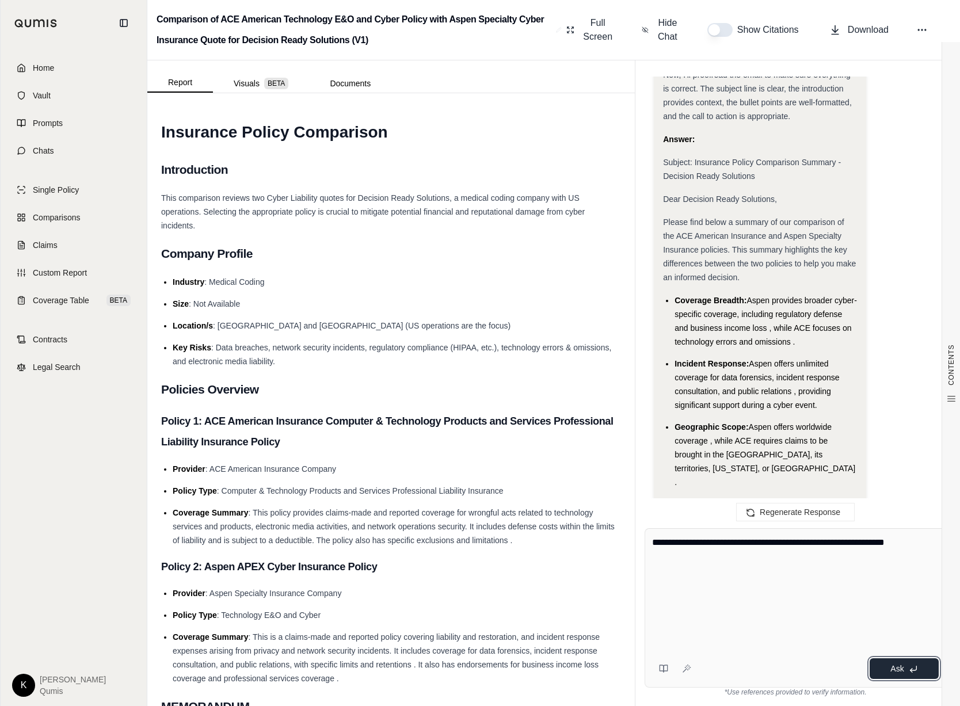
click at [730, 674] on button "Ask" at bounding box center [904, 669] width 69 height 21
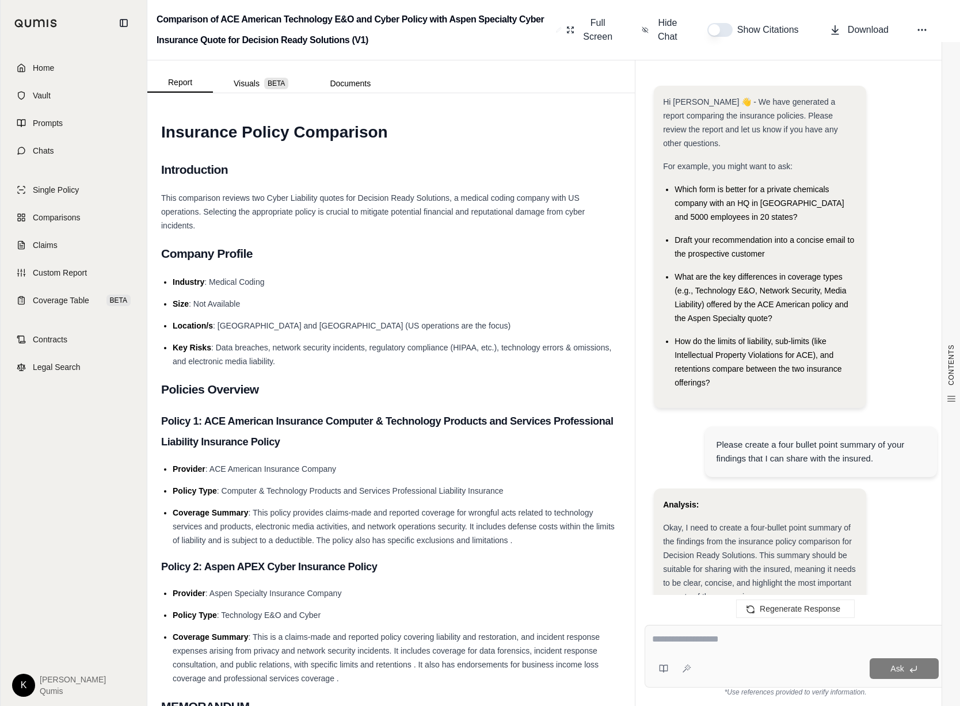
scroll to position [4425, 0]
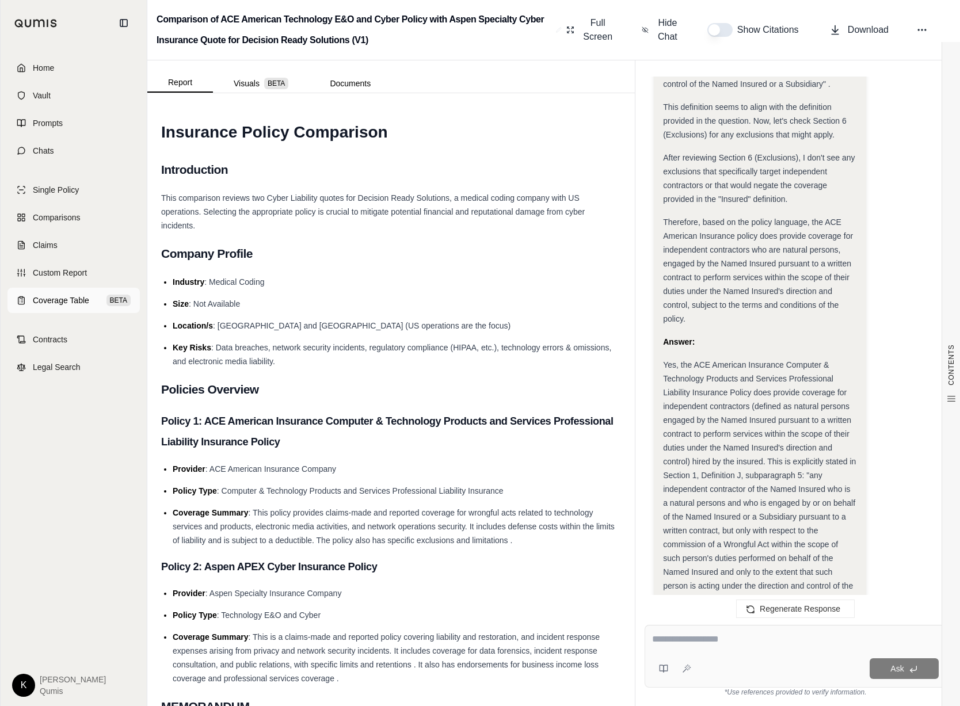
click at [40, 298] on span "Coverage Table" at bounding box center [61, 301] width 56 height 12
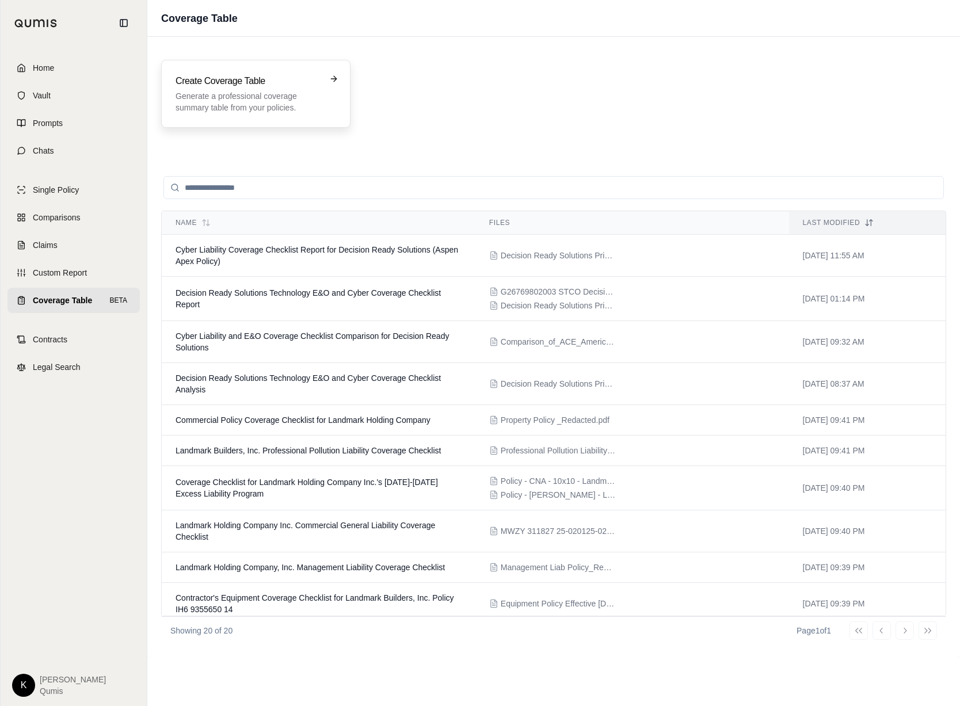
click at [266, 93] on p "Generate a professional coverage summary table from your policies." at bounding box center [248, 101] width 145 height 23
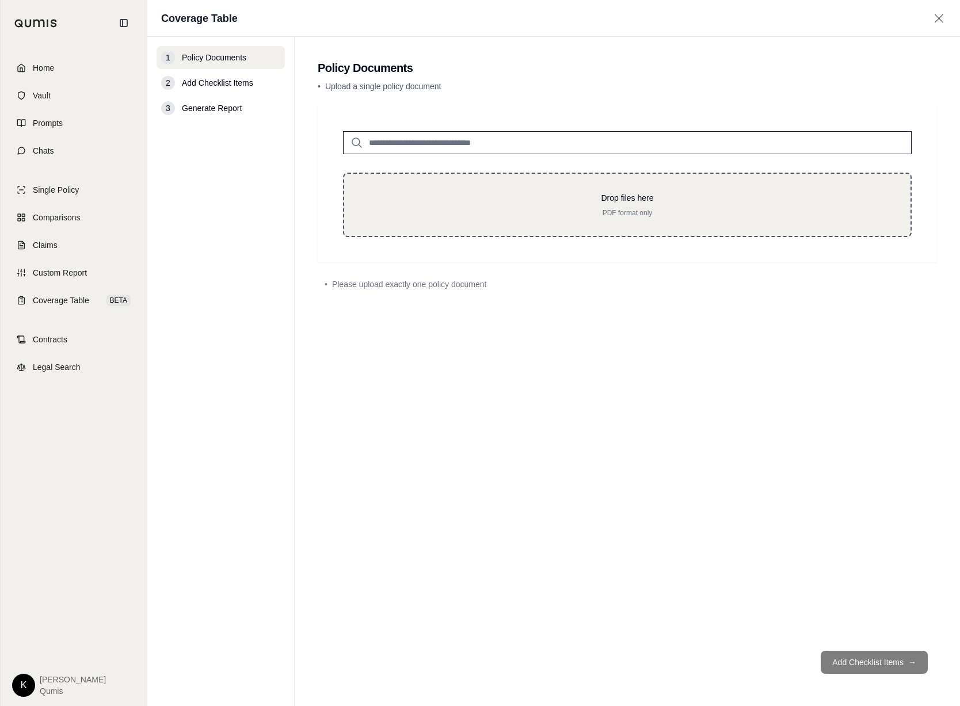
click at [703, 210] on p "PDF format only" at bounding box center [628, 212] width 530 height 9
type input "**********"
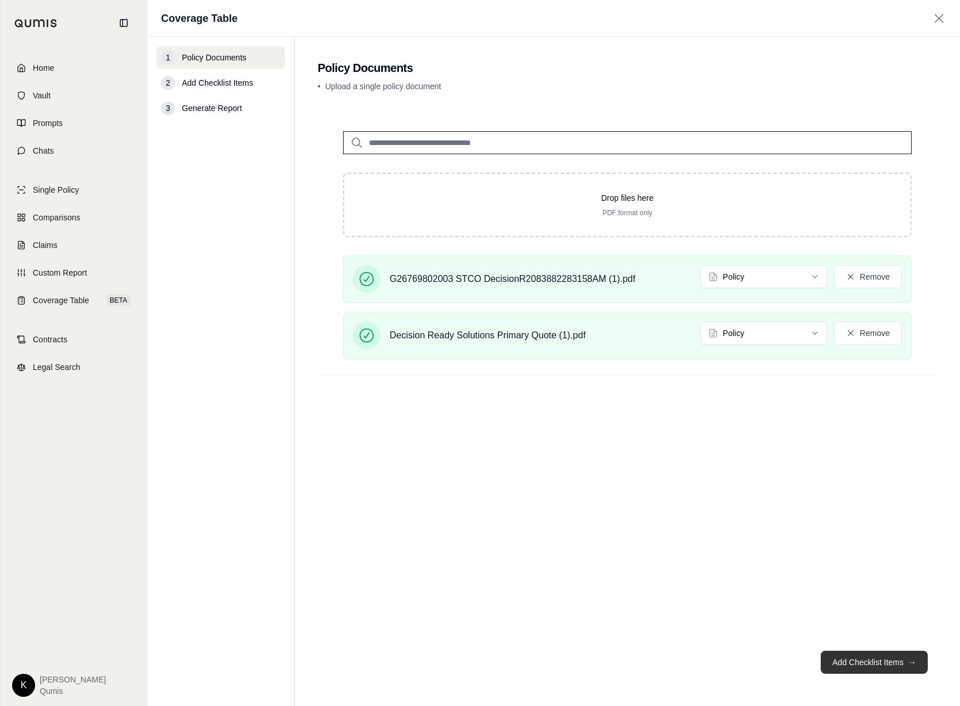
click at [730, 664] on button "Add Checklist Items →" at bounding box center [874, 662] width 107 height 23
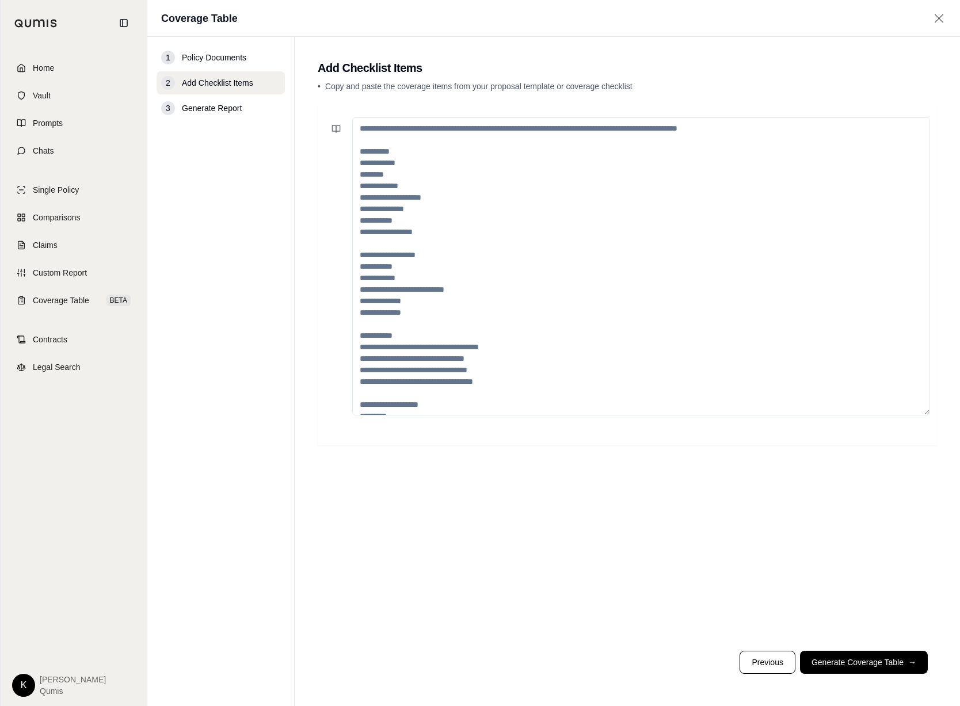
click at [394, 132] on textarea at bounding box center [641, 266] width 578 height 298
paste textarea "**********"
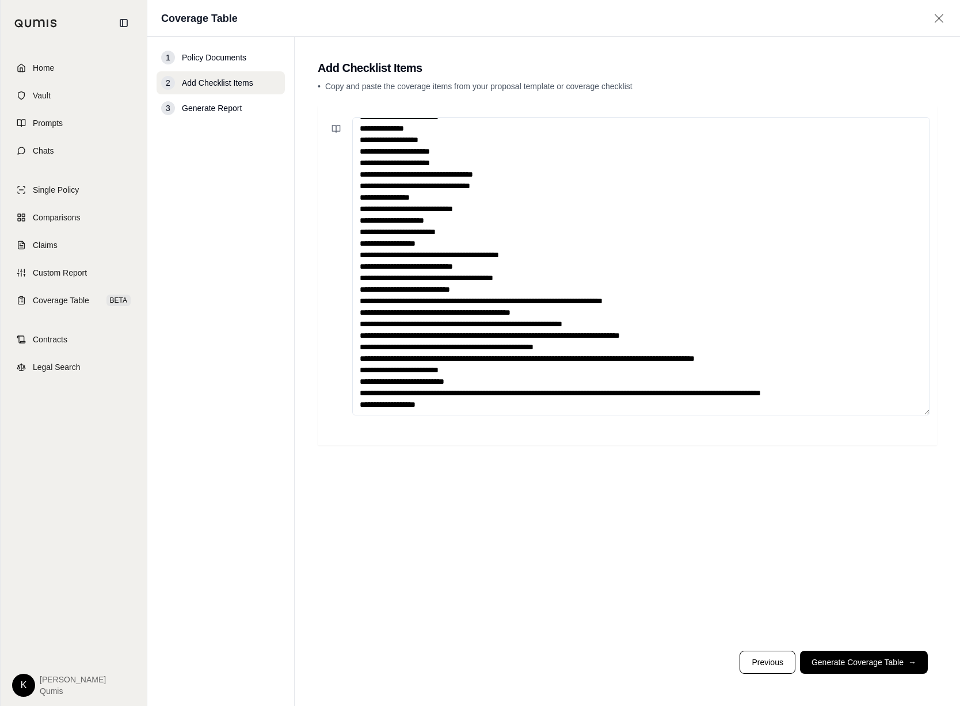
scroll to position [265, 0]
type textarea "**********"
click at [332, 131] on icon at bounding box center [336, 128] width 9 height 9
click at [536, 525] on div at bounding box center [628, 374] width 620 height 536
click at [730, 664] on button "Generate Coverage Table →" at bounding box center [864, 662] width 128 height 23
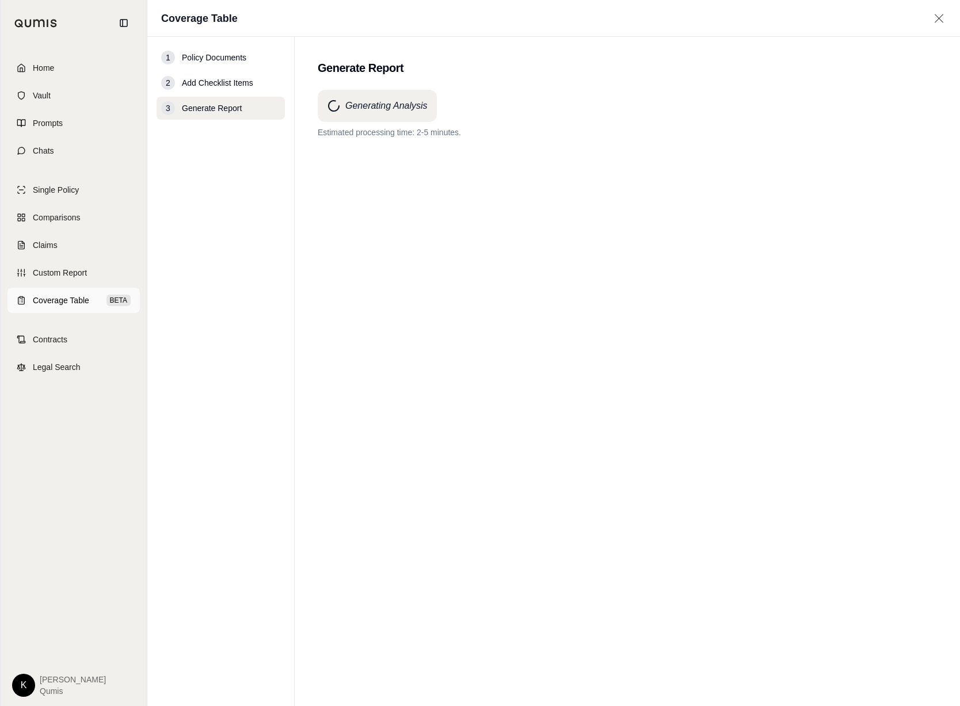
click at [52, 295] on span "Coverage Table" at bounding box center [61, 301] width 56 height 12
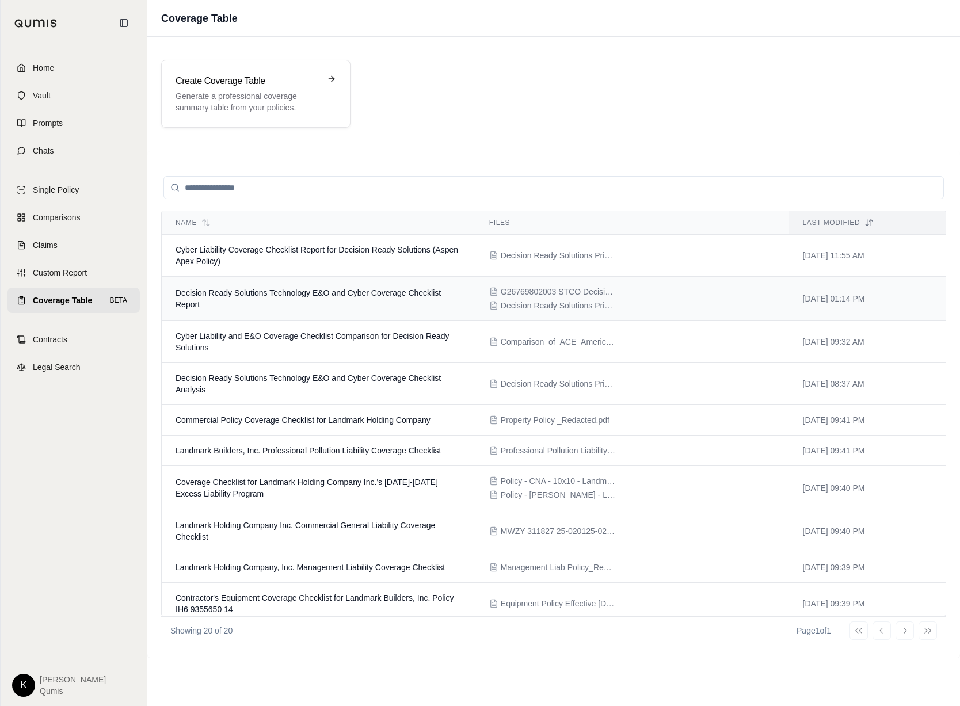
click at [324, 298] on td "Decision Ready Solutions Technology E&O and Cyber Coverage Checklist Report" at bounding box center [319, 299] width 314 height 44
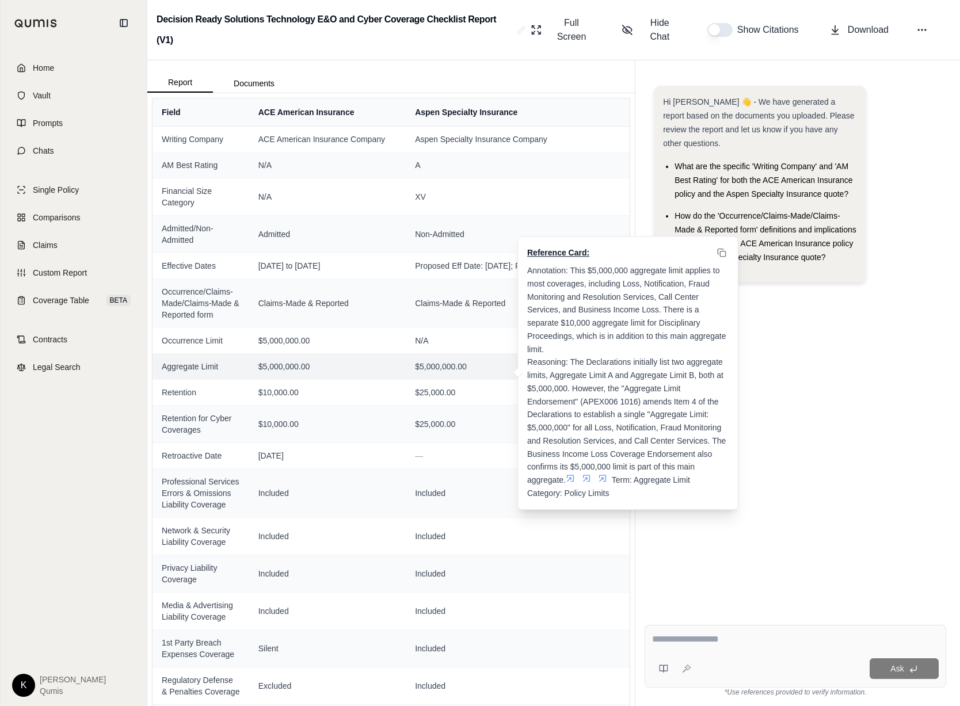
click at [578, 474] on span at bounding box center [573, 478] width 14 height 9
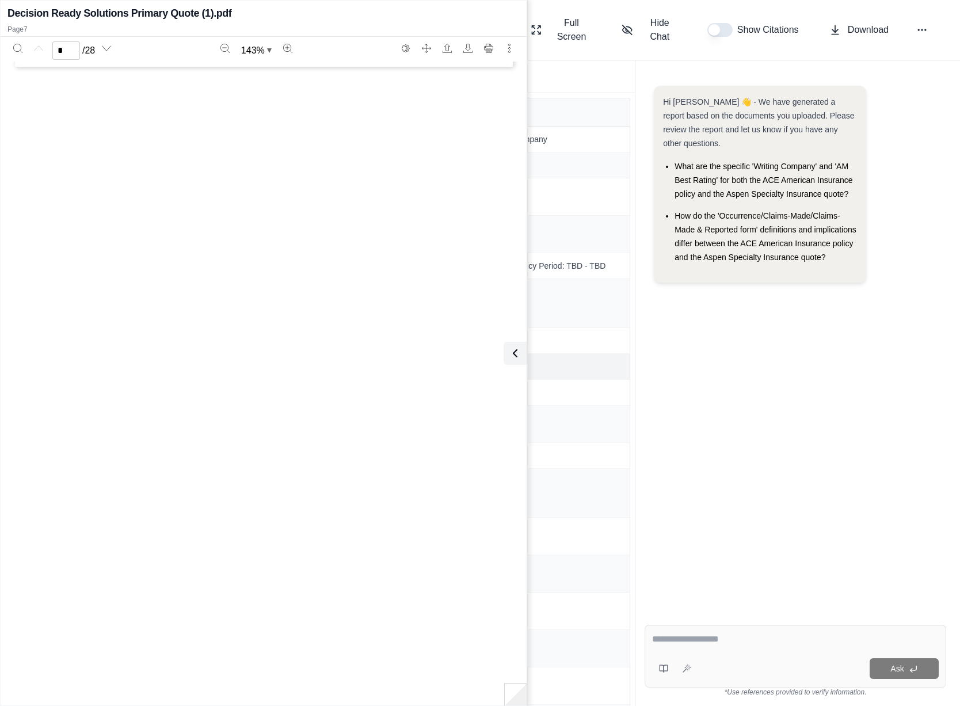
type input "*"
click at [730, 411] on div "Hi [PERSON_NAME] 👋 - We have generated a report based on the documents you uplo…" at bounding box center [796, 342] width 302 height 530
click at [516, 358] on icon at bounding box center [513, 354] width 14 height 14
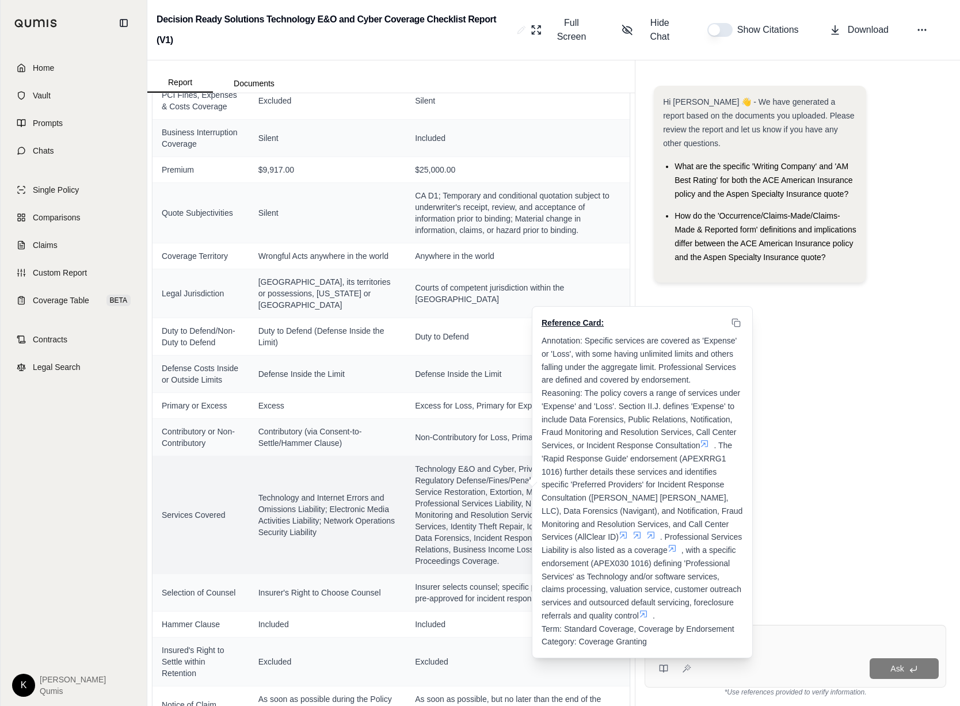
scroll to position [662, 0]
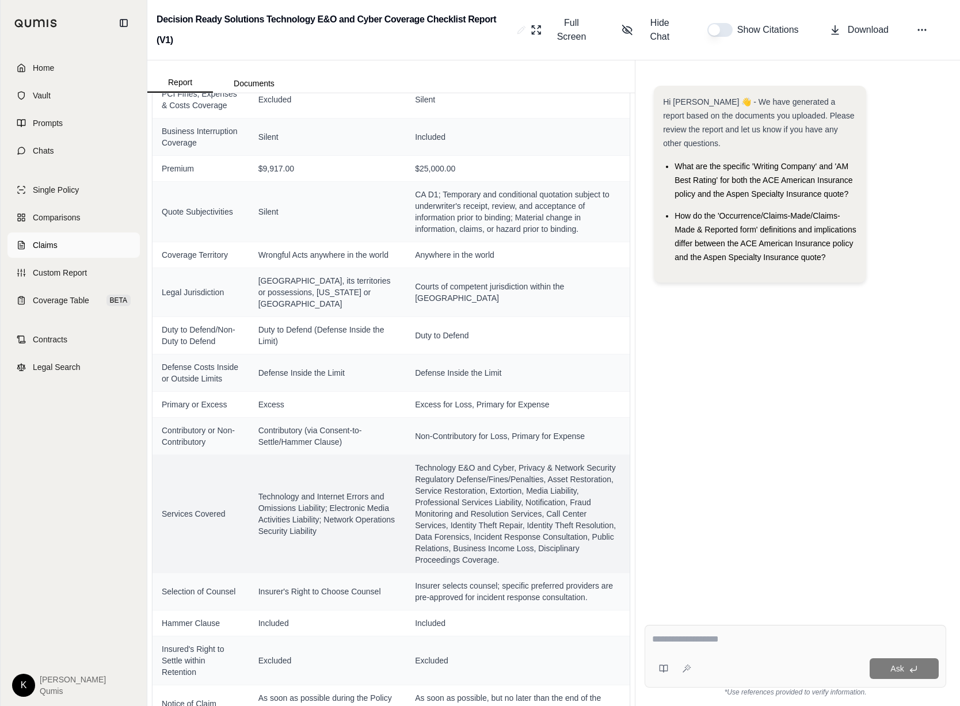
click at [47, 249] on span "Claims" at bounding box center [45, 246] width 25 height 12
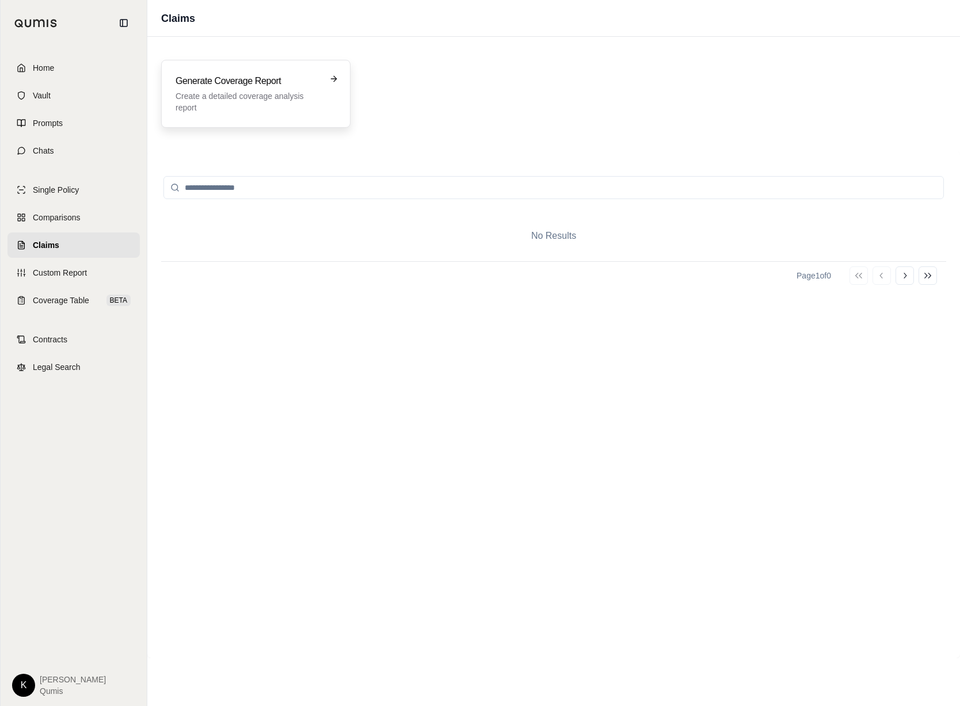
click at [218, 107] on p "Create a detailed coverage analysis report" at bounding box center [248, 101] width 145 height 23
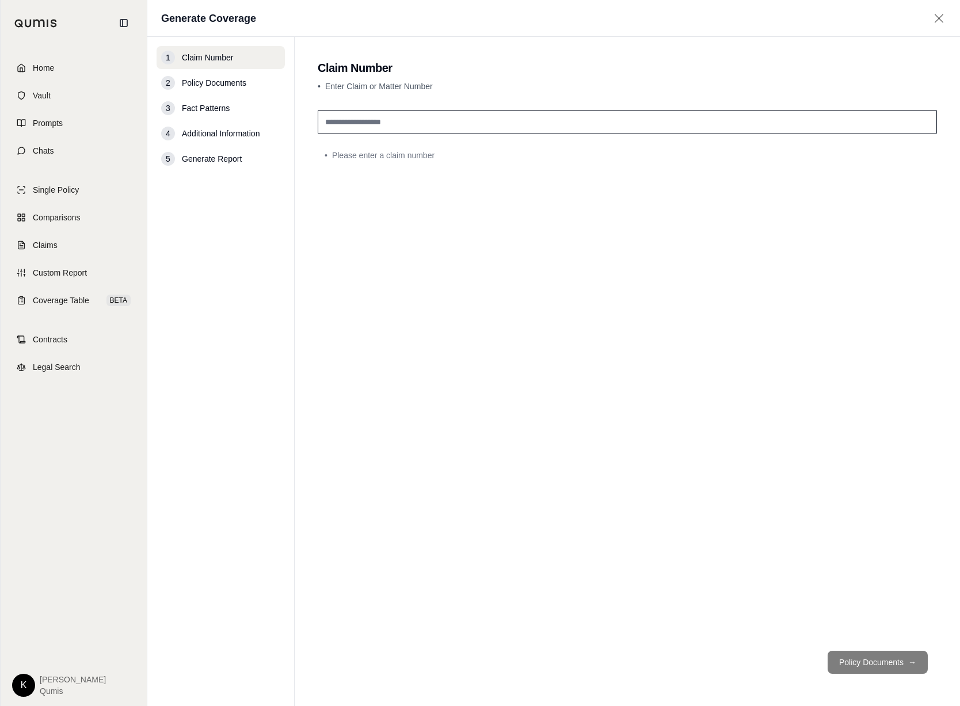
click at [429, 126] on input "text" at bounding box center [628, 122] width 620 height 23
type input "*******"
click at [730, 669] on button "Policy Documents →" at bounding box center [878, 662] width 100 height 23
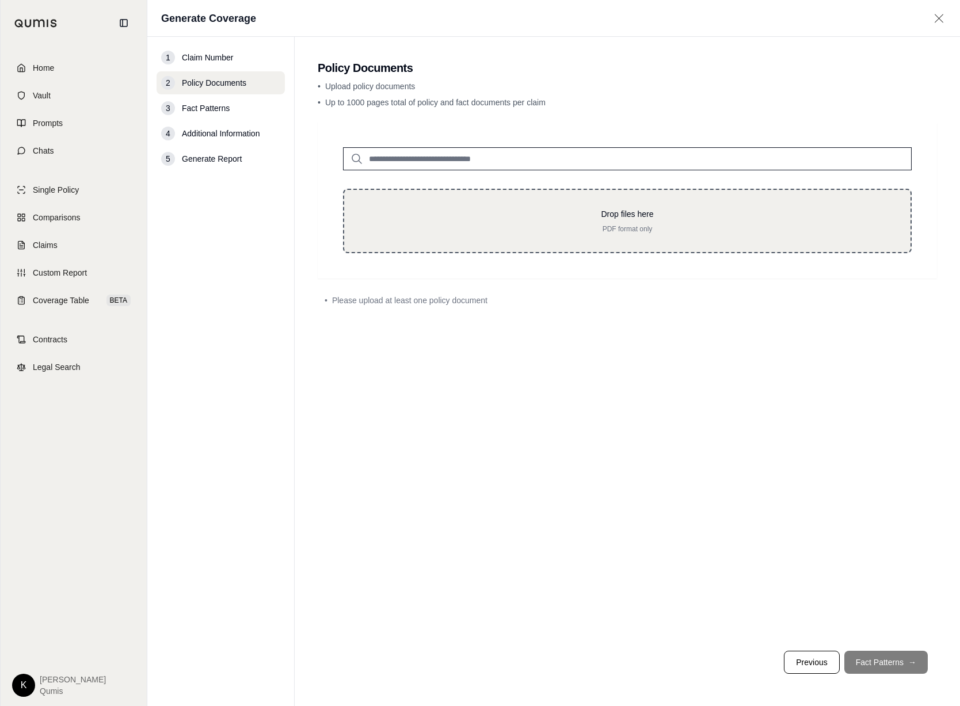
click at [608, 205] on div "Drop files here PDF format only" at bounding box center [627, 221] width 569 height 64
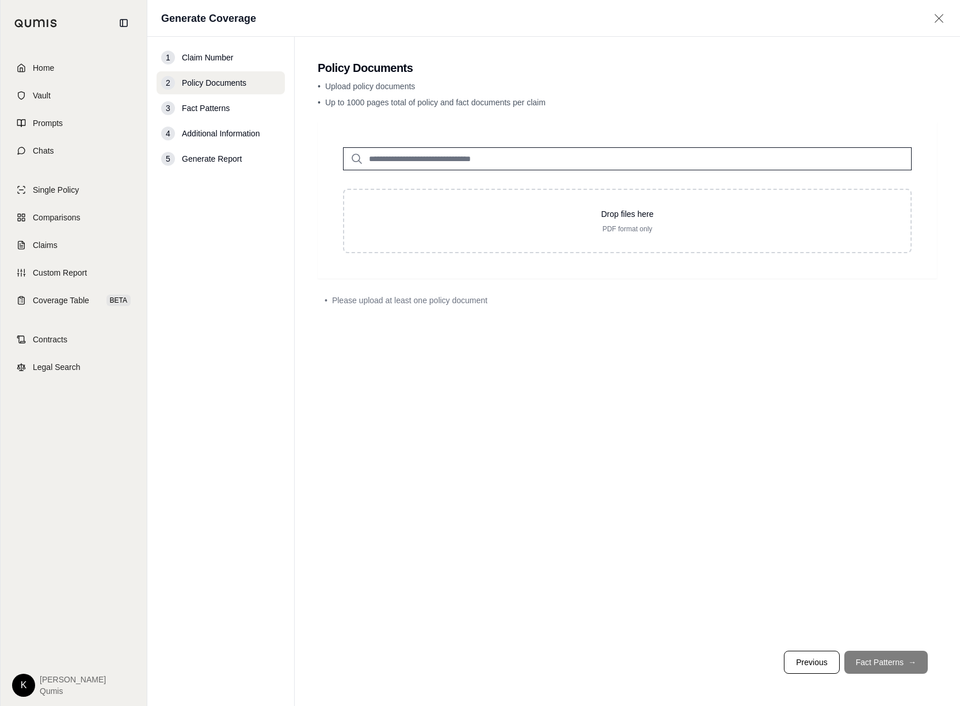
click at [535, 162] on input "search" at bounding box center [627, 158] width 569 height 23
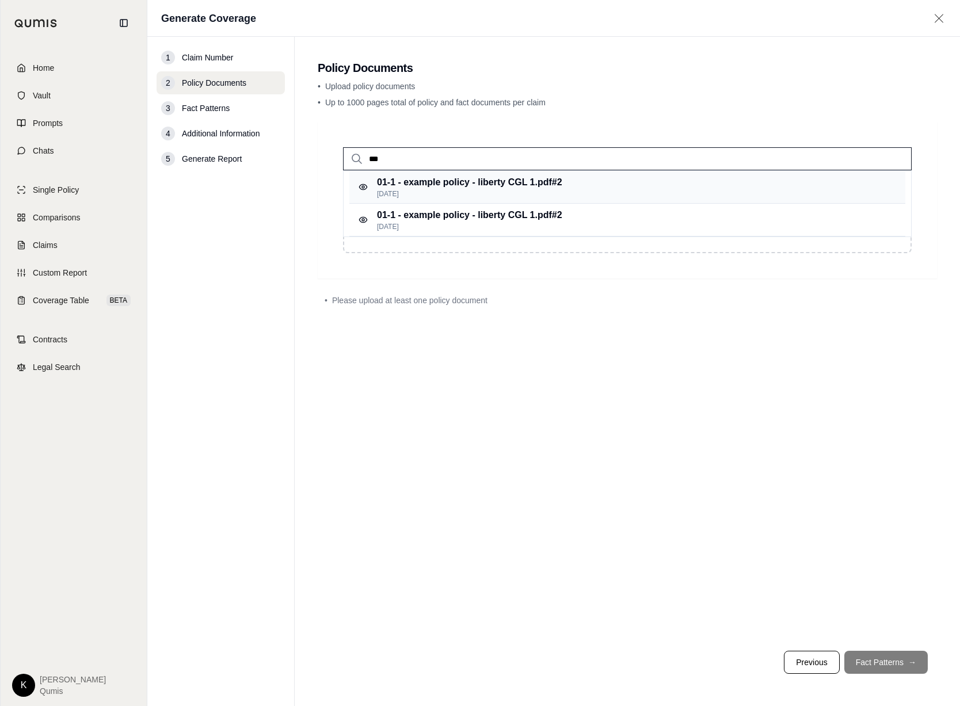
type input "***"
click at [566, 187] on div "01-1 - example policy - liberty CGL 1.pdf #2 [DATE]" at bounding box center [627, 187] width 556 height 33
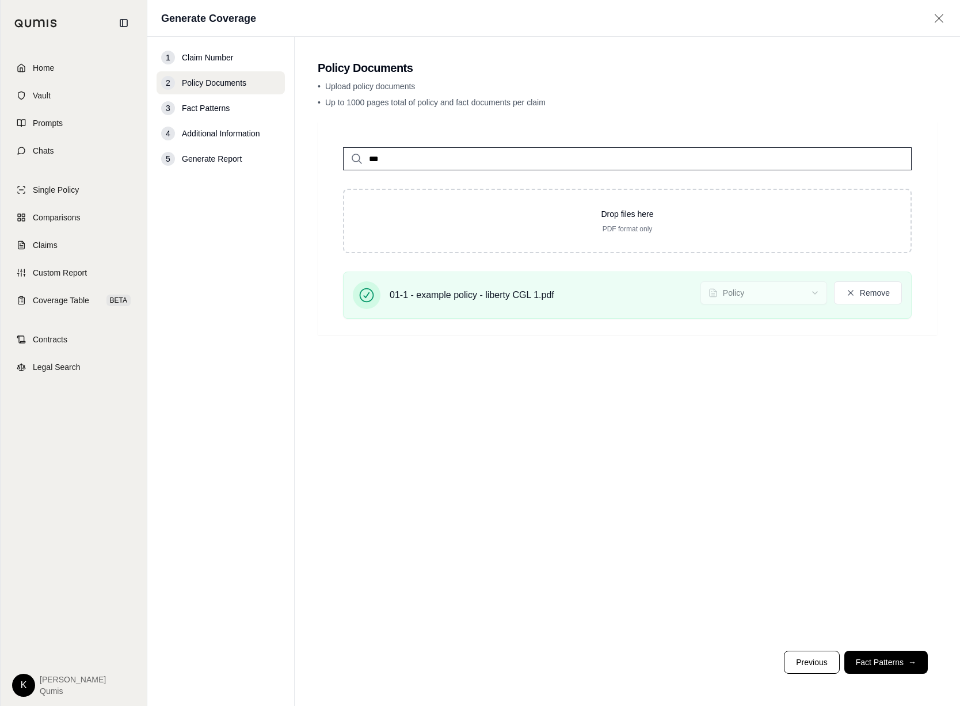
click at [600, 344] on div "*** Drop files here PDF format only 01-1 - example policy - liberty CGL 1.pdf P…" at bounding box center [628, 382] width 620 height 520
click at [730, 672] on button "Fact Patterns →" at bounding box center [886, 662] width 83 height 23
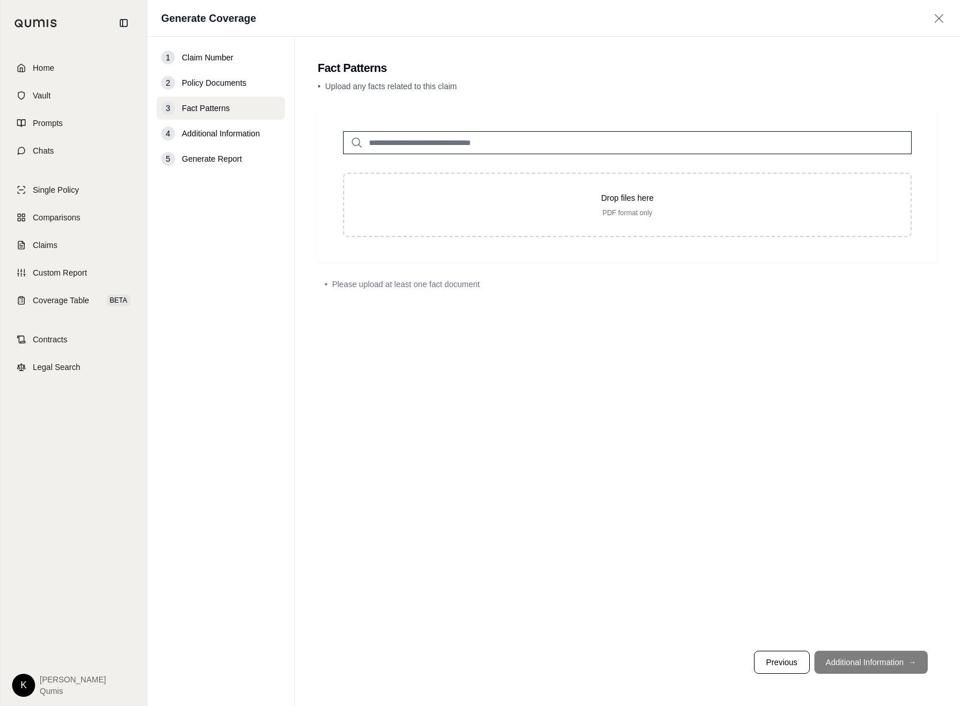
click at [514, 148] on input "search" at bounding box center [627, 142] width 569 height 23
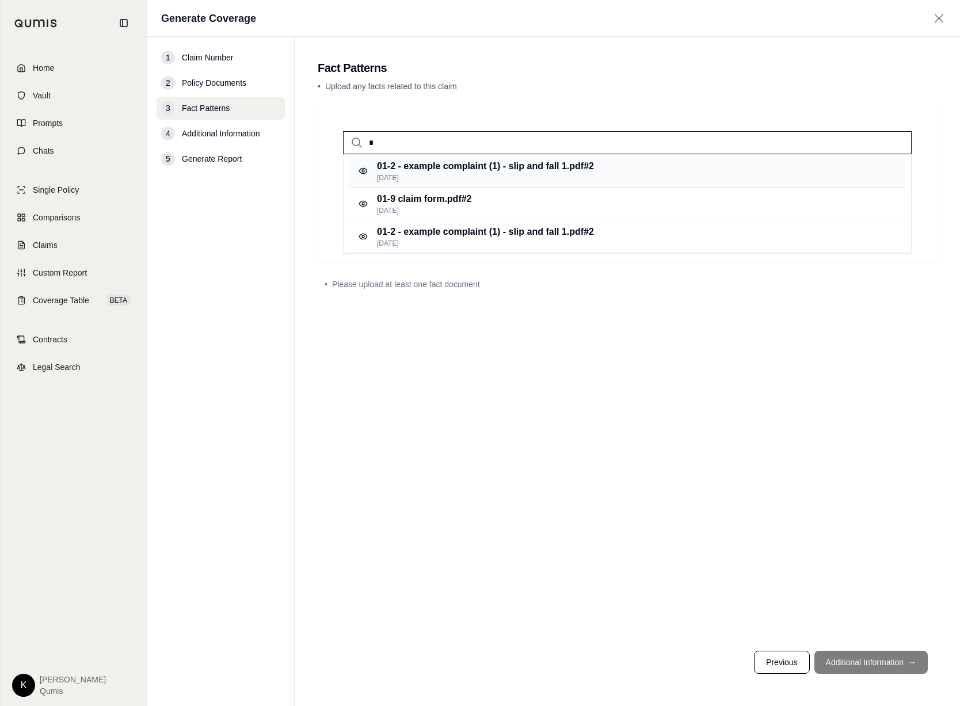
type input "*"
click at [456, 168] on p "01-2 - example complaint (1) - slip and fall 1.pdf #2" at bounding box center [485, 166] width 217 height 14
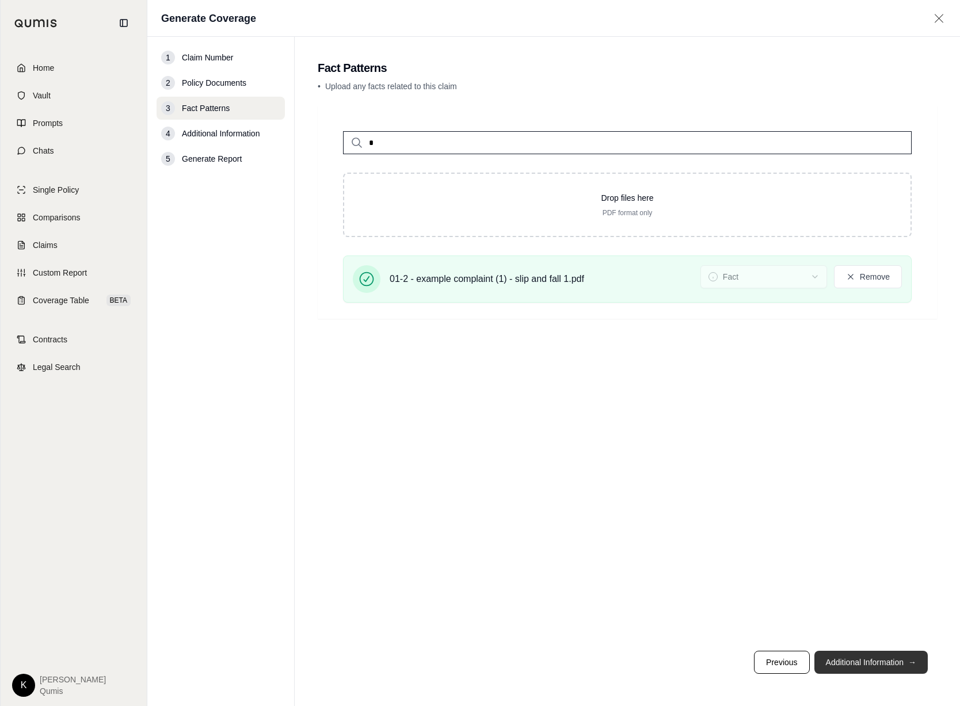
click at [730, 660] on button "Additional Information →" at bounding box center [871, 662] width 113 height 23
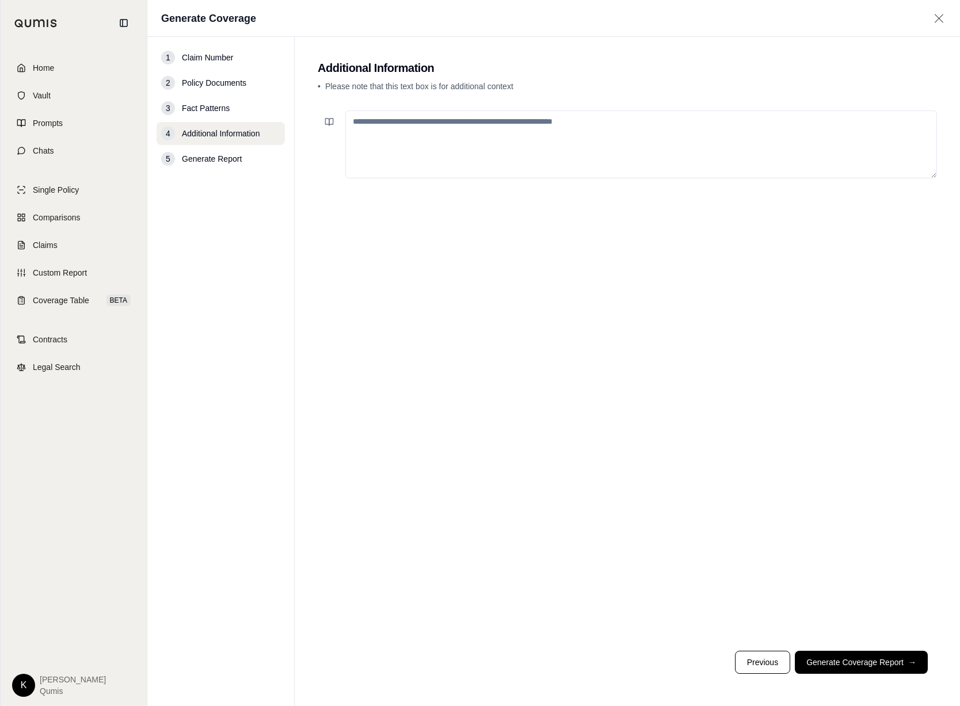
click at [384, 136] on textarea at bounding box center [641, 145] width 592 height 68
click at [212, 108] on span "Fact Patterns" at bounding box center [206, 108] width 48 height 12
click at [730, 667] on button "Generate Coverage Report →" at bounding box center [861, 662] width 133 height 23
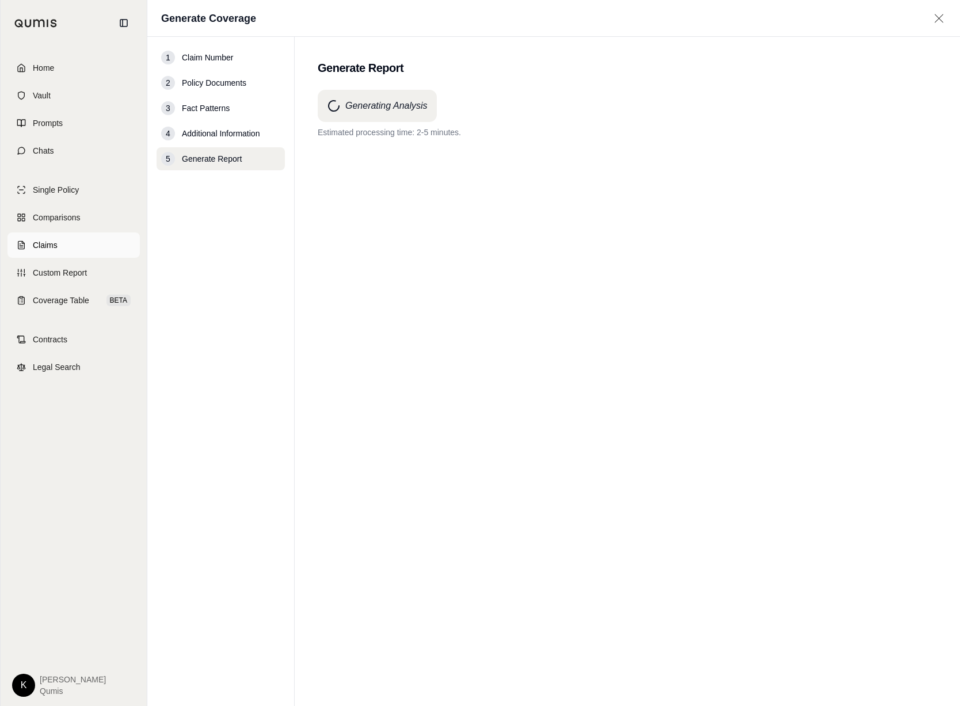
click at [60, 244] on link "Claims" at bounding box center [73, 245] width 132 height 25
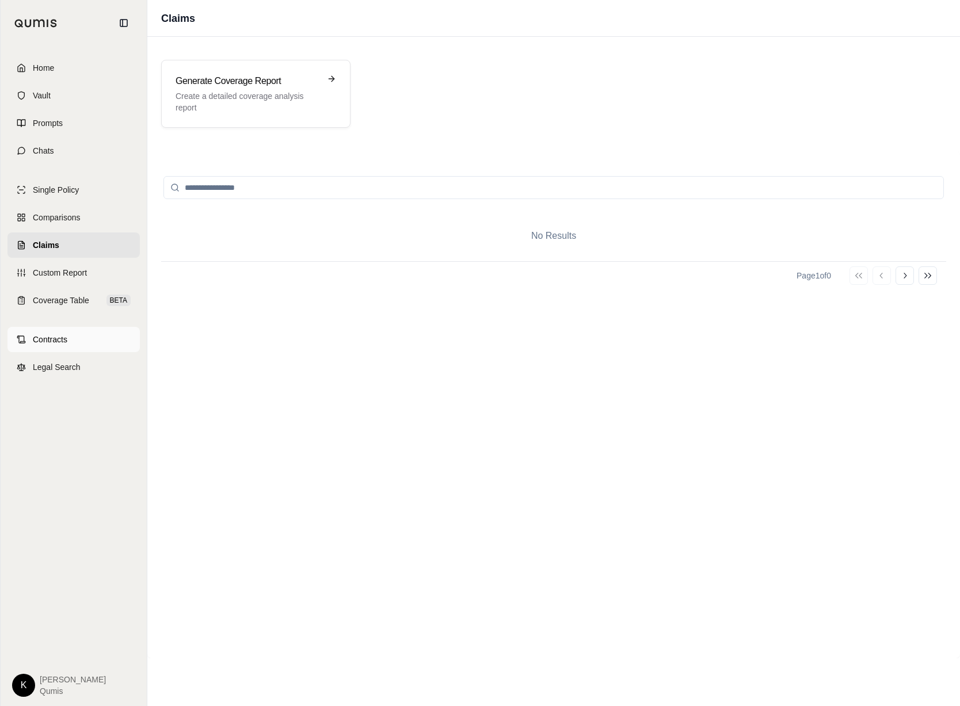
click at [44, 342] on span "Contracts" at bounding box center [50, 340] width 35 height 12
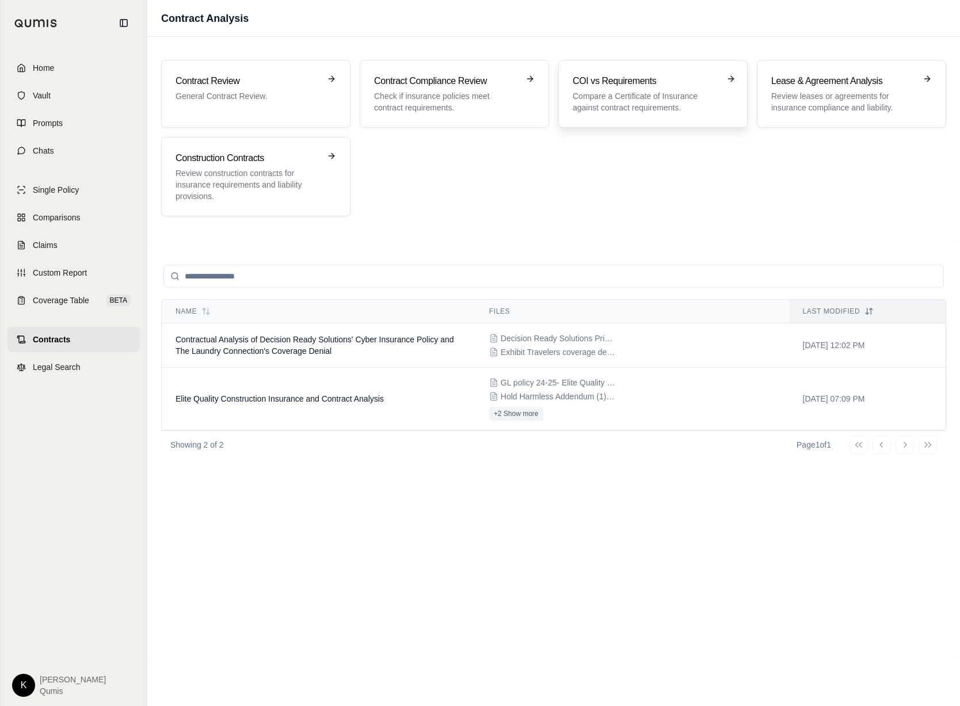
click at [625, 85] on h3 "COI vs Requirements" at bounding box center [645, 81] width 145 height 14
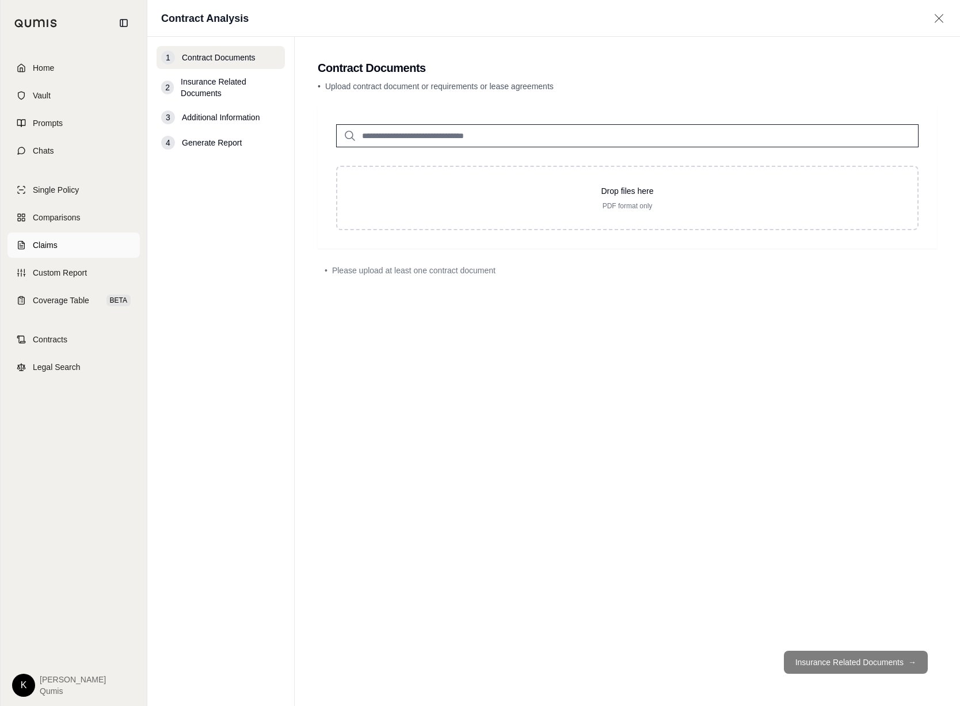
click at [69, 244] on link "Claims" at bounding box center [73, 245] width 132 height 25
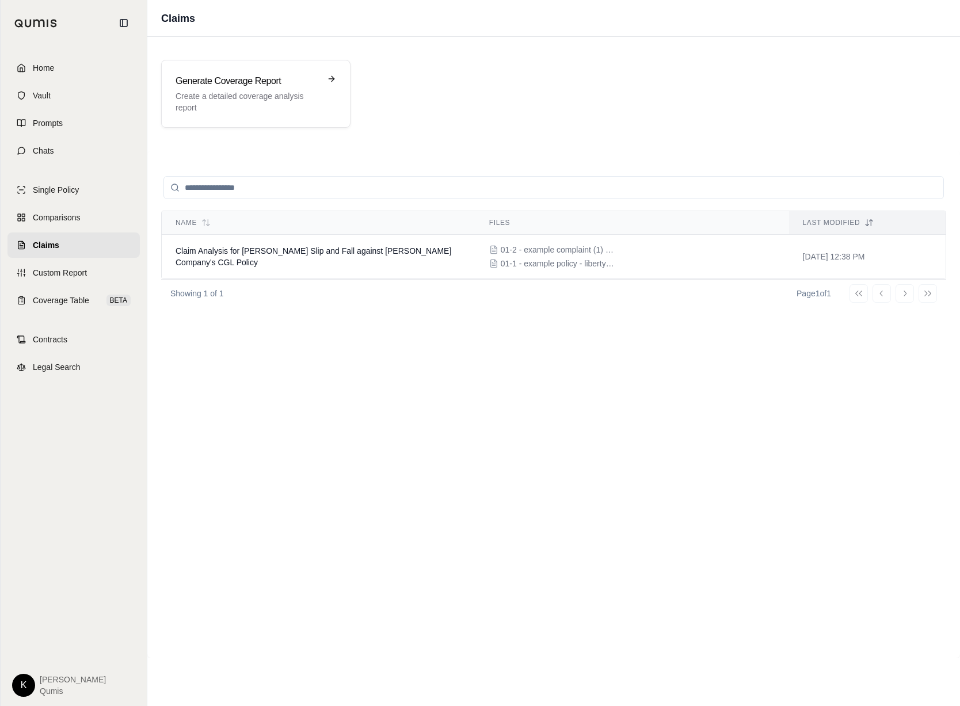
click at [24, 683] on html "Home Vault Prompts Chats Single Policy Comparisons Claims Custom Report Coverag…" at bounding box center [480, 353] width 960 height 706
click at [287, 495] on html "Home Vault Prompts Chats Single Policy Comparisons Claims Custom Report Coverag…" at bounding box center [480, 353] width 960 height 706
click at [248, 257] on span "Claim Analysis for [PERSON_NAME] Slip and Fall against [PERSON_NAME] Company's …" at bounding box center [314, 256] width 276 height 21
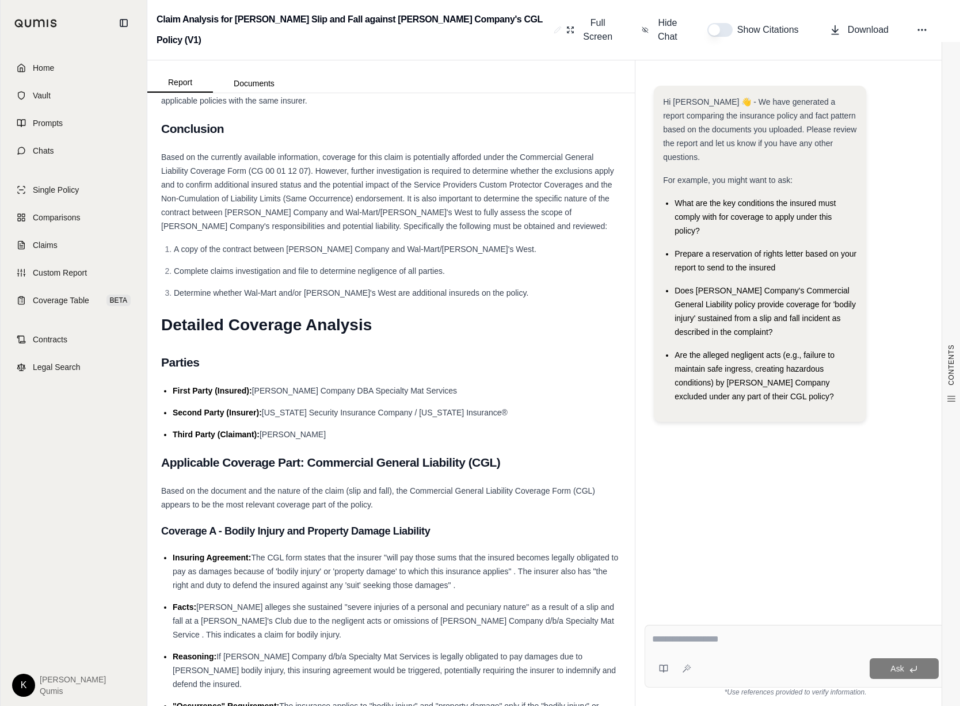
scroll to position [1390, 0]
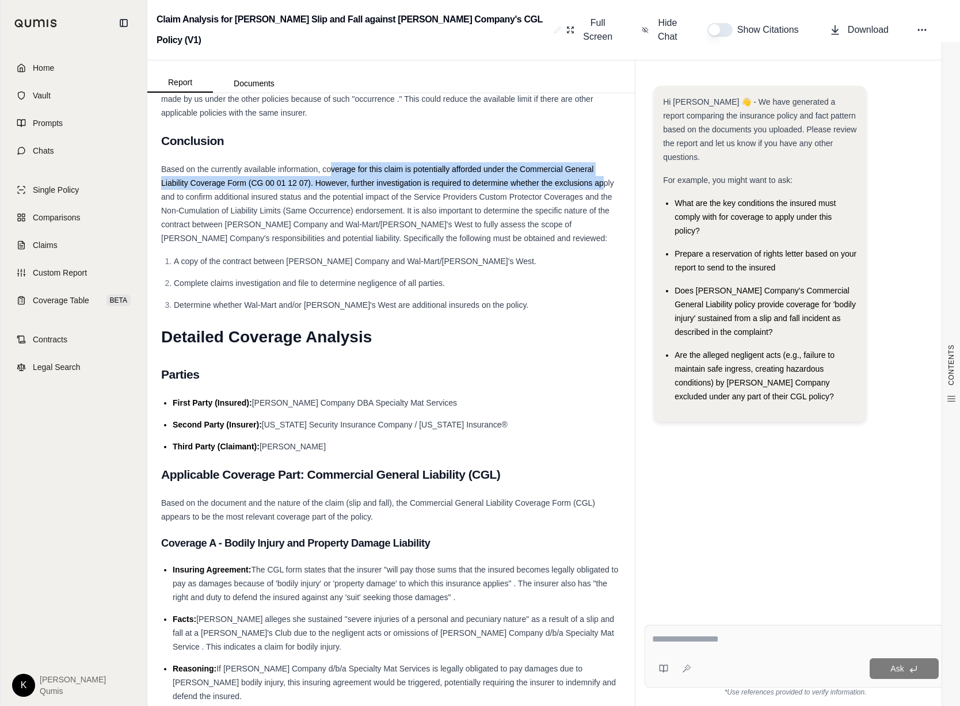
drag, startPoint x: 333, startPoint y: 170, endPoint x: 603, endPoint y: 178, distance: 270.7
click at [603, 178] on span "Based on the currently available information, coverage for this claim is potent…" at bounding box center [387, 204] width 453 height 78
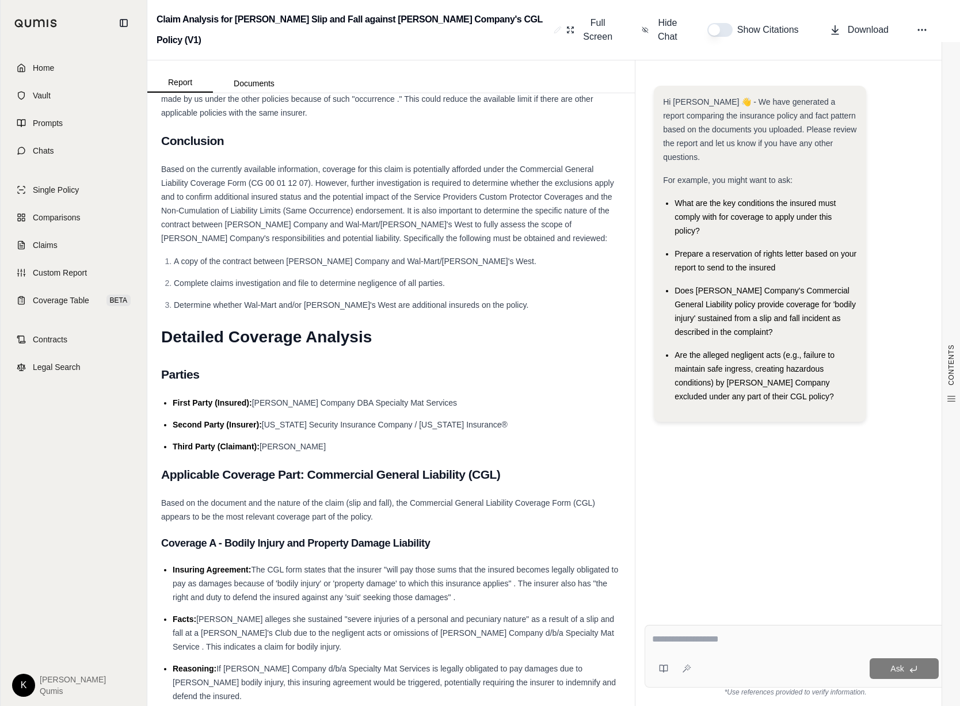
click at [366, 277] on li "Complete claims investigation and file to determine negligence of all parties." at bounding box center [397, 283] width 447 height 14
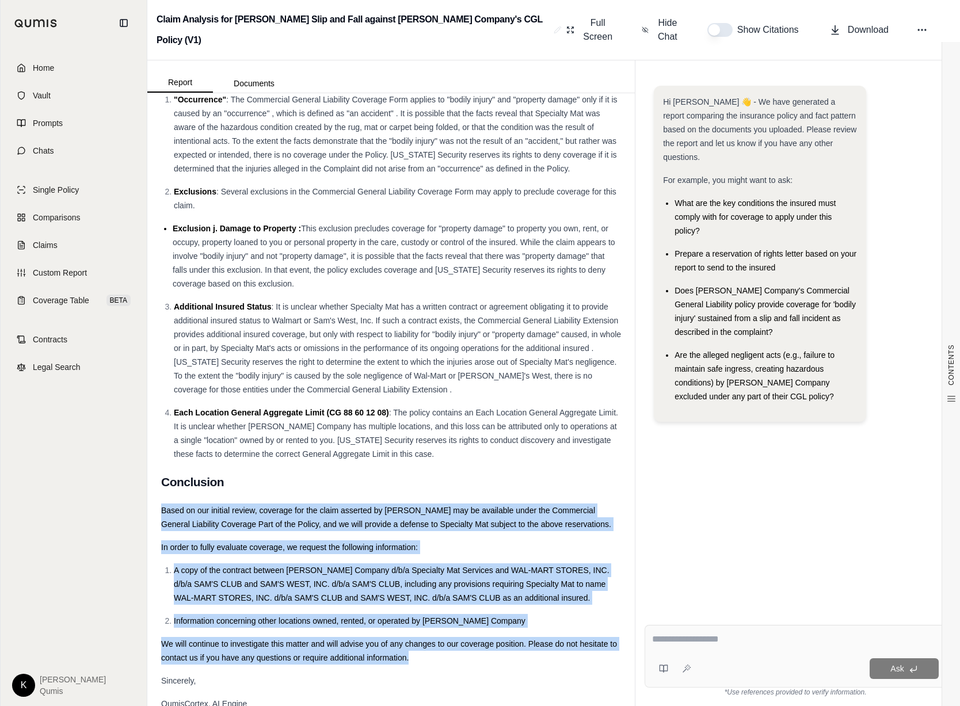
scroll to position [4874, 0]
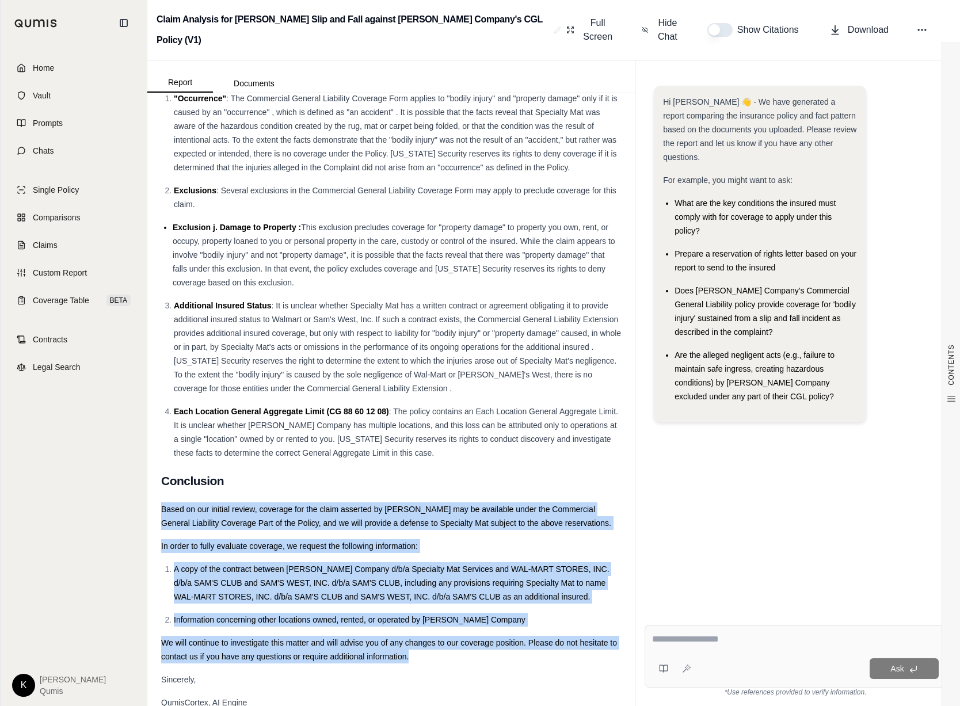
drag, startPoint x: 182, startPoint y: 485, endPoint x: 606, endPoint y: 643, distance: 452.7
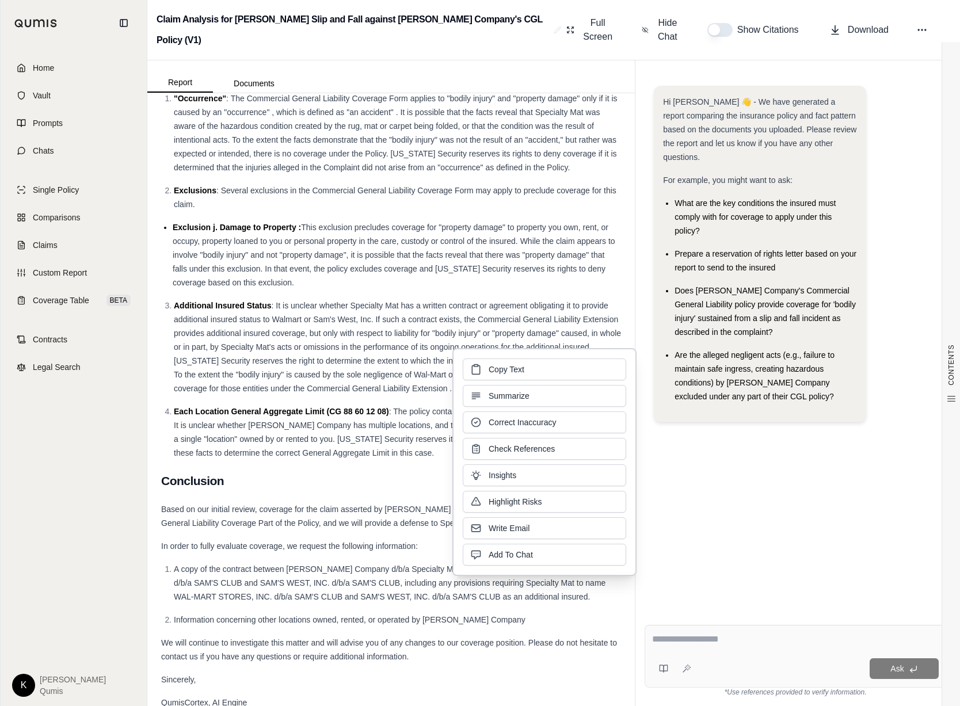
click at [730, 538] on div "Hi [PERSON_NAME] 👋 - We have generated a report comparing the insurance policy …" at bounding box center [796, 342] width 302 height 530
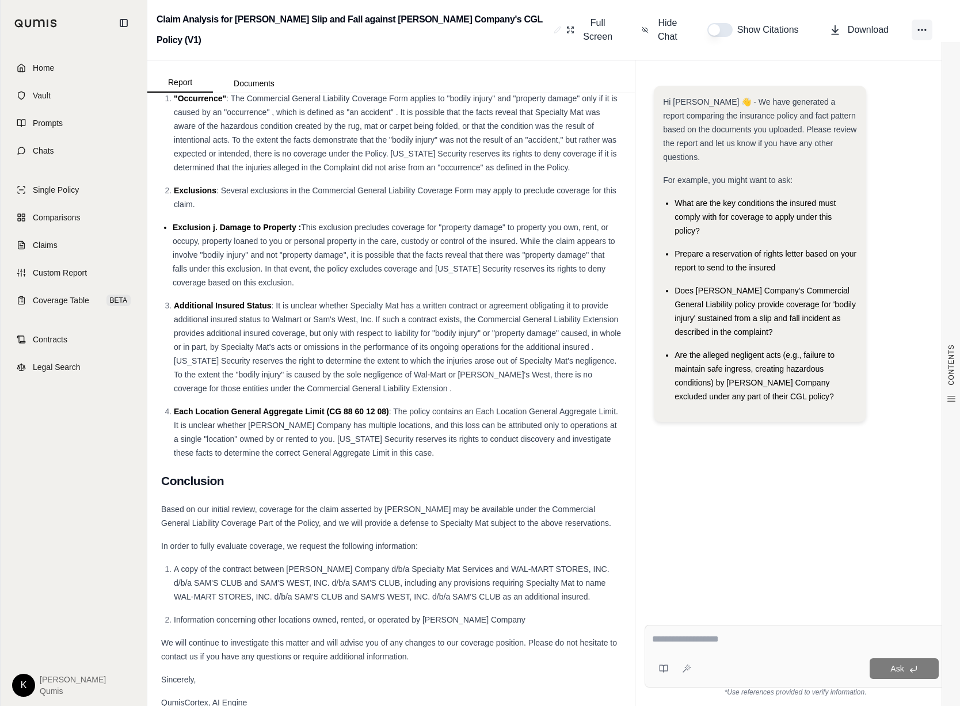
click at [730, 25] on icon at bounding box center [923, 30] width 12 height 12
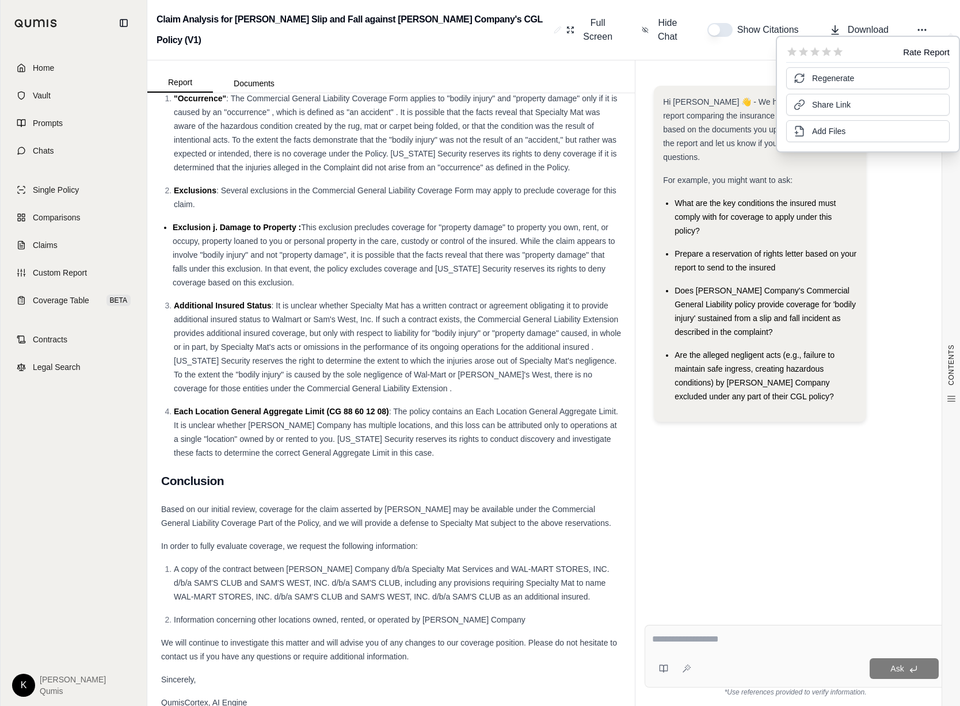
click at [611, 260] on li "Exclusion j. Damage to Property : This exclusion precludes coverage for "proper…" at bounding box center [397, 255] width 449 height 69
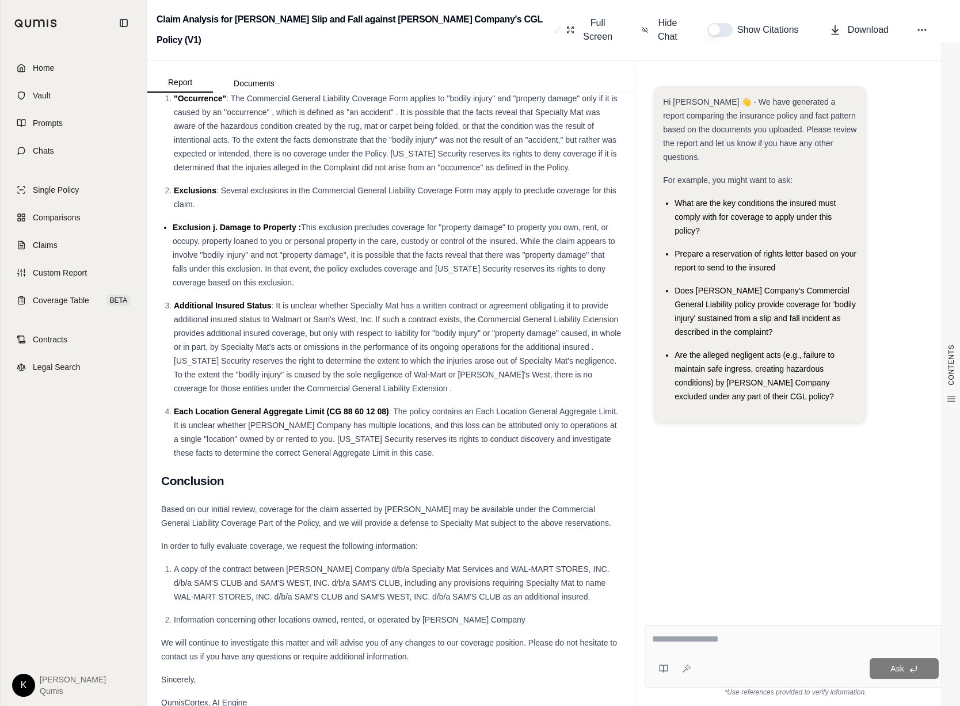
scroll to position [4887, 0]
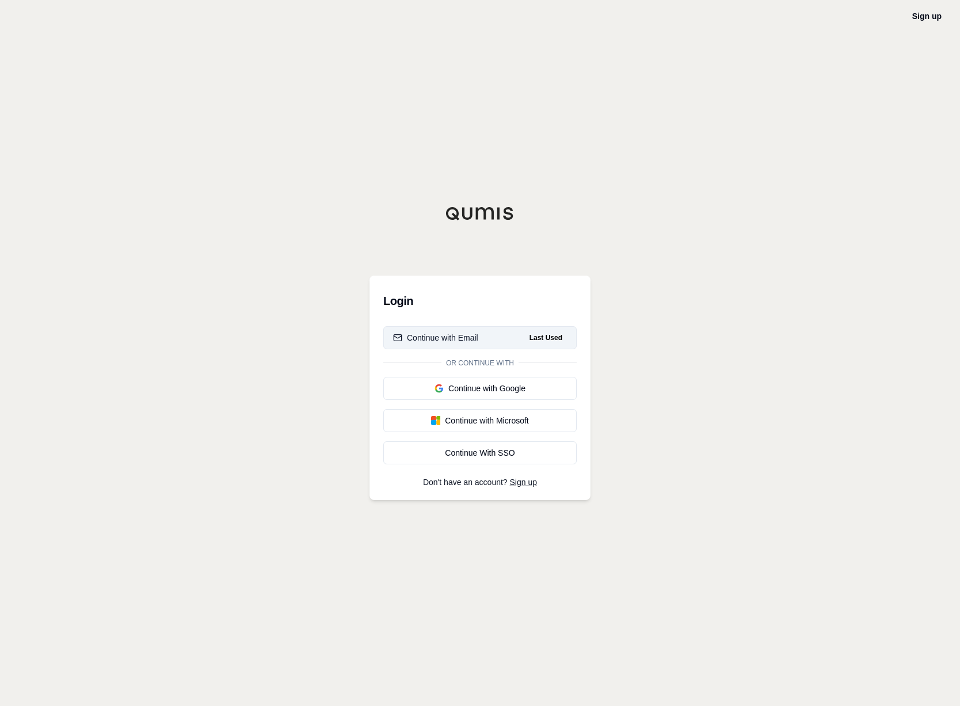
click at [511, 333] on button "Continue with Email Last Used" at bounding box center [479, 337] width 193 height 23
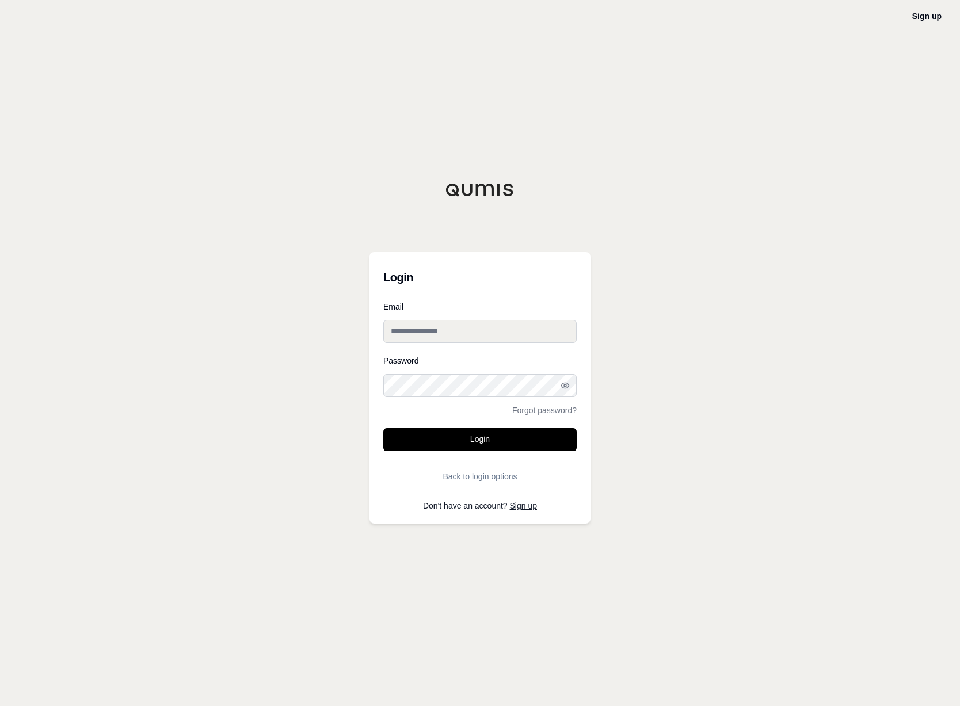
type input "**********"
click at [478, 452] on form "**********" at bounding box center [479, 395] width 193 height 185
click at [481, 446] on button "Login" at bounding box center [479, 439] width 193 height 23
